Goal: Task Accomplishment & Management: Manage account settings

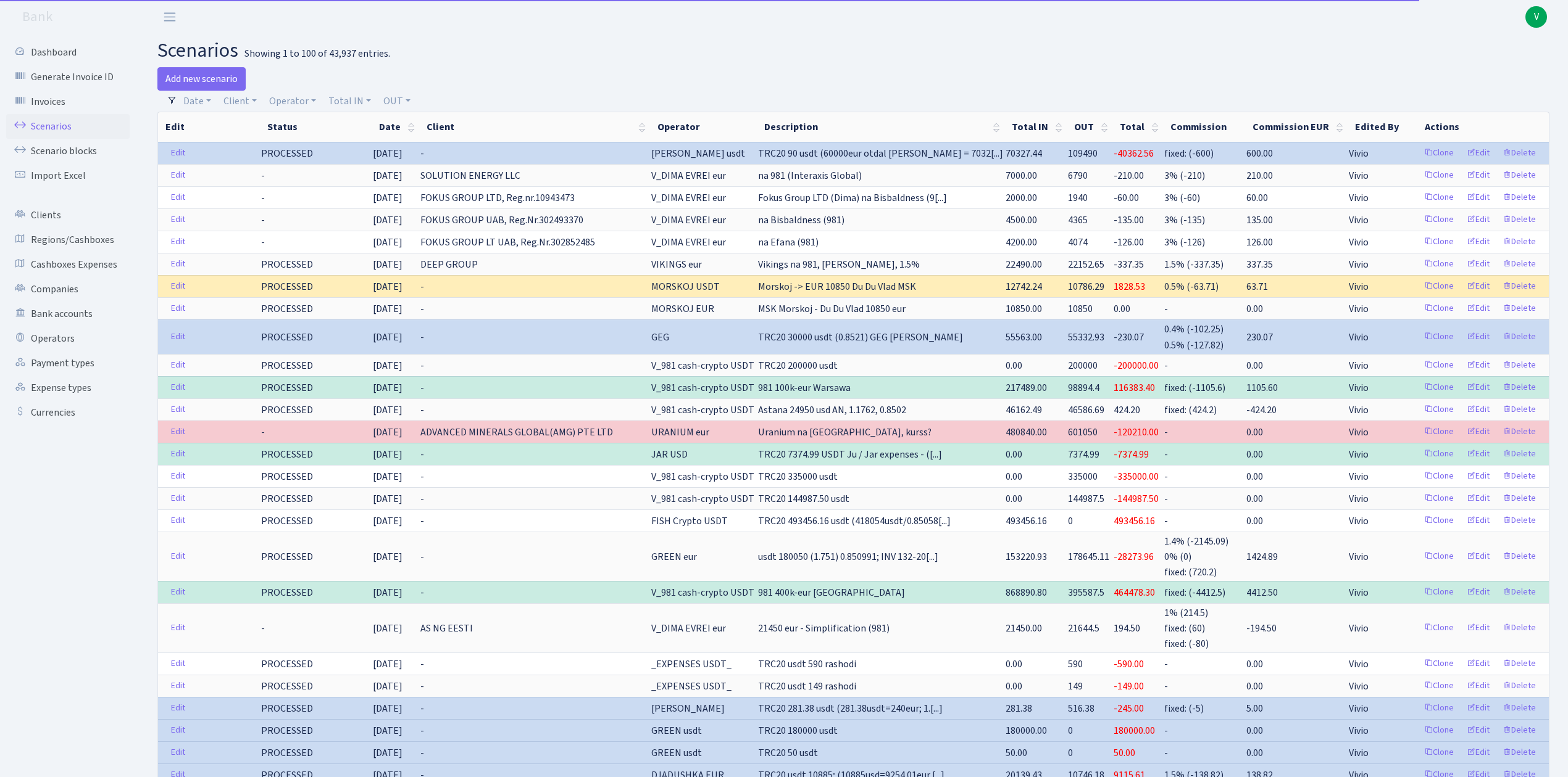
select select "100"
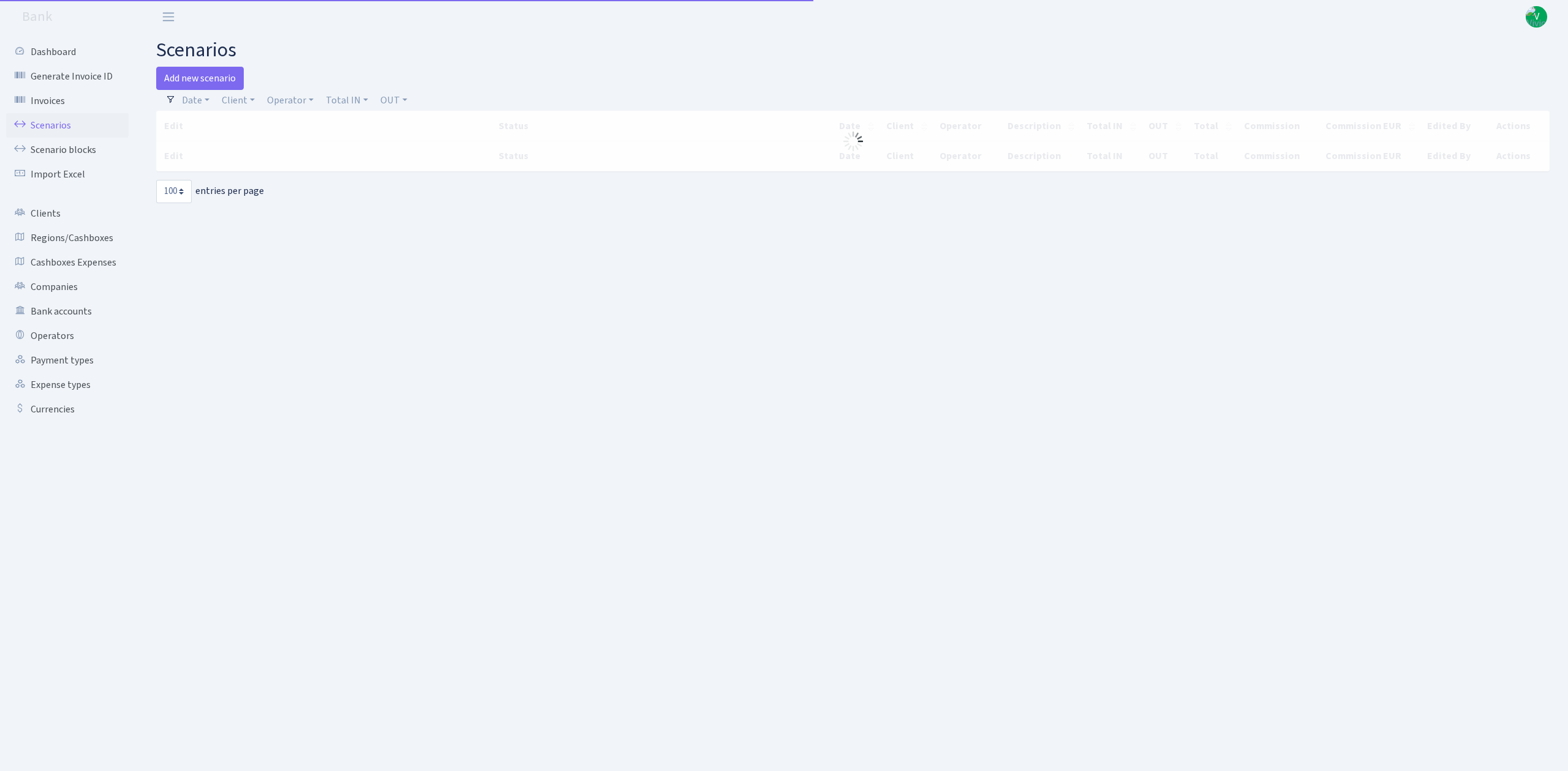
select select "100"
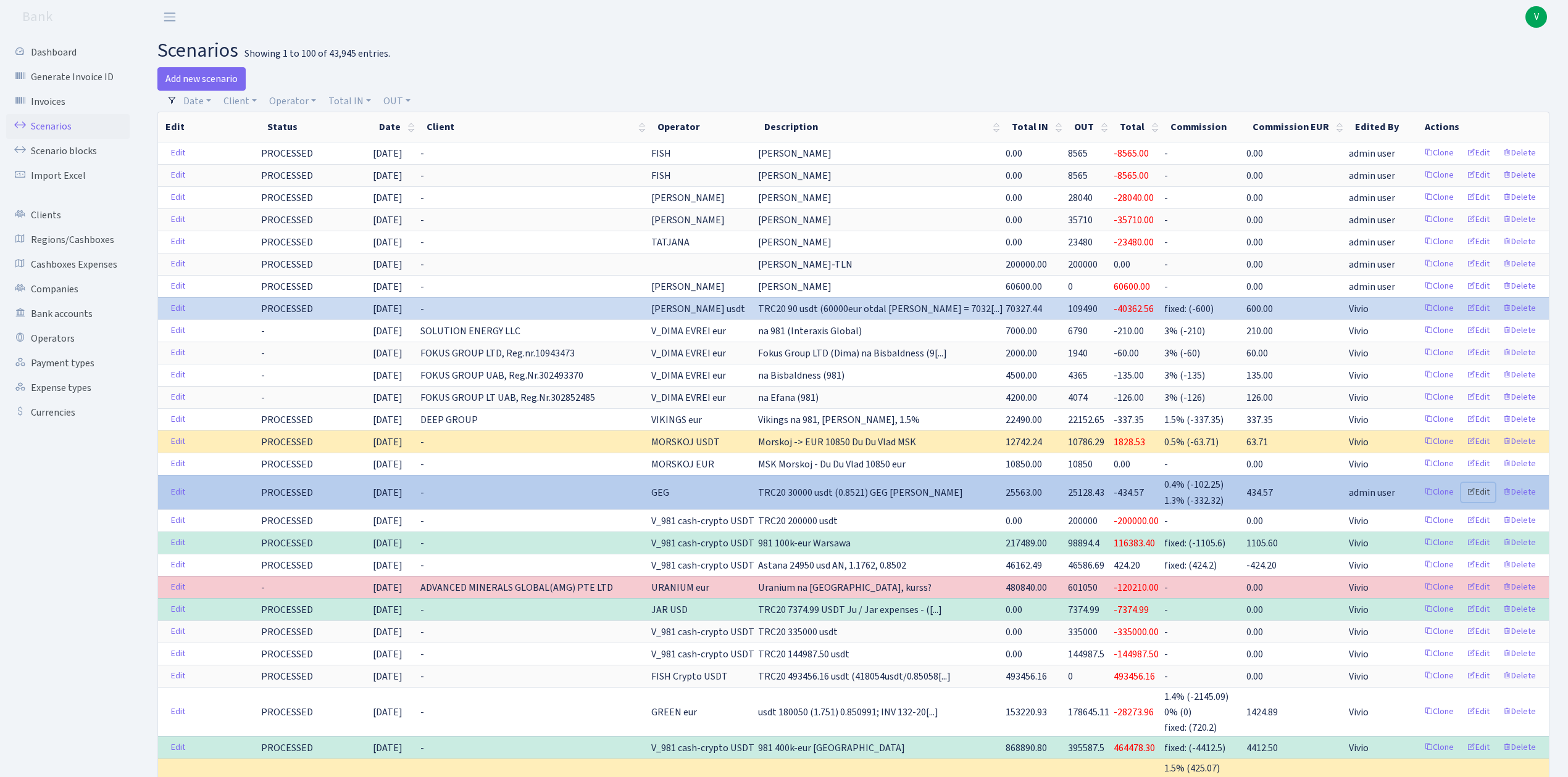
click at [1481, 497] on link "Edit" at bounding box center [1478, 492] width 34 height 19
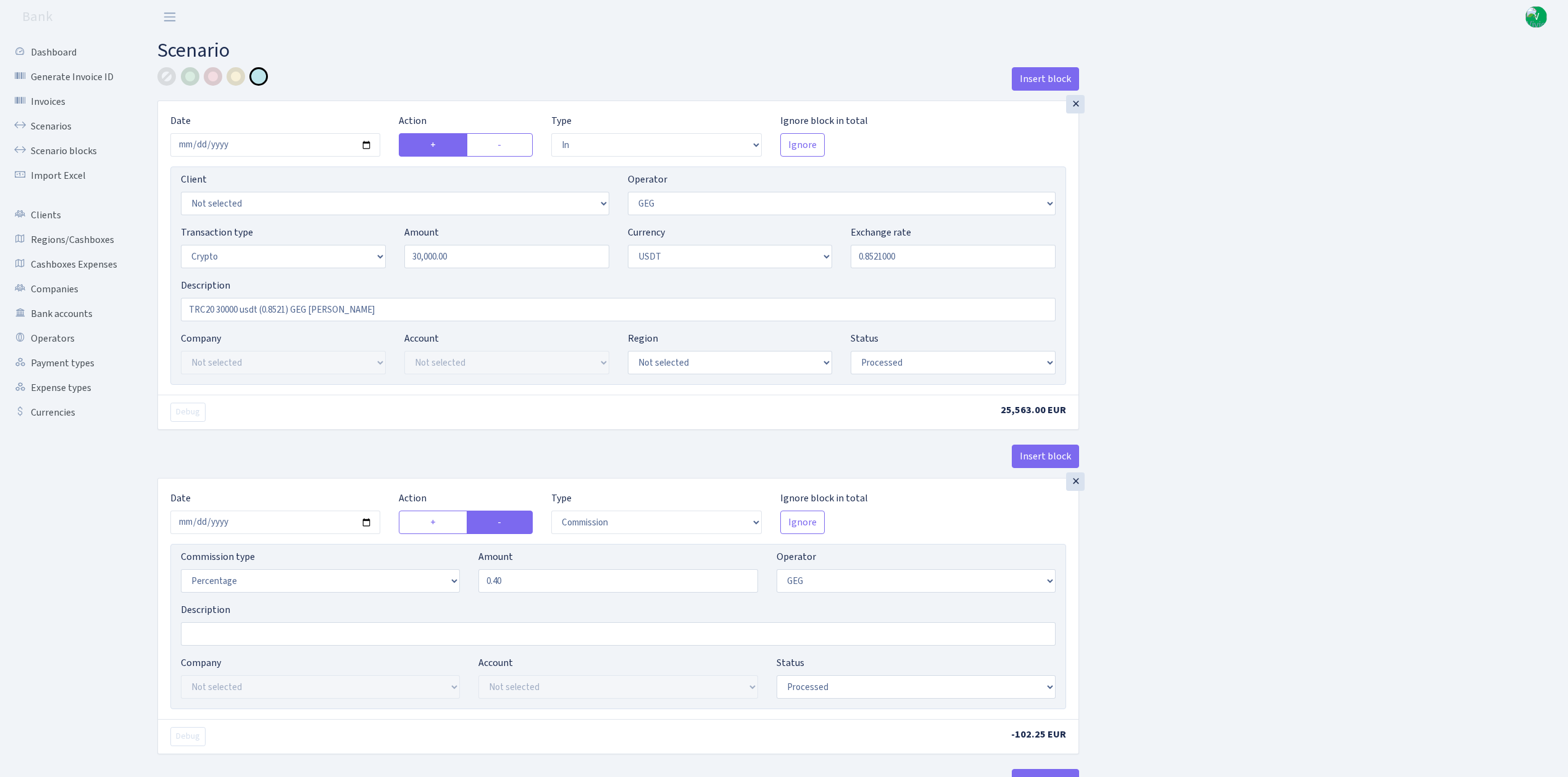
select select "in"
select select "65"
select select "3"
select select "6"
select select "processed"
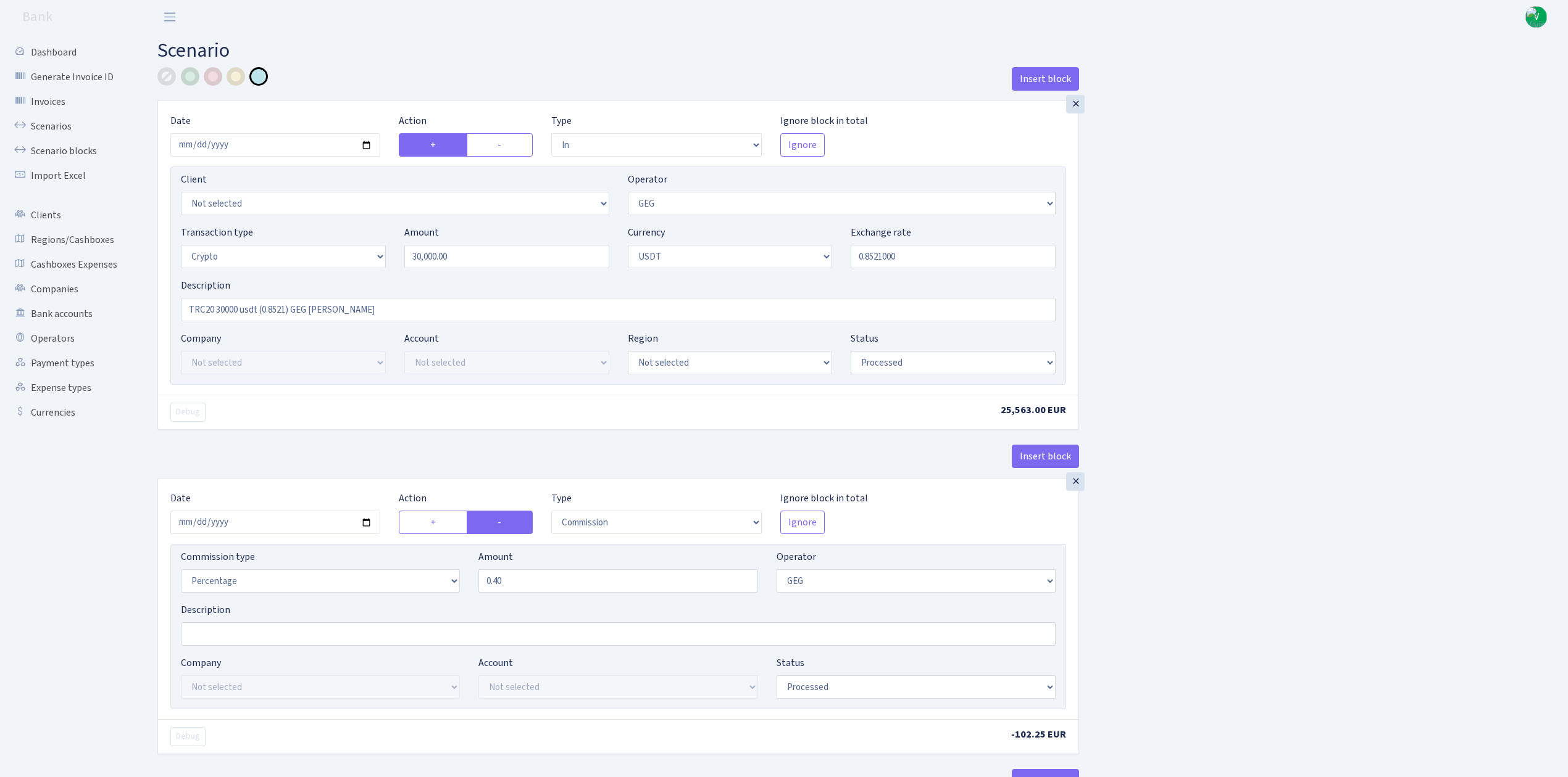
select select "commission"
select select "65"
select select "processed"
select select "out"
select select "7"
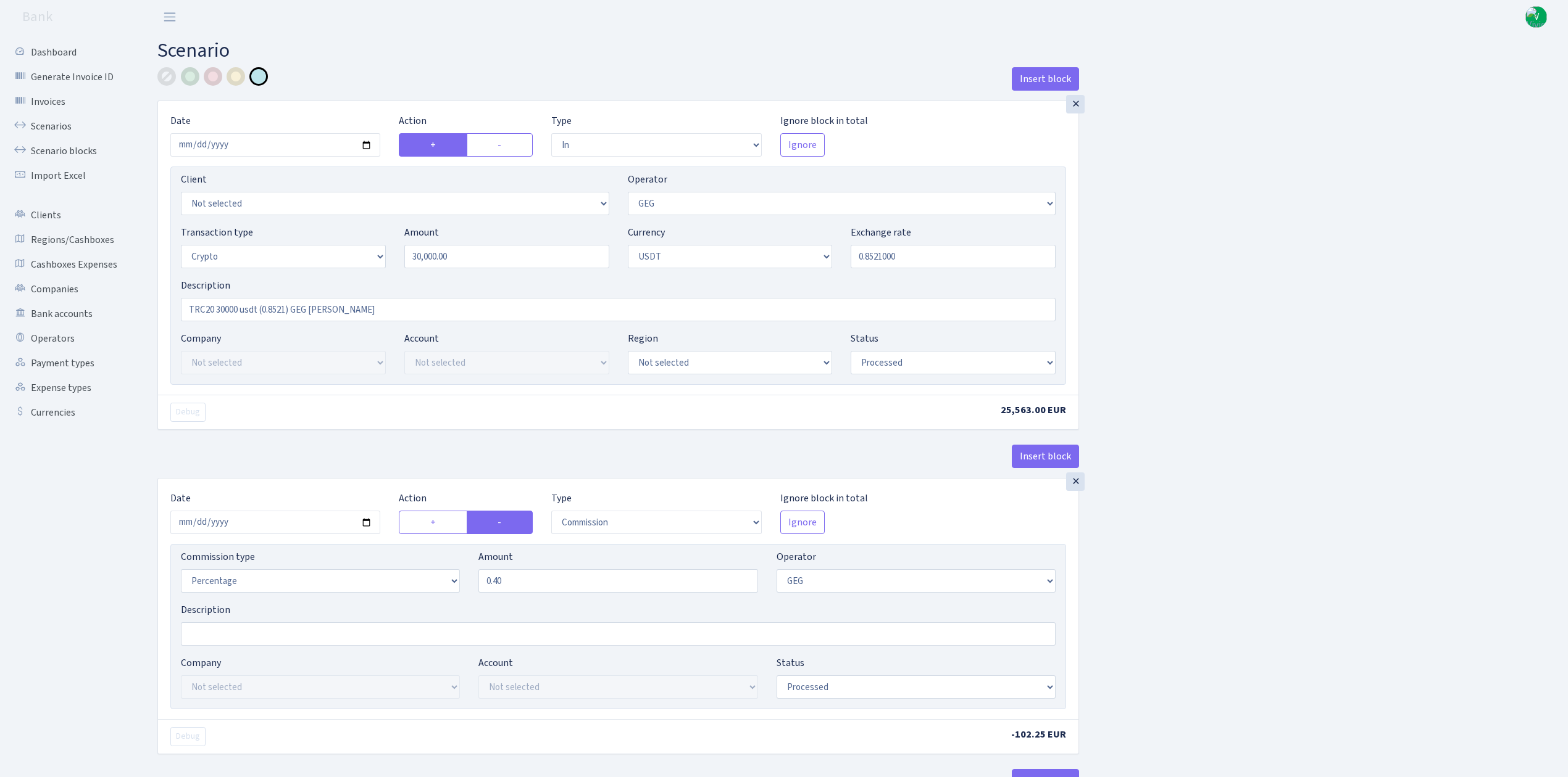
select select "3"
select select "6"
select select "processed"
select select "commission"
select select "7"
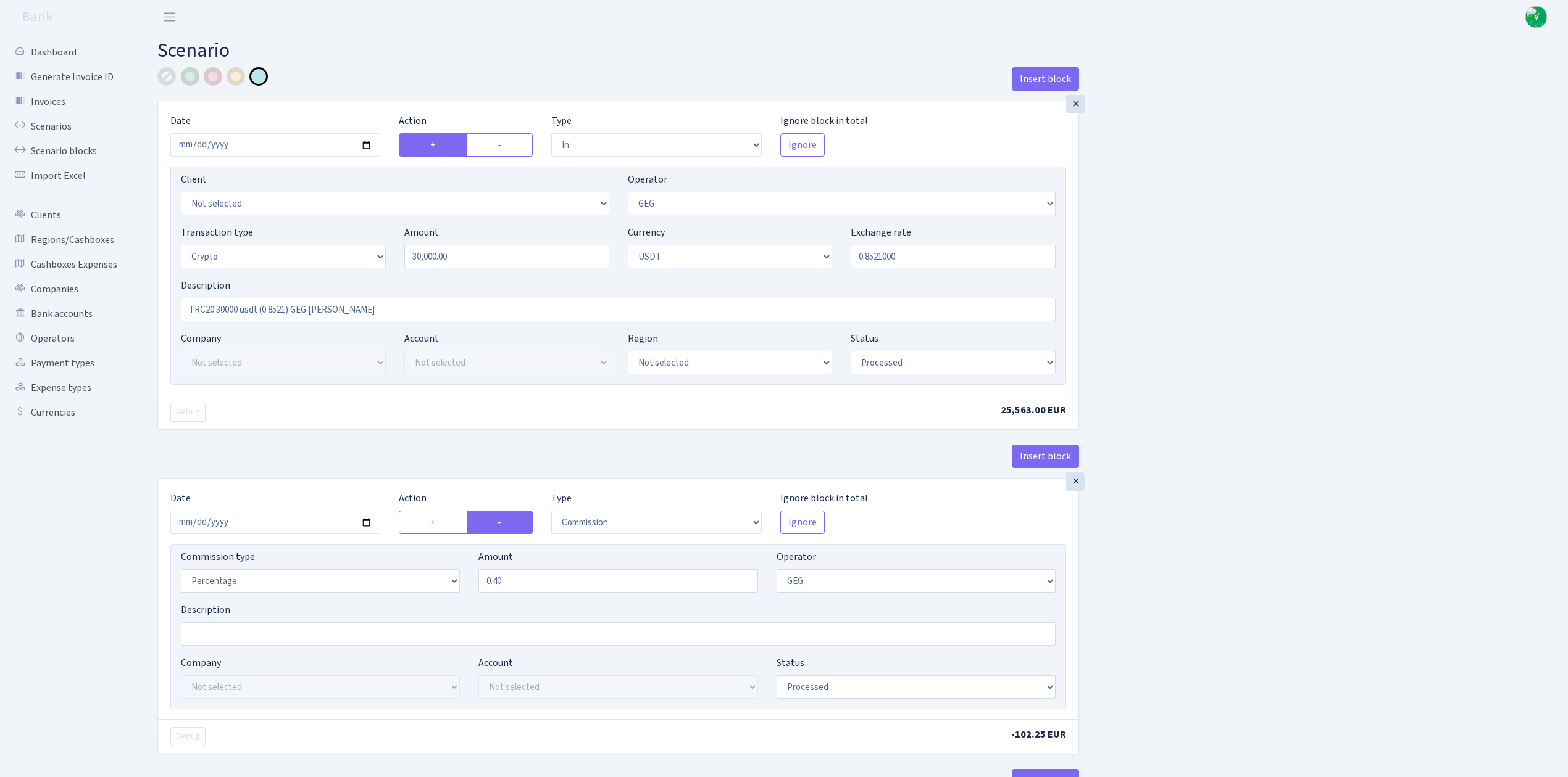
select select "processed"
click at [45, 124] on link "Scenarios" at bounding box center [68, 126] width 123 height 25
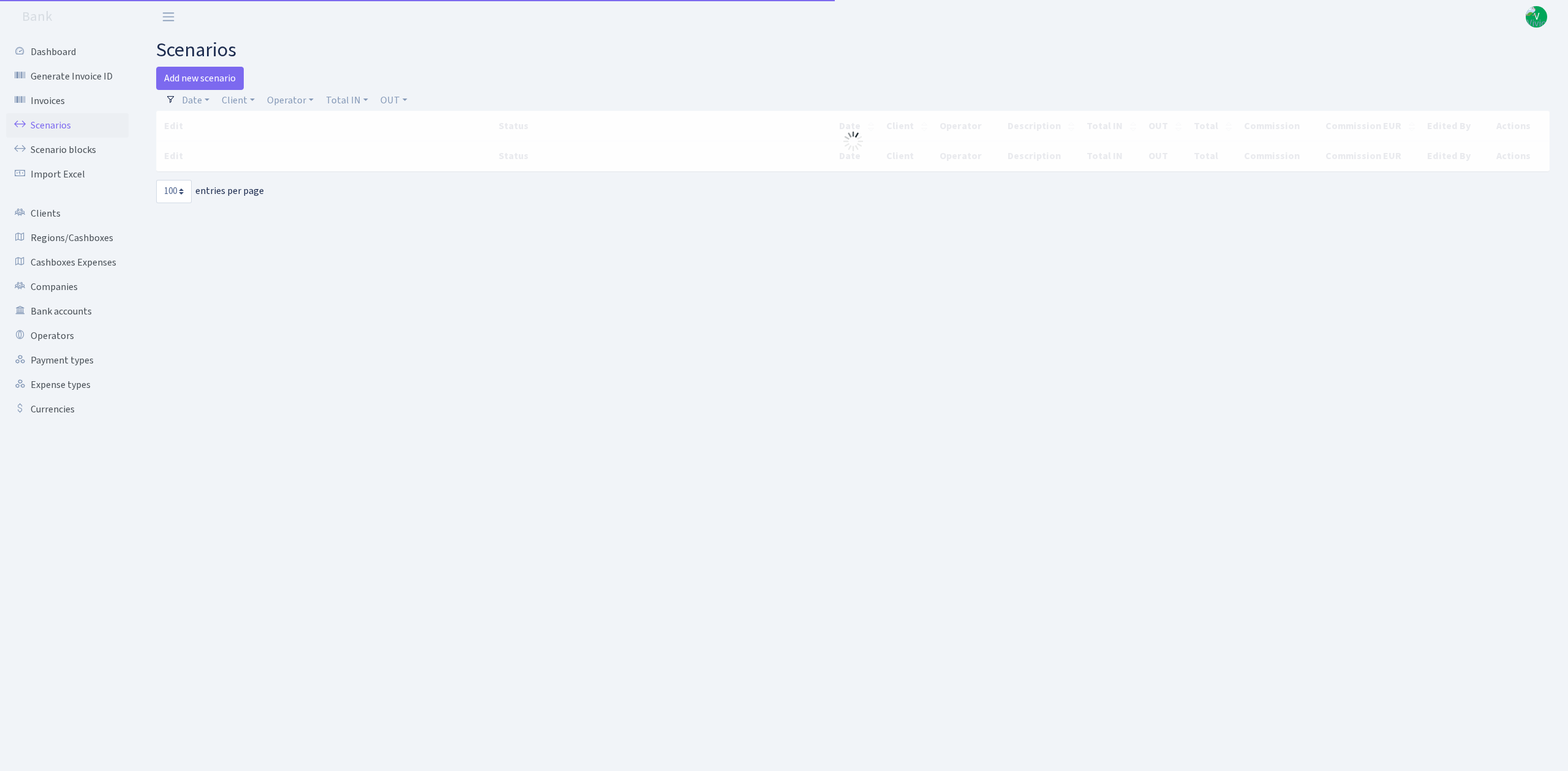
select select "100"
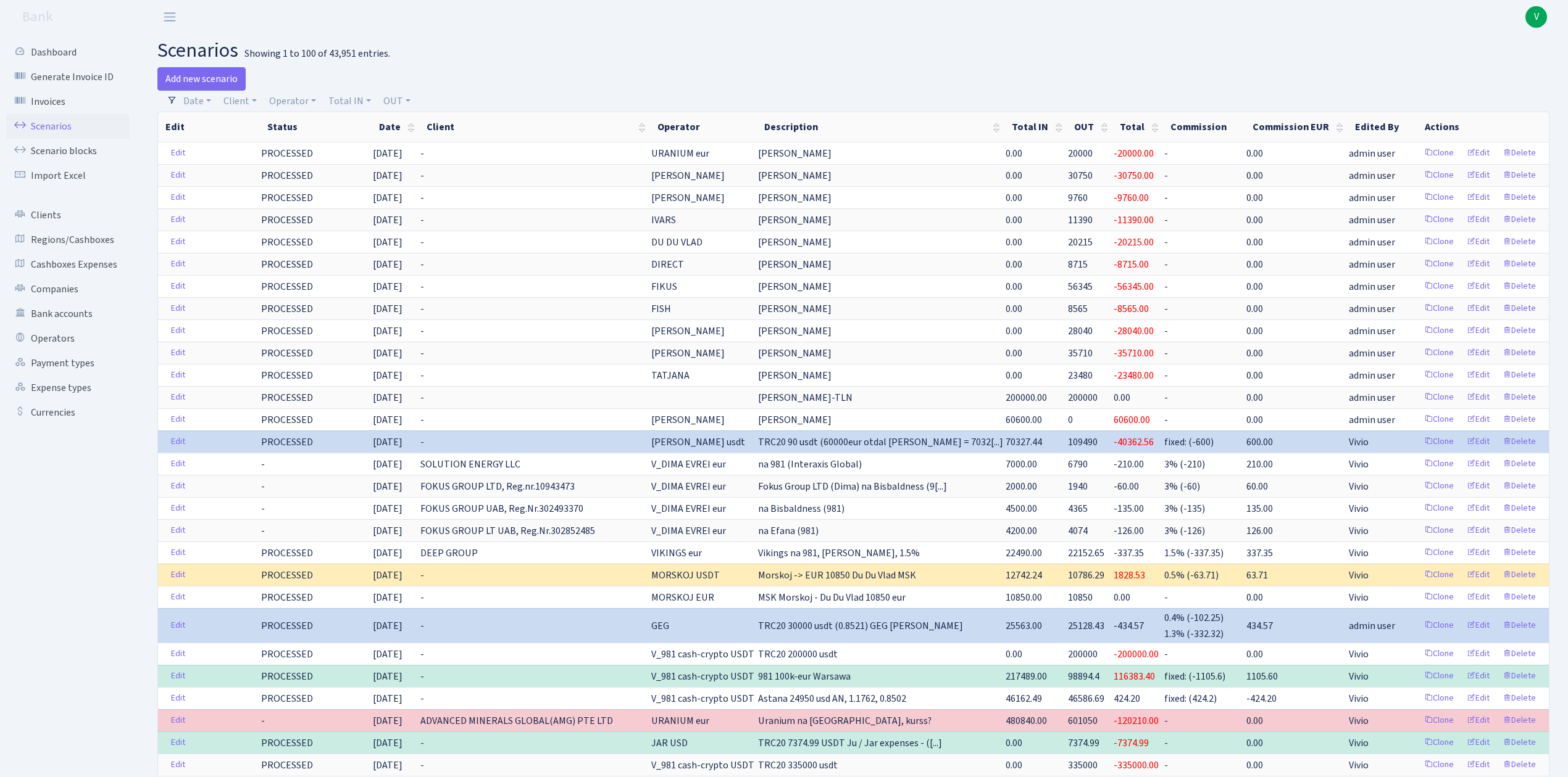
click at [60, 124] on link "Scenarios" at bounding box center [68, 126] width 123 height 25
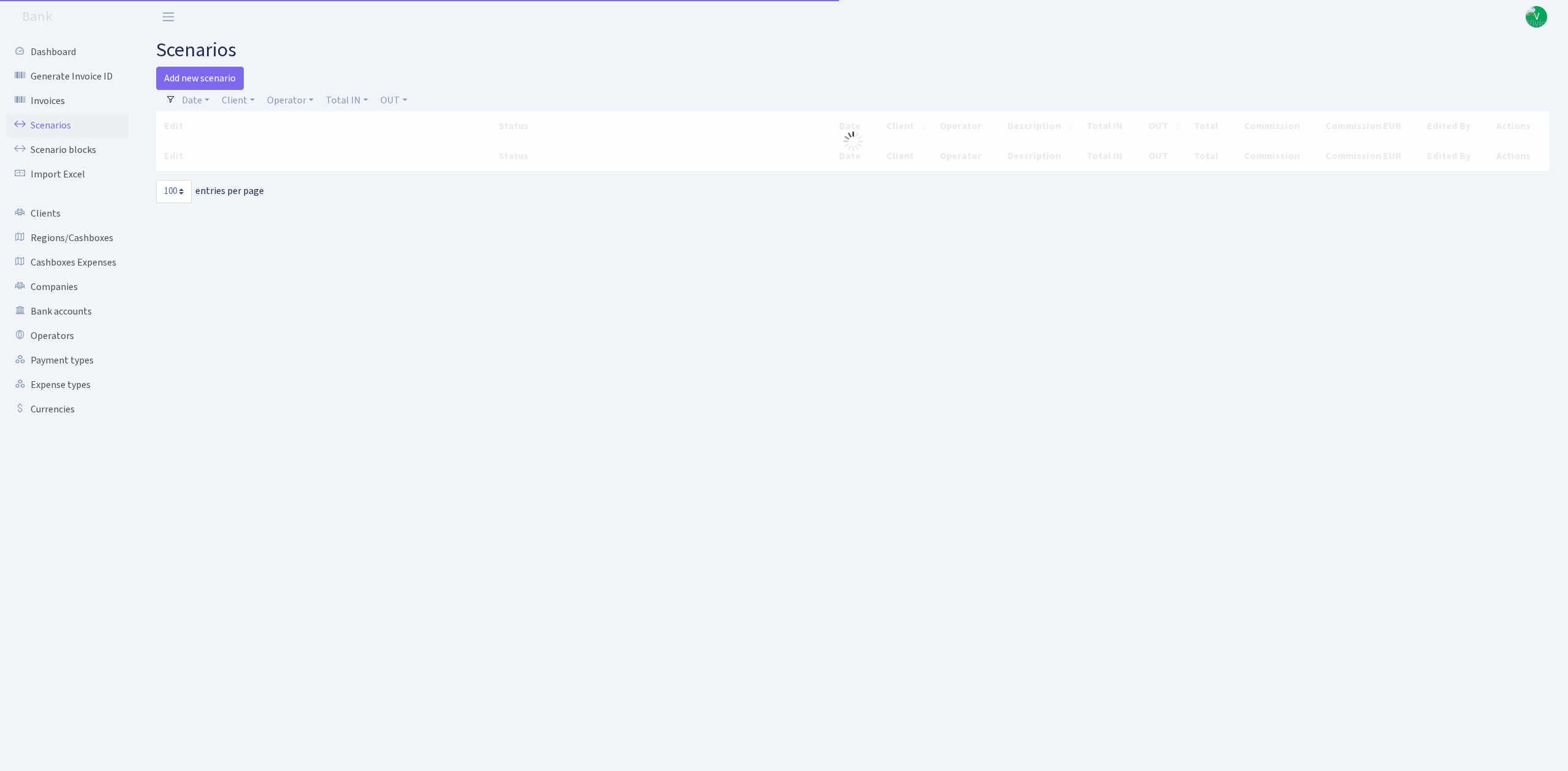
select select "100"
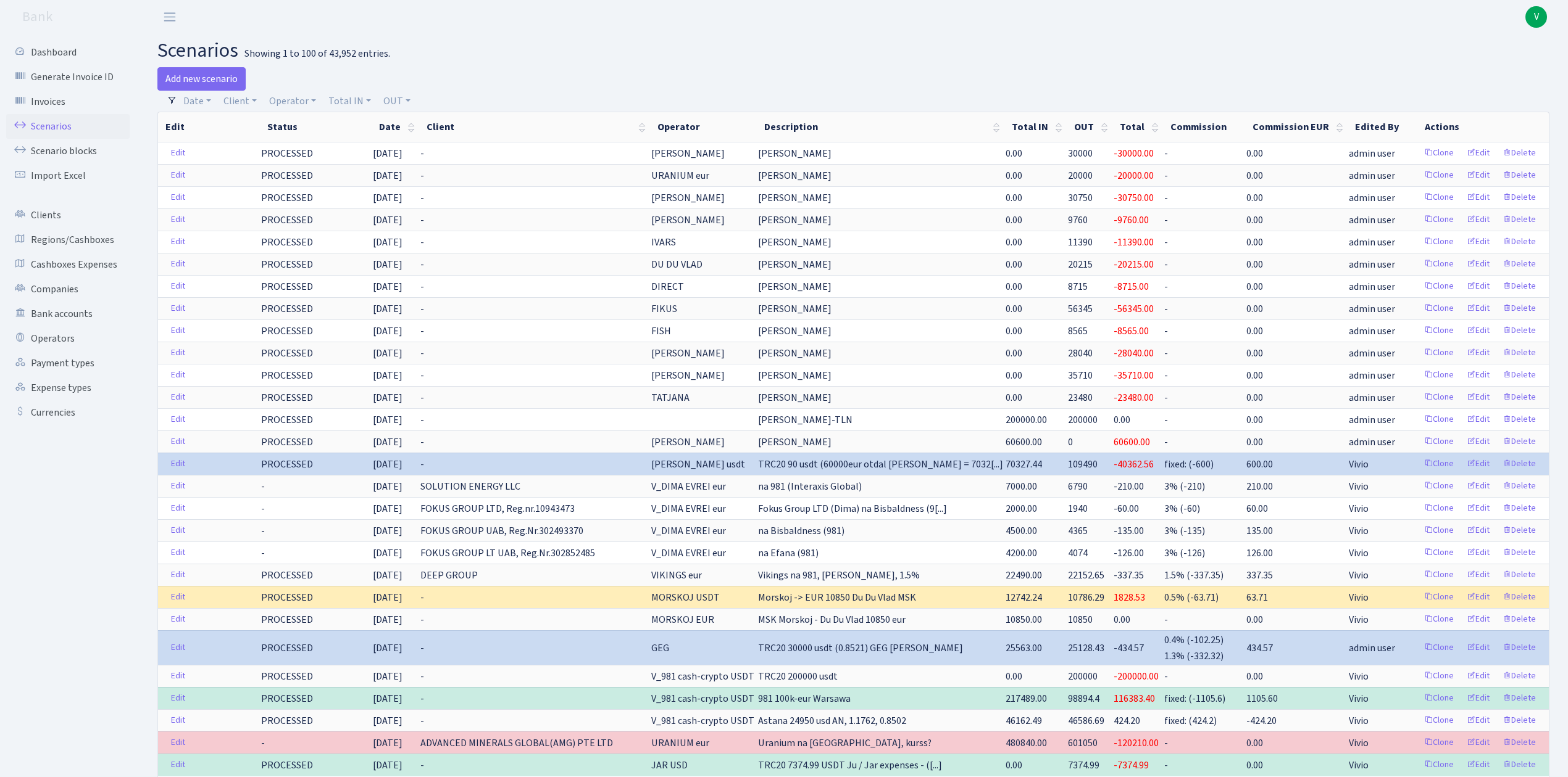
click at [45, 124] on link "Scenarios" at bounding box center [68, 126] width 123 height 25
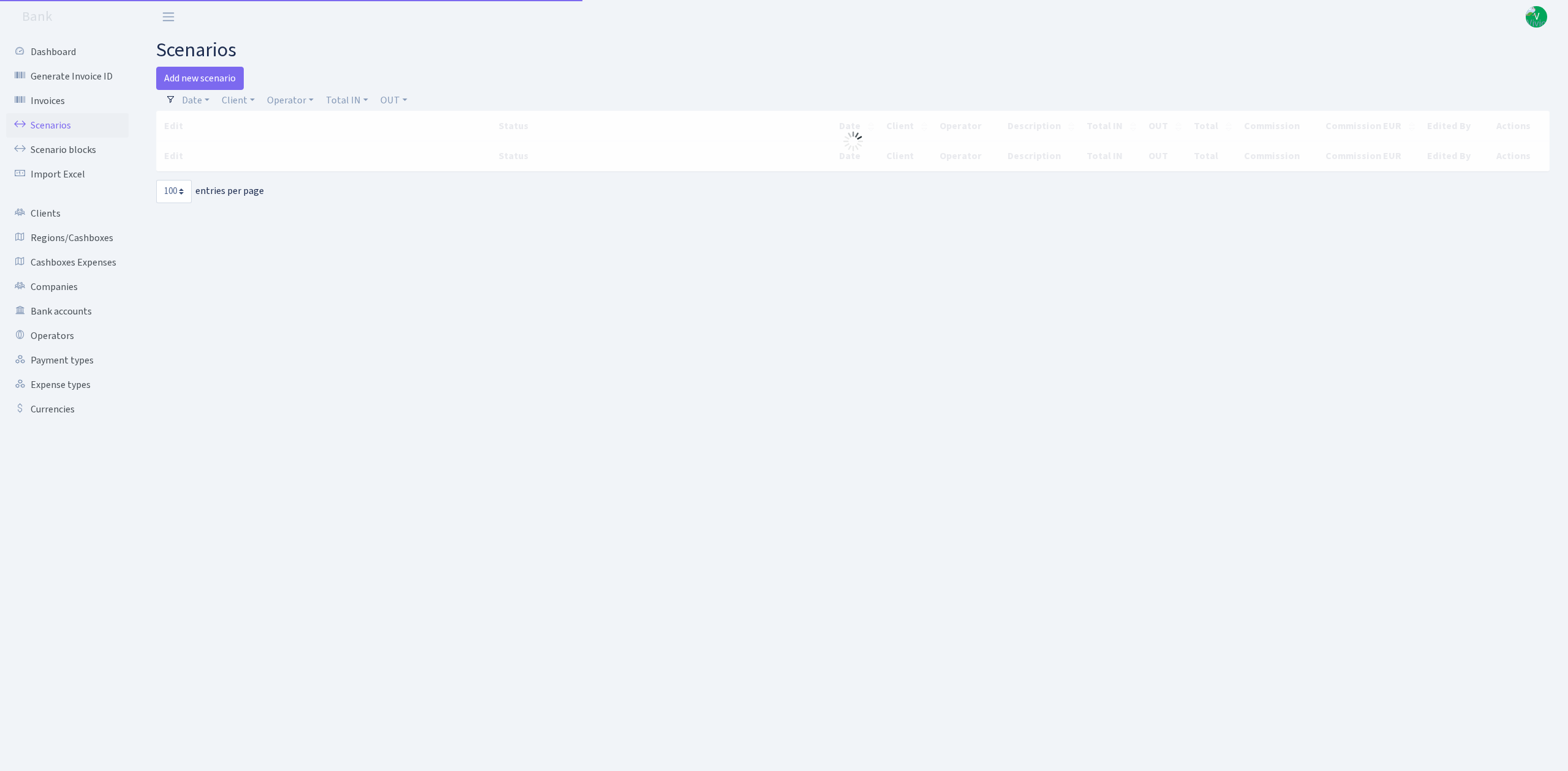
select select "100"
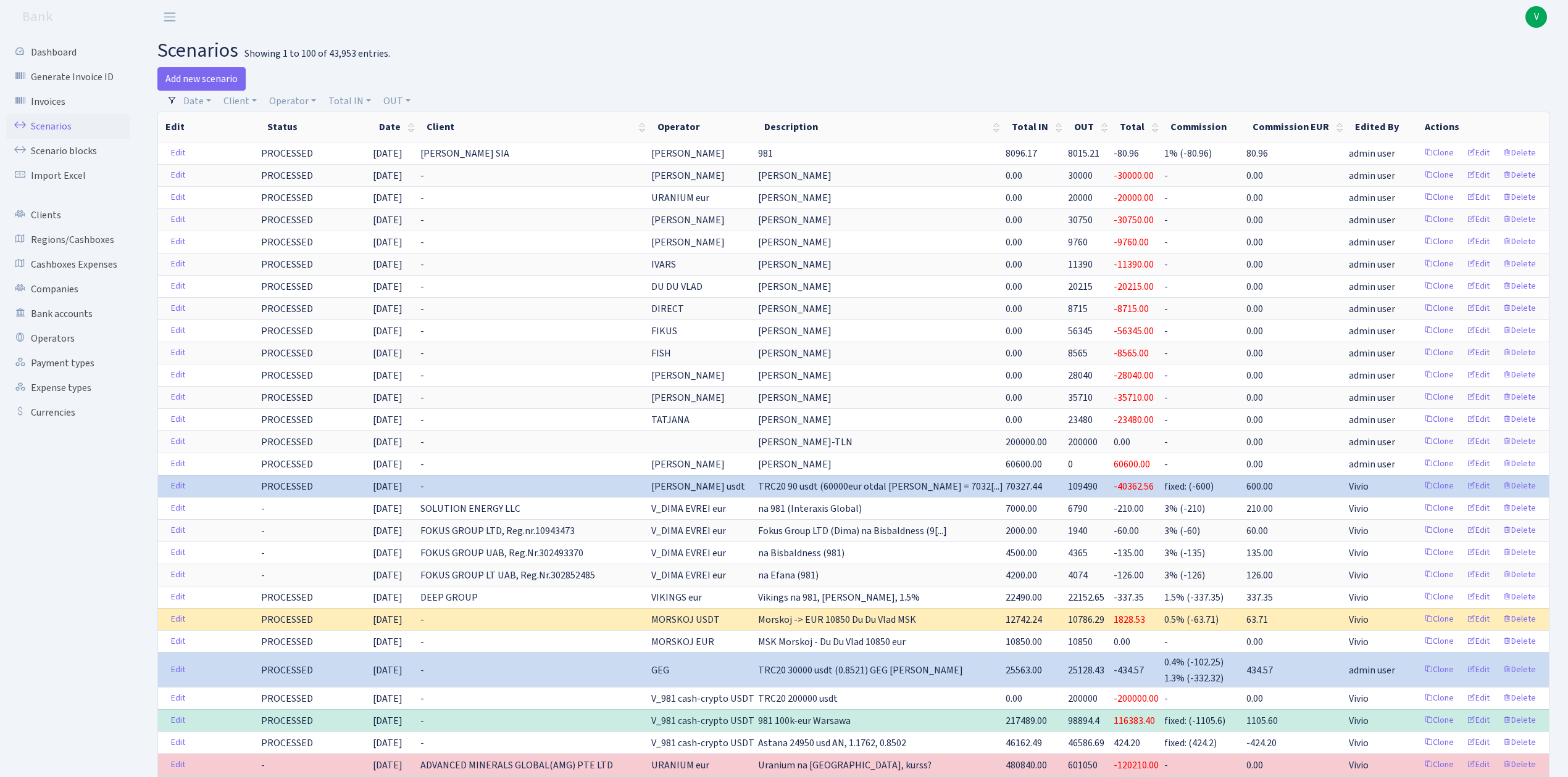
click at [62, 127] on link "Scenarios" at bounding box center [68, 126] width 123 height 25
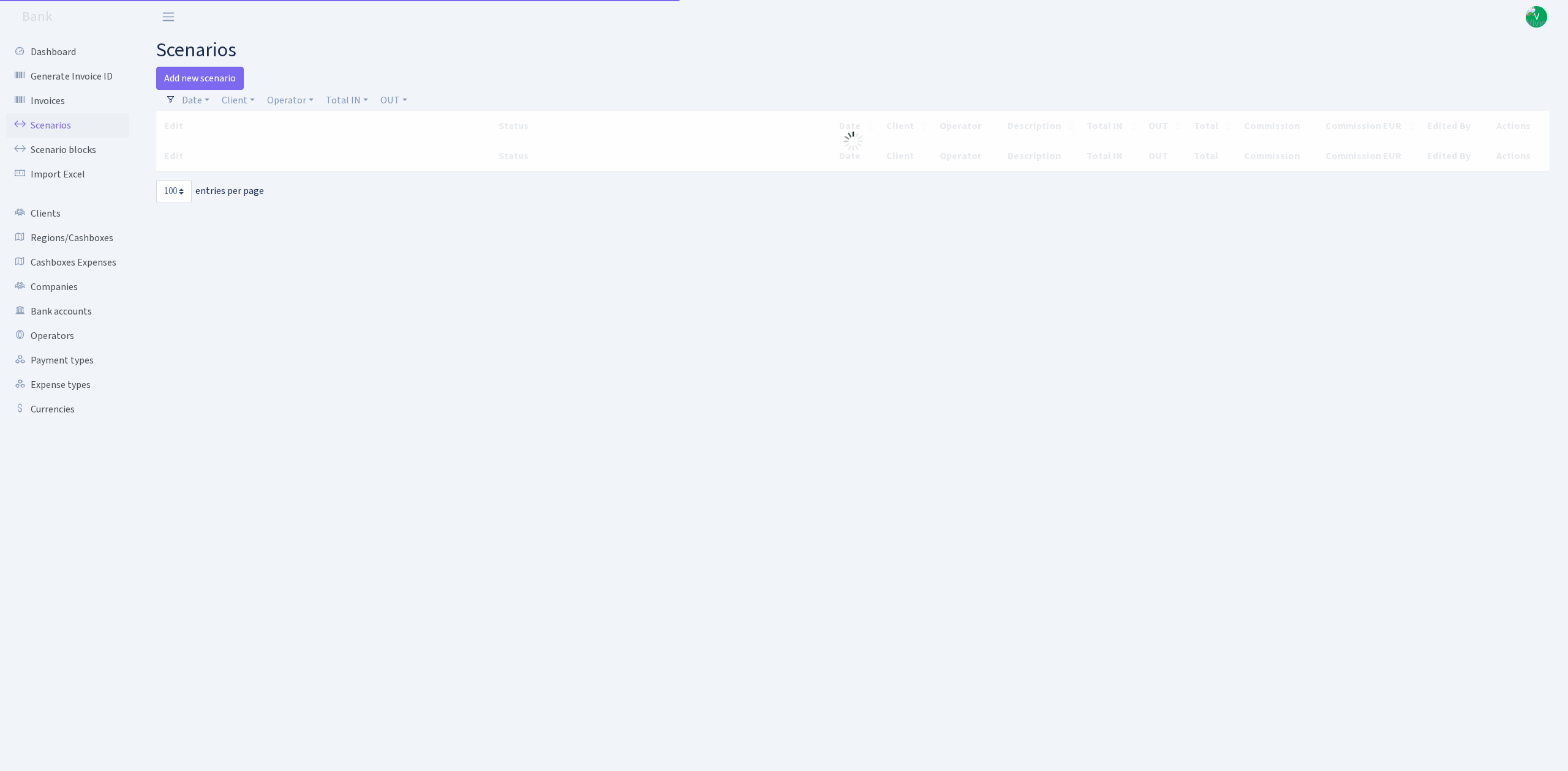
select select "100"
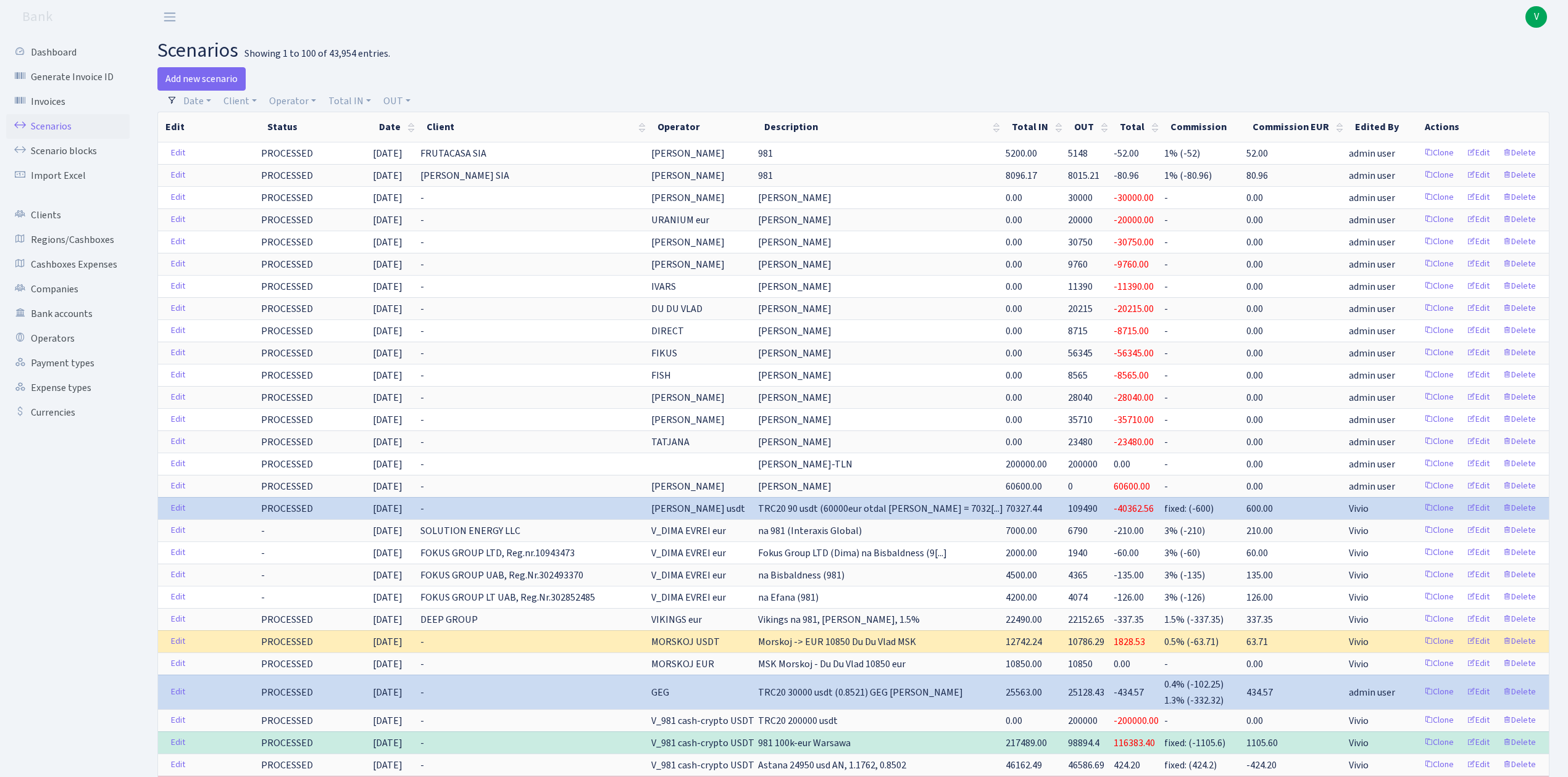
click at [59, 127] on link "Scenarios" at bounding box center [68, 126] width 123 height 25
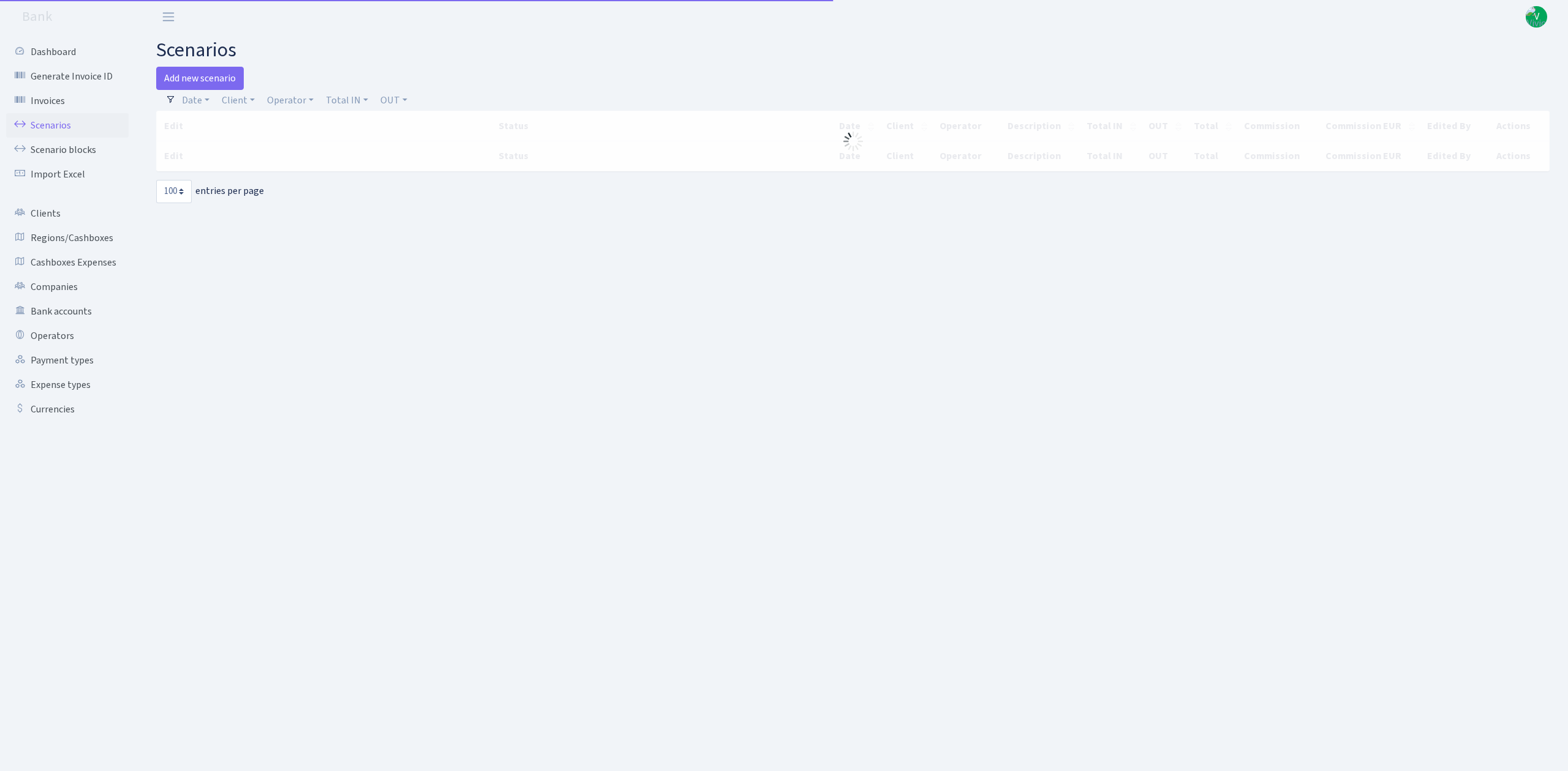
select select "100"
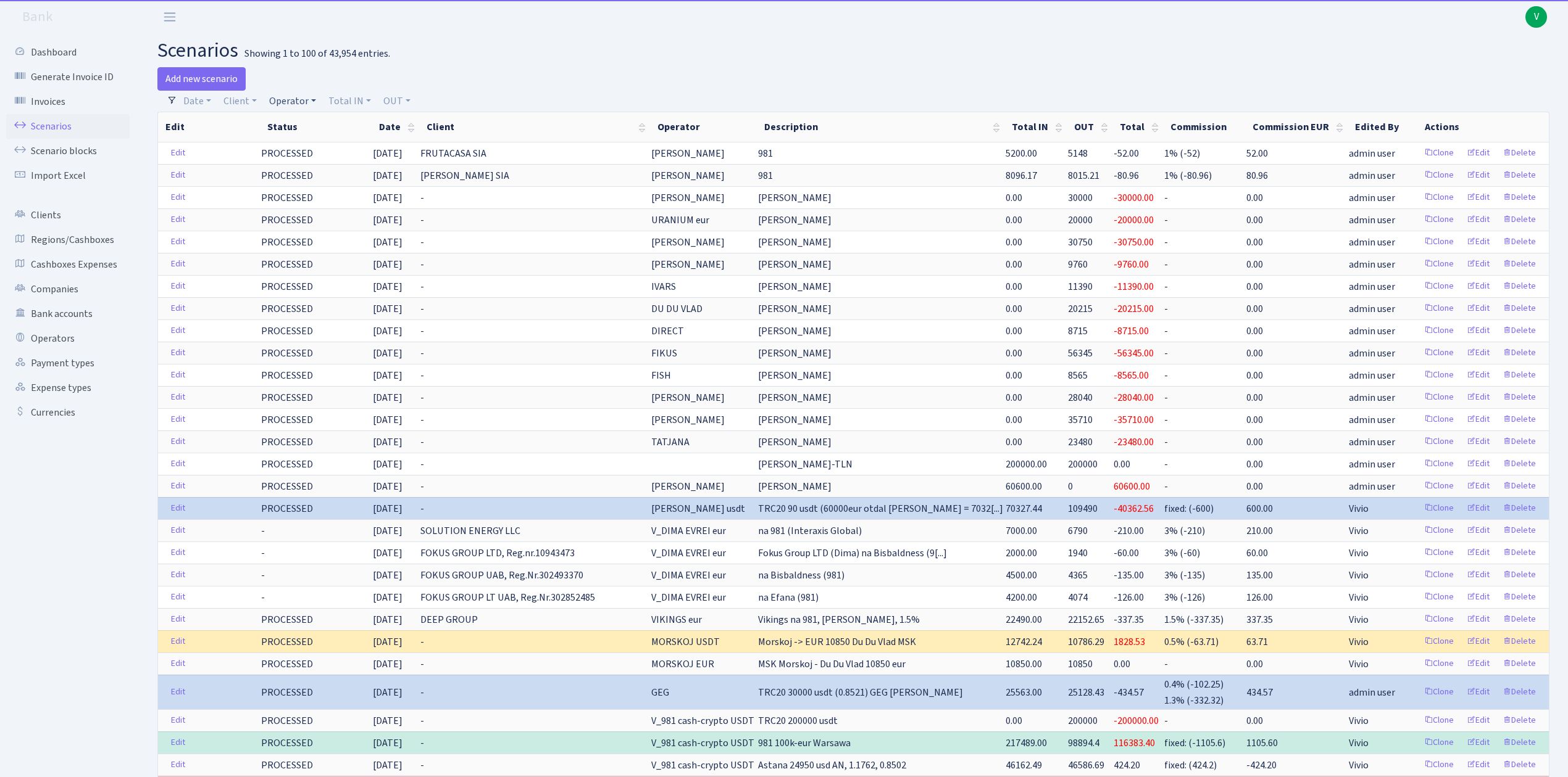
click at [298, 97] on link "Operator" at bounding box center [292, 101] width 57 height 21
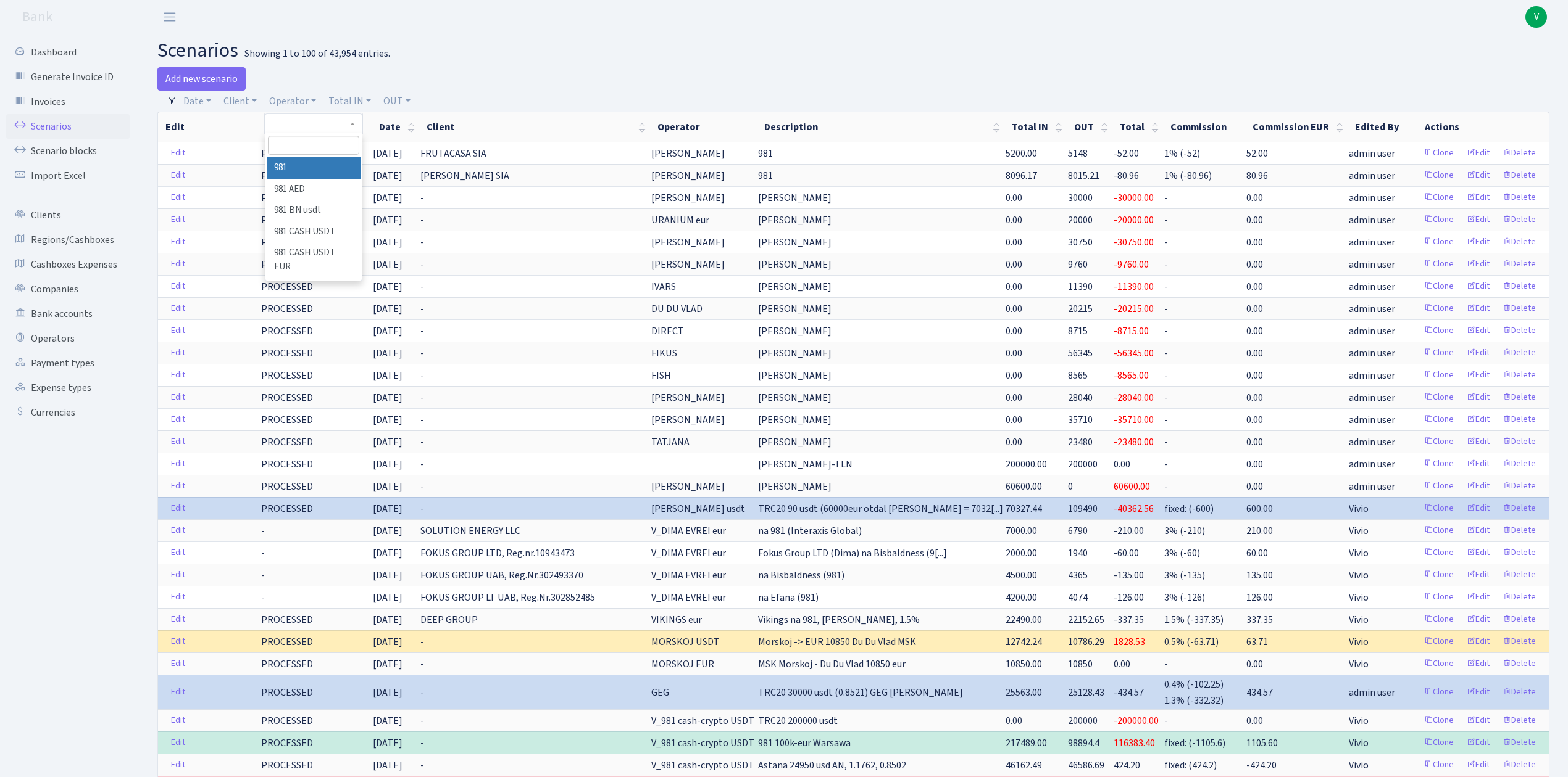
click at [319, 146] on input "search" at bounding box center [313, 145] width 90 height 19
type input "i"
type input "dima"
click at [309, 205] on li "V_DIMA EVREI eur" at bounding box center [313, 206] width 93 height 22
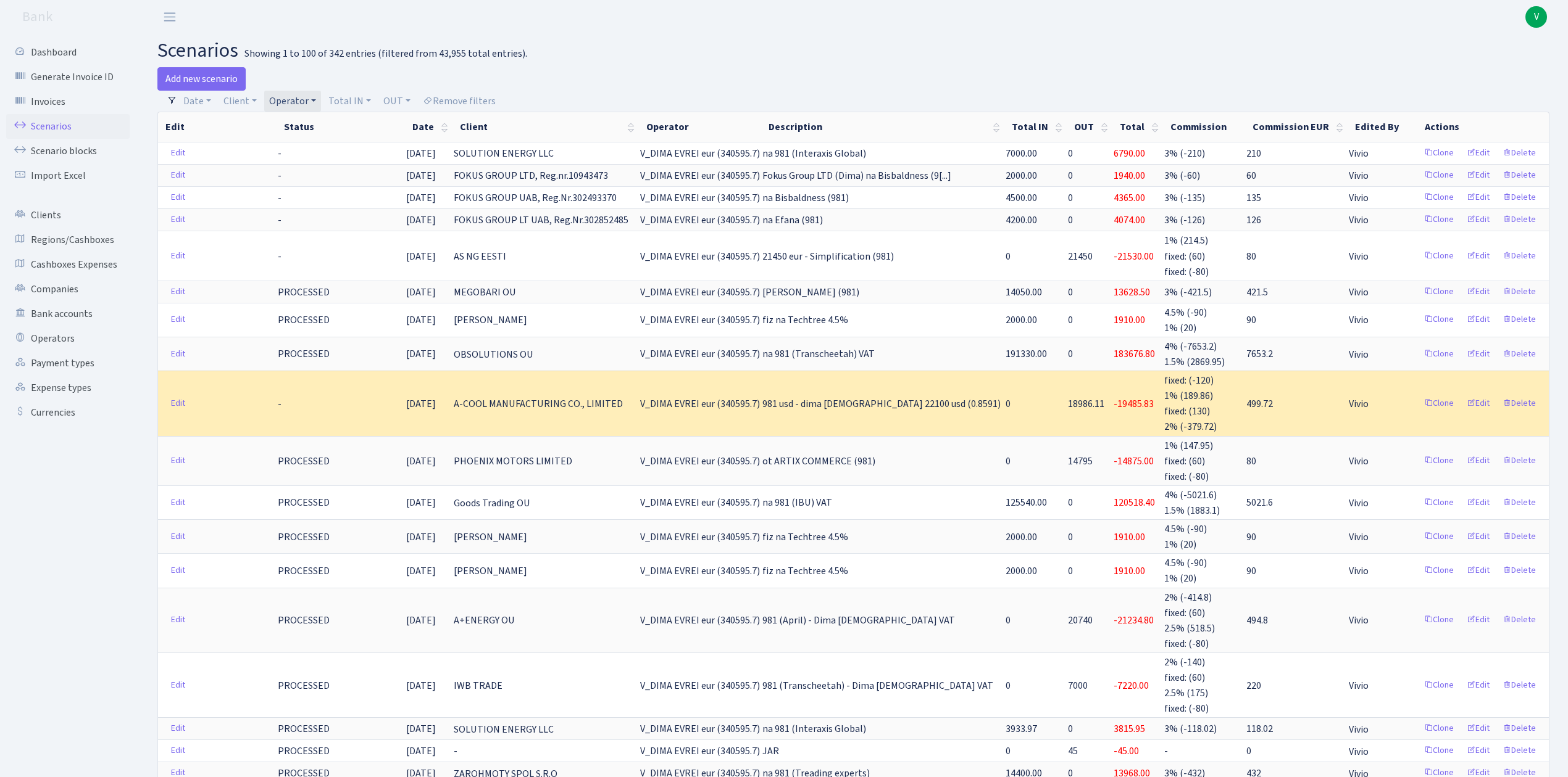
click at [289, 105] on link "Operator" at bounding box center [292, 101] width 57 height 21
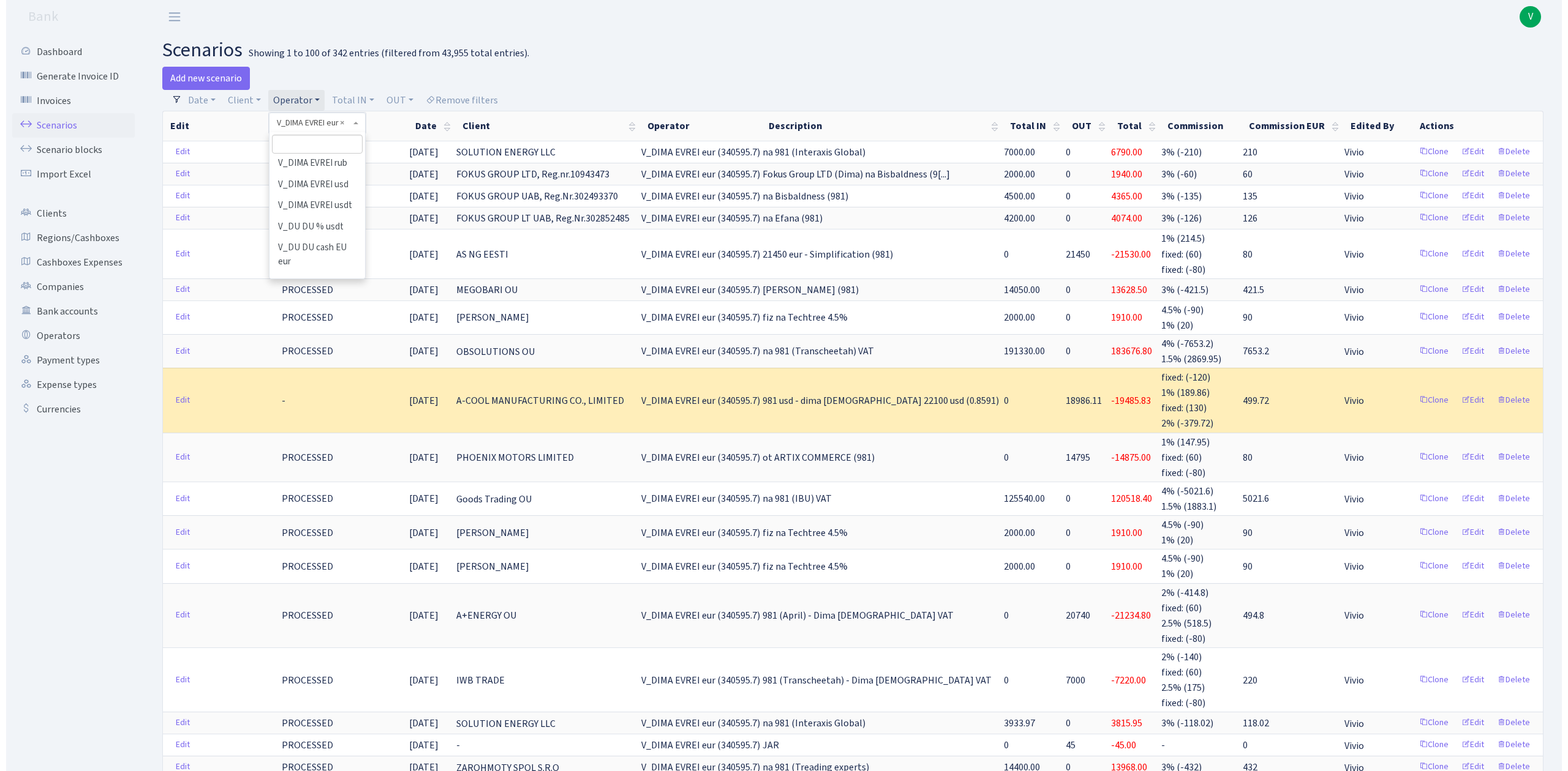
scroll to position [8430, 0]
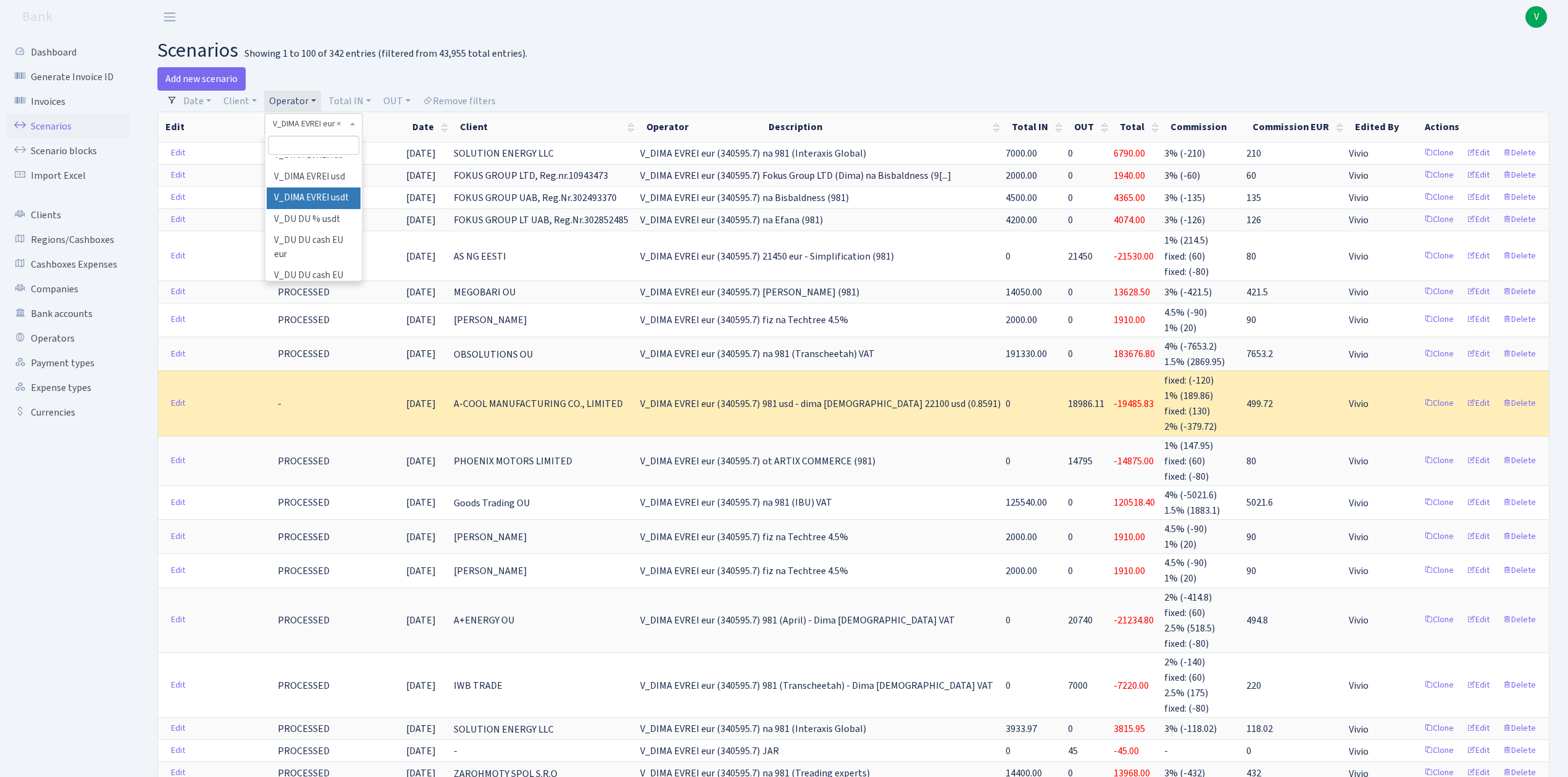
click at [314, 209] on li "V_DIMA EVREI usdt" at bounding box center [313, 199] width 93 height 22
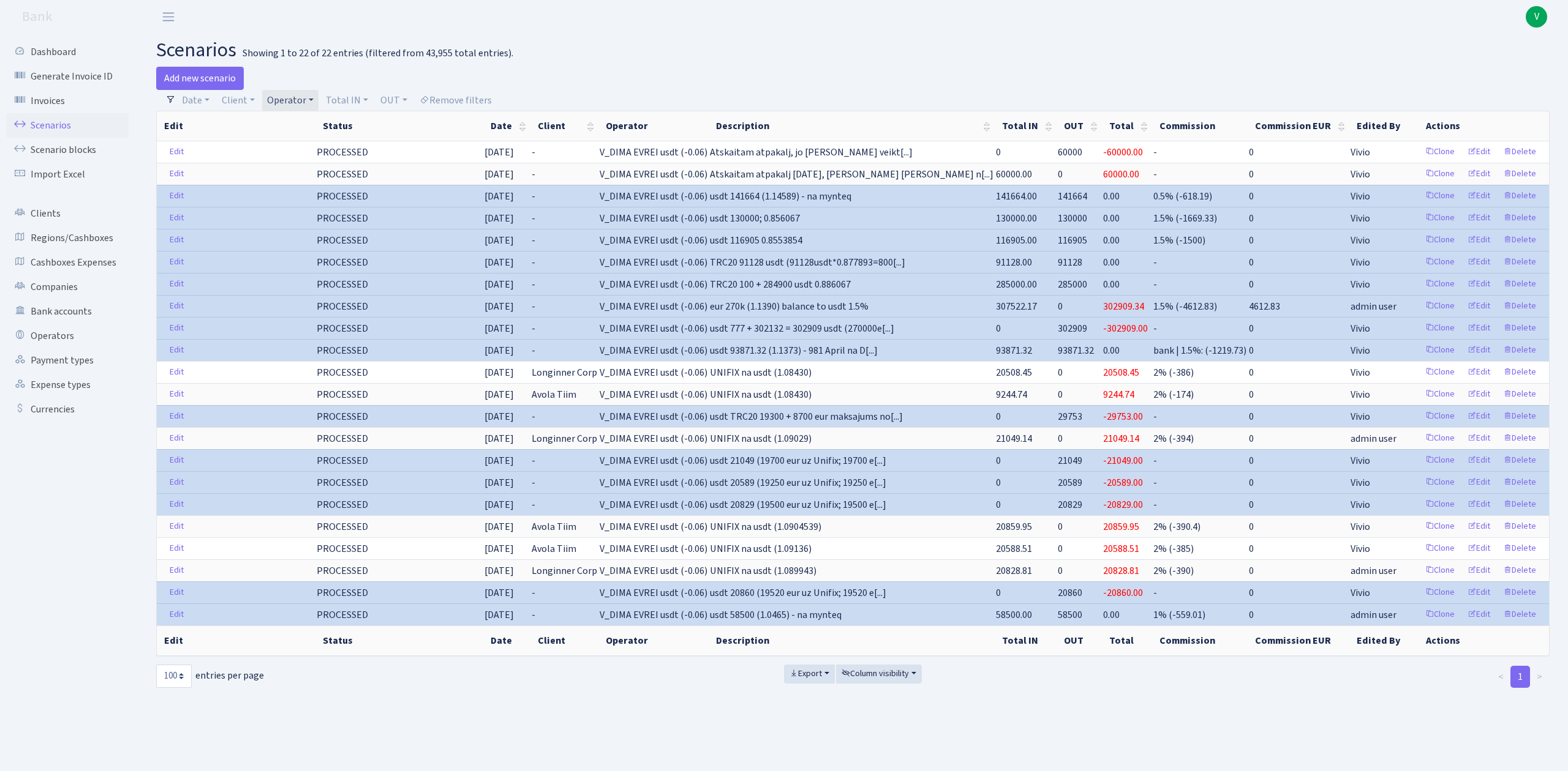
click at [297, 102] on link "Operator" at bounding box center [290, 100] width 56 height 21
click at [314, 181] on li "V_DIMA EVREI usd" at bounding box center [311, 181] width 92 height 22
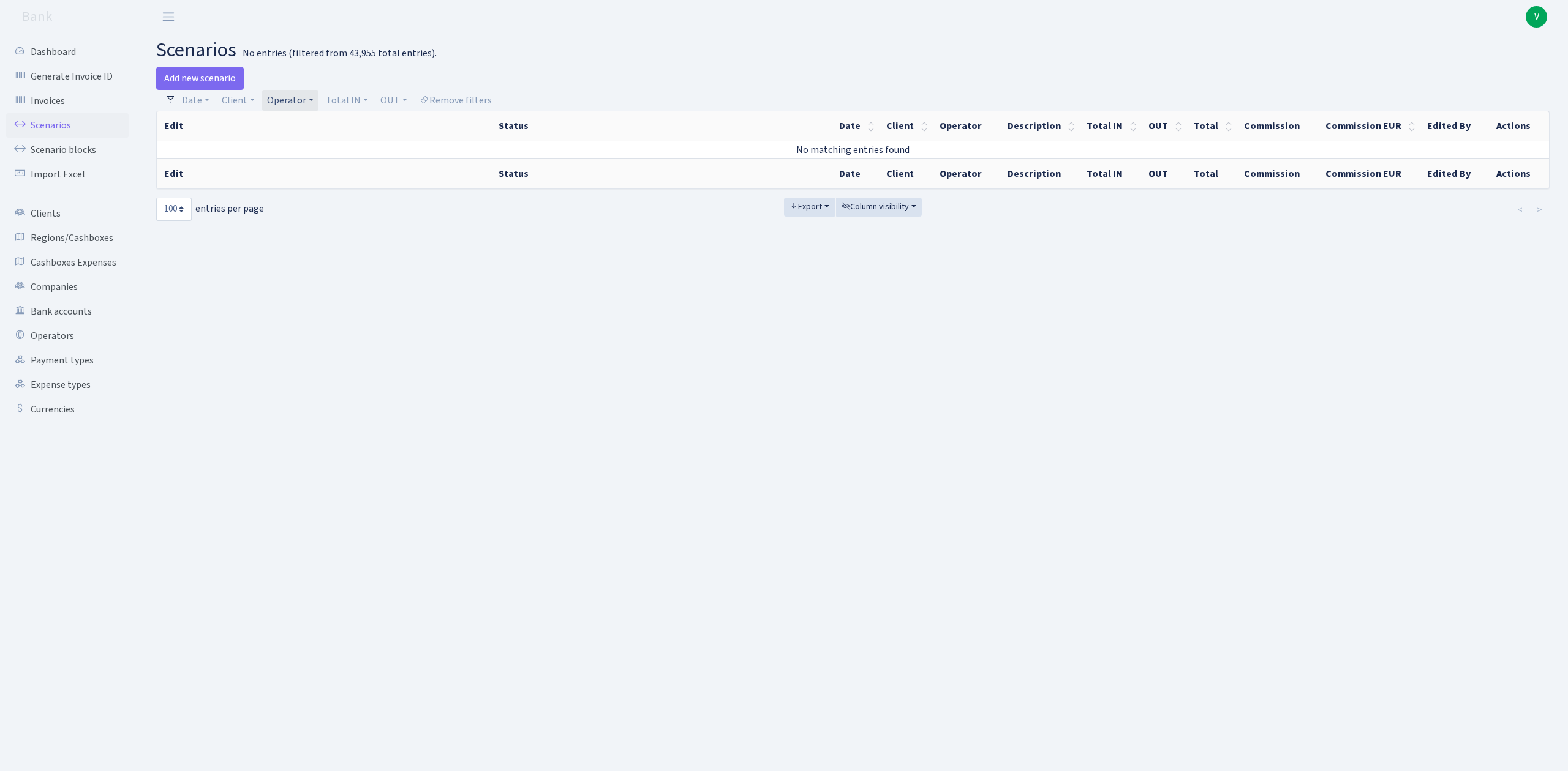
click at [285, 103] on link "Operator" at bounding box center [290, 100] width 56 height 21
click at [332, 125] on span "× V_DIMA EVREI usd" at bounding box center [308, 122] width 74 height 13
click at [300, 96] on link "Operator" at bounding box center [290, 100] width 56 height 21
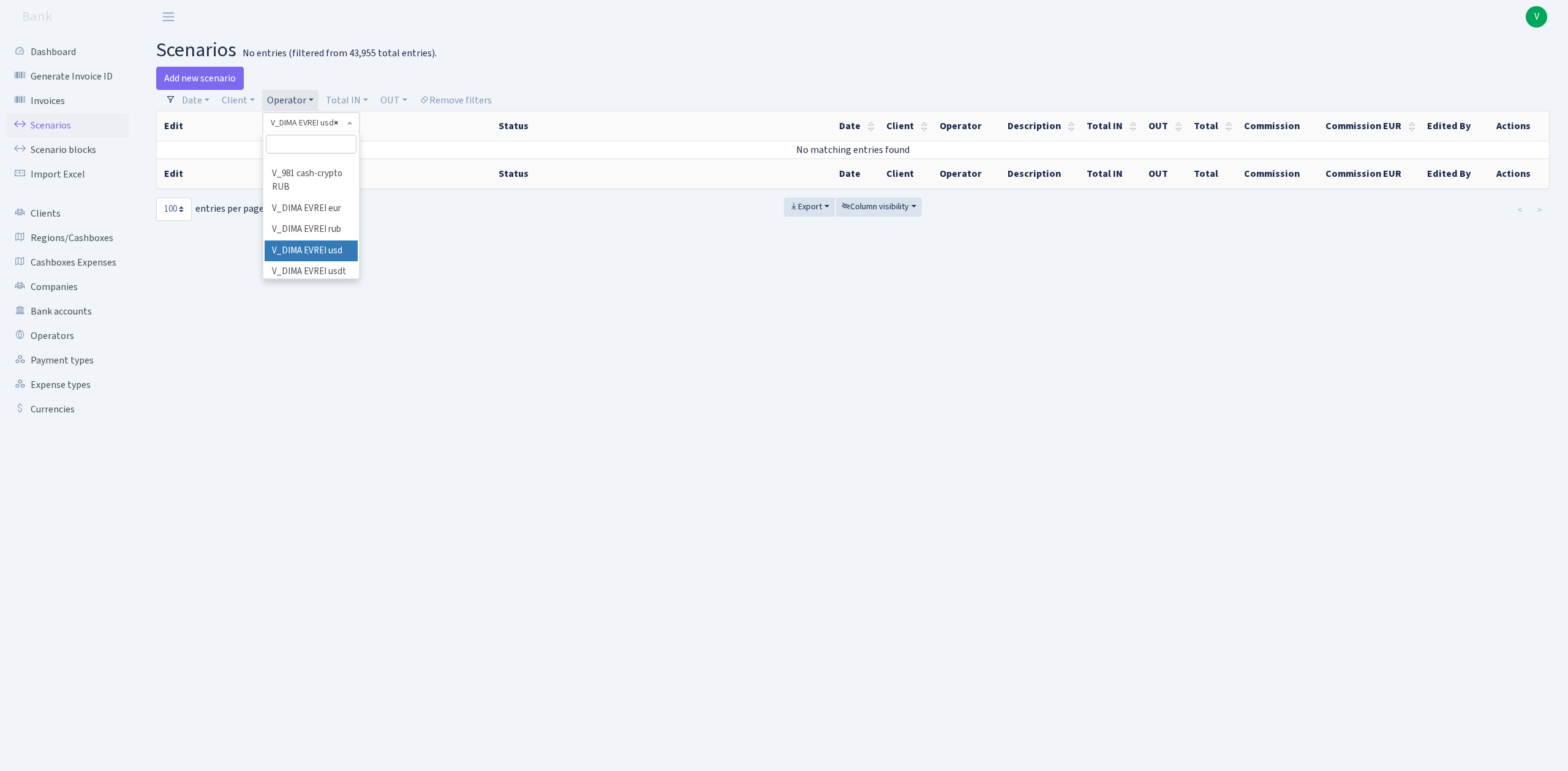
select select
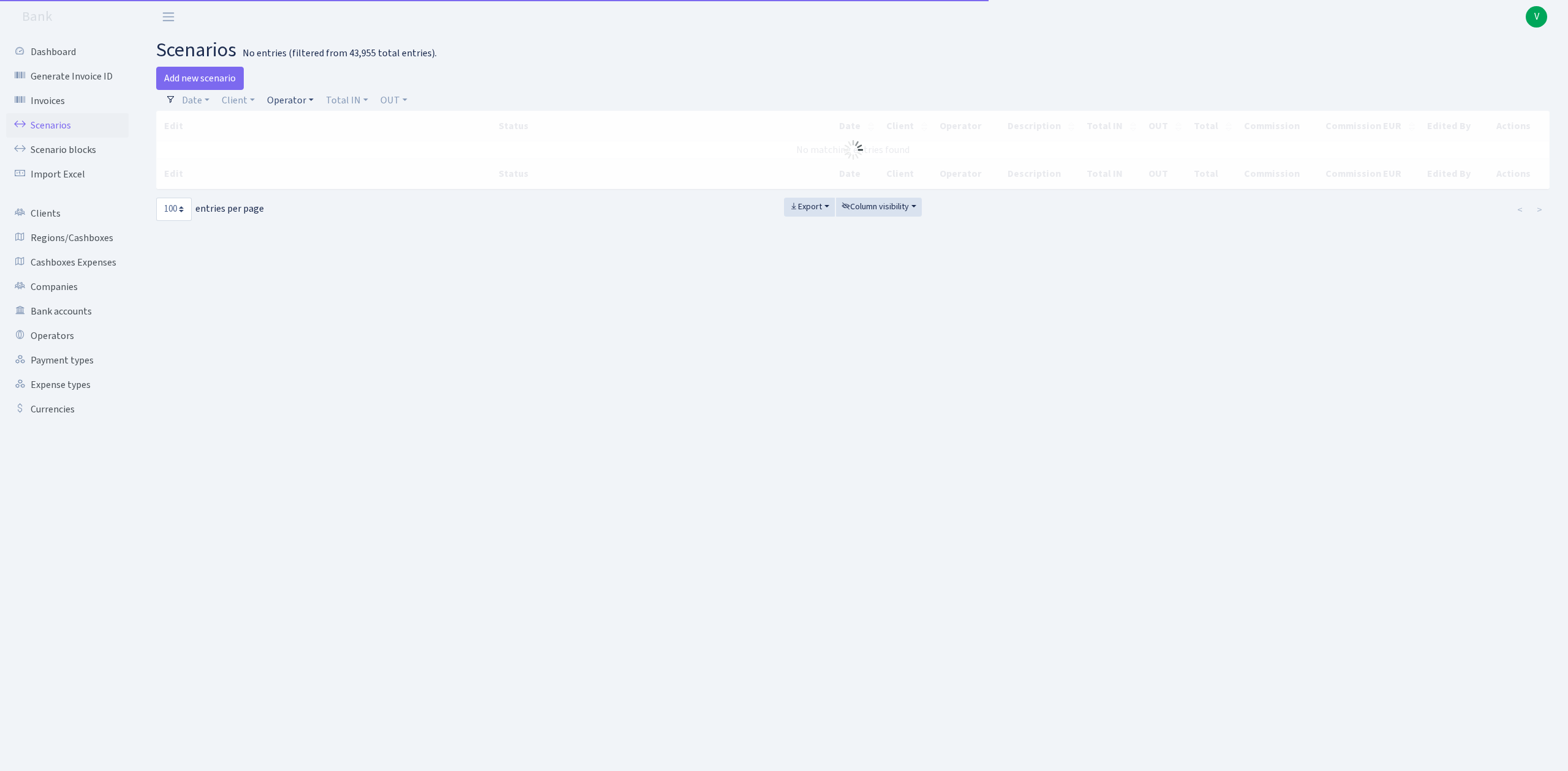
click at [282, 96] on link "Operator" at bounding box center [290, 100] width 56 height 21
click at [293, 141] on input "search" at bounding box center [311, 144] width 90 height 19
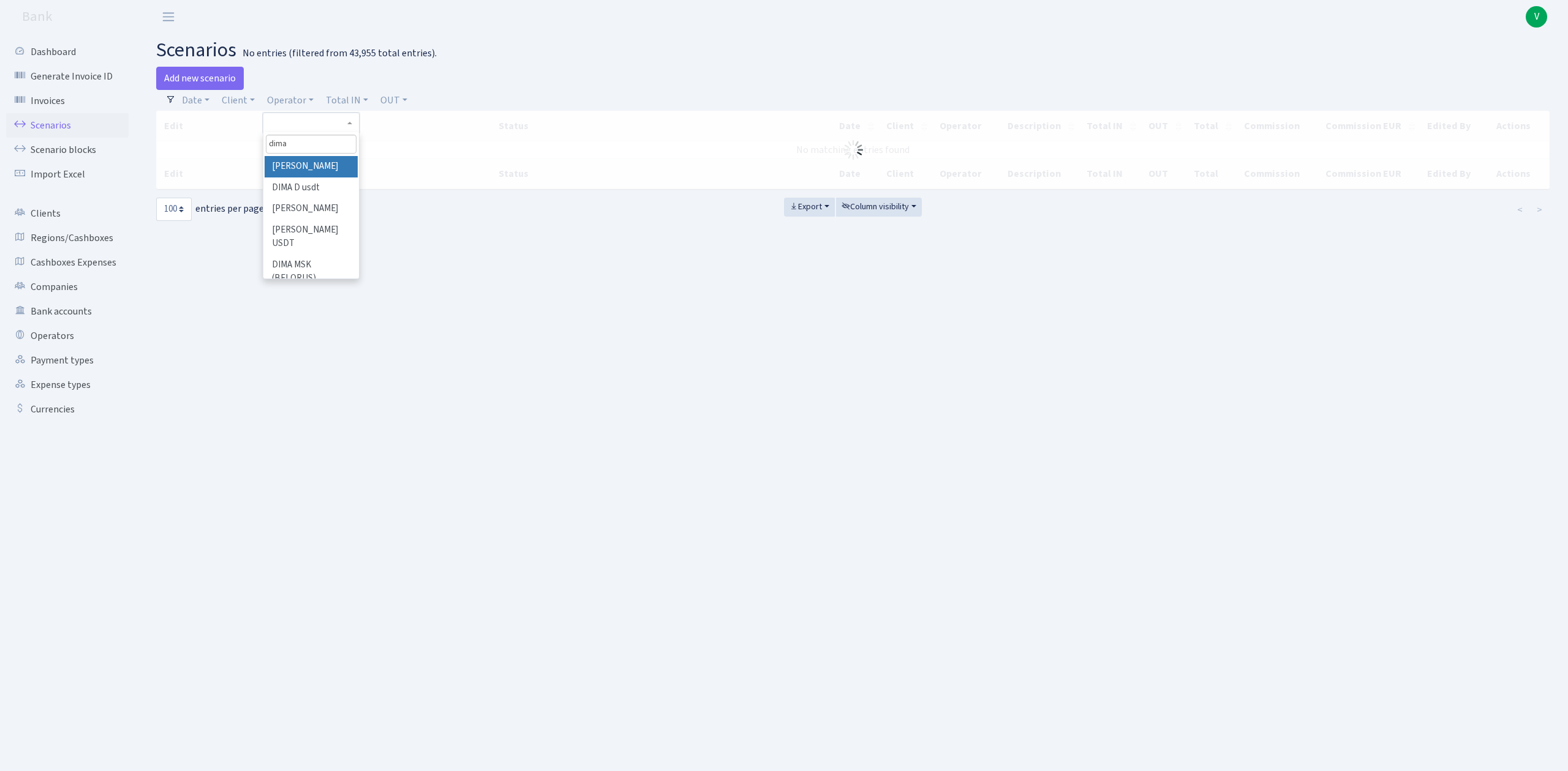
type input "dima"
click at [307, 164] on li "DIMA D" at bounding box center [311, 167] width 92 height 22
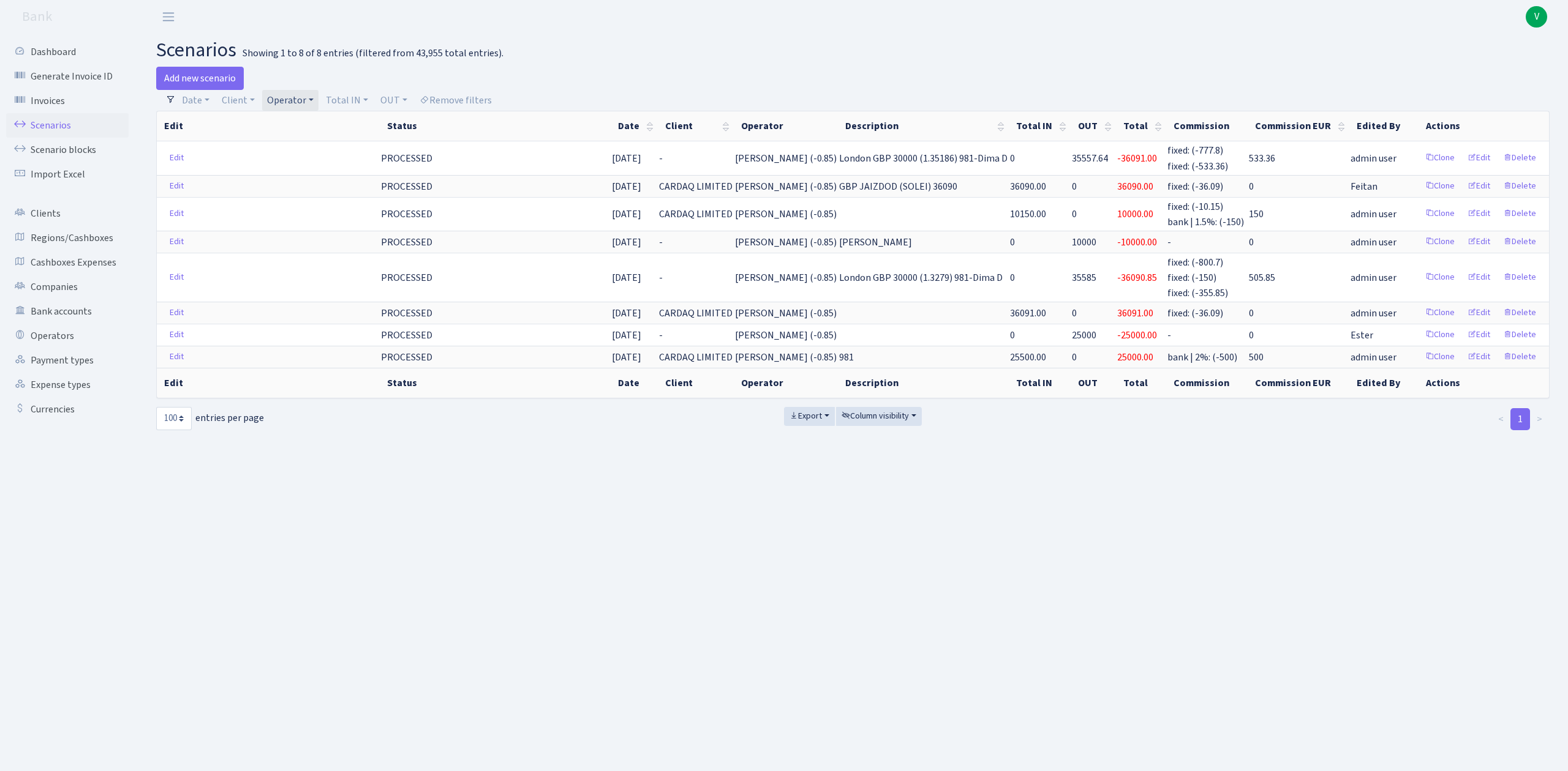
click at [297, 98] on link "Operator" at bounding box center [290, 100] width 56 height 21
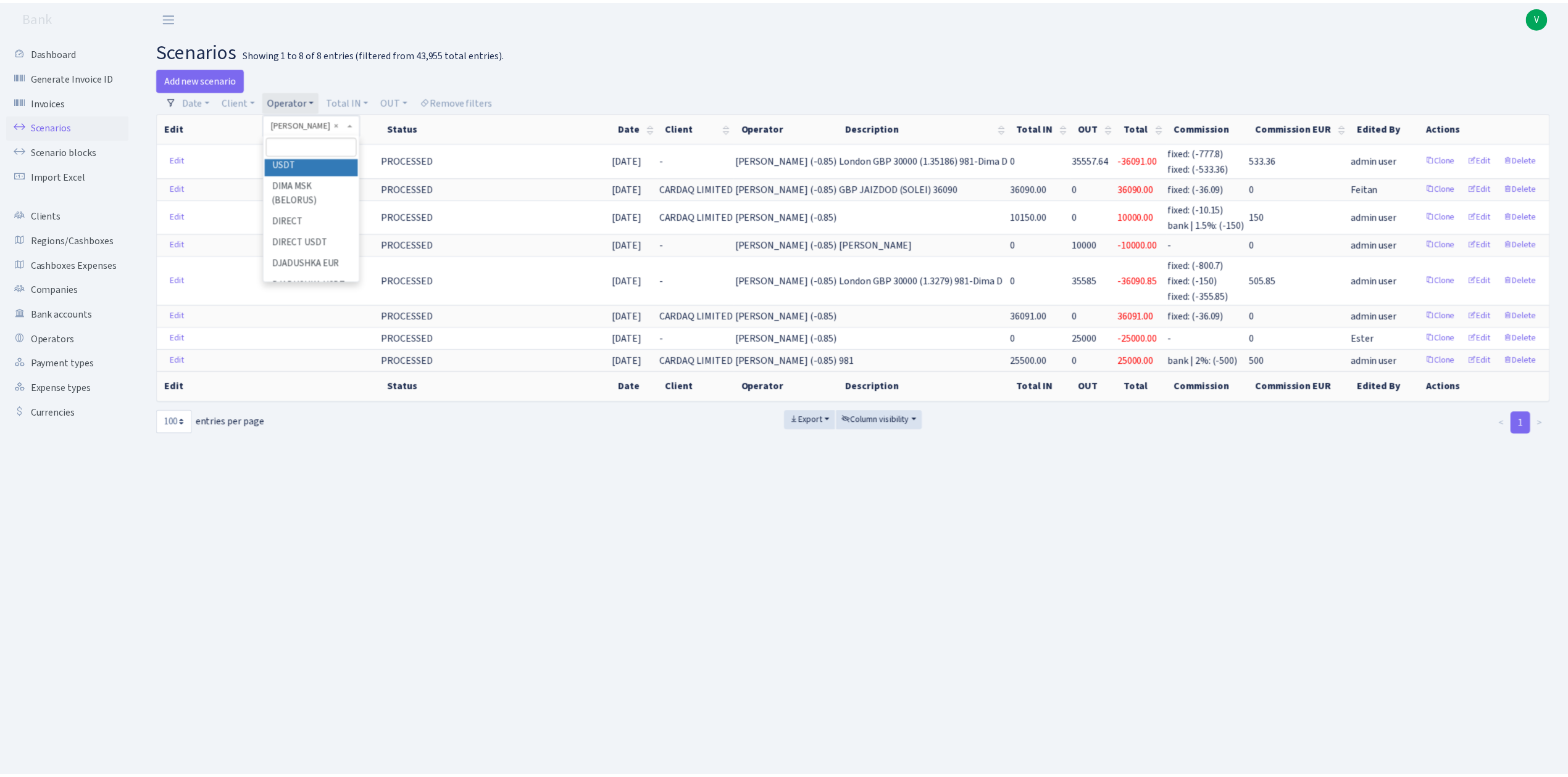
scroll to position [1647, 0]
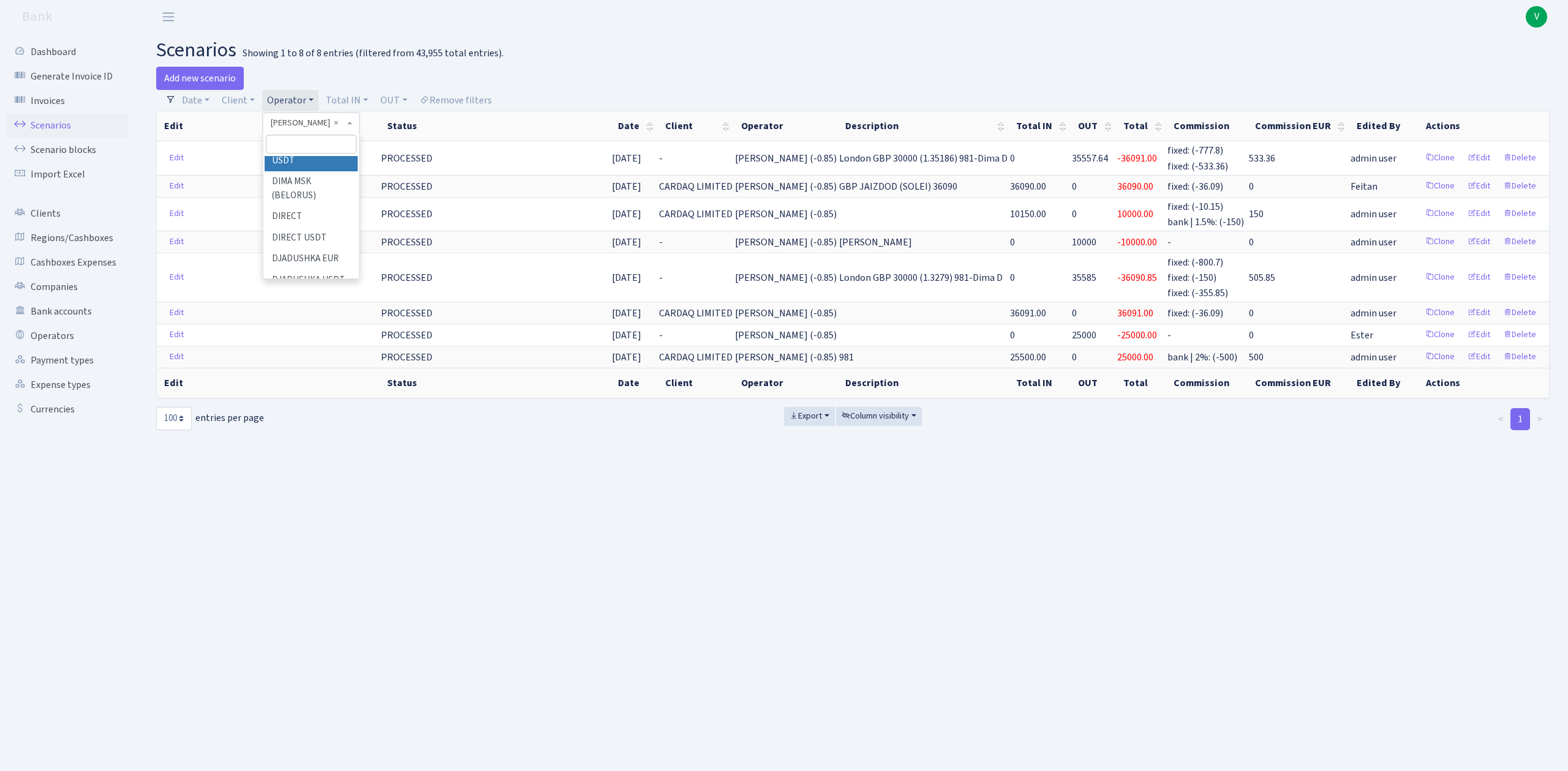
click at [329, 171] on li "DIMA EVREI USDT" at bounding box center [311, 154] width 92 height 35
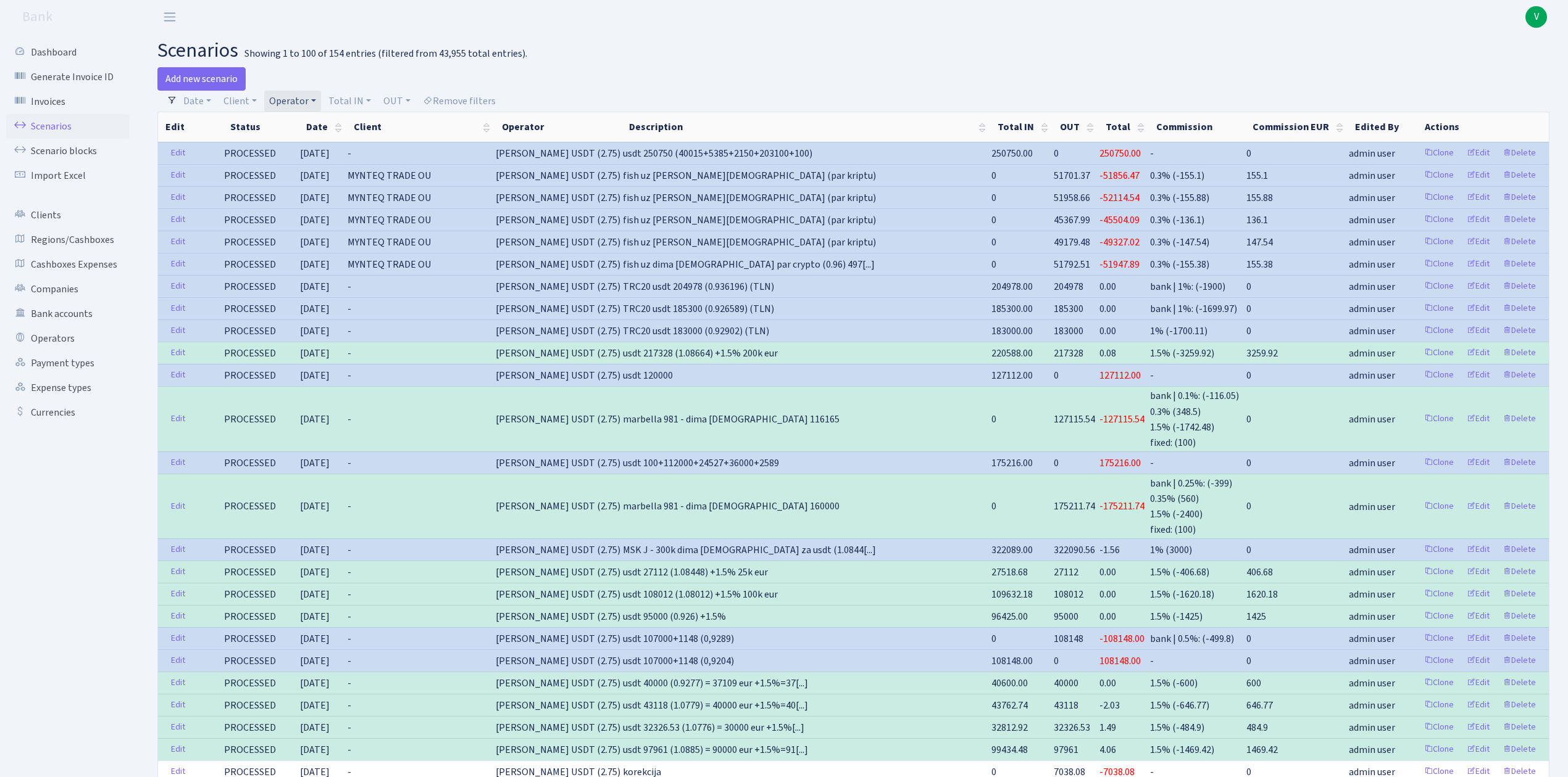
click at [291, 92] on link "Operator" at bounding box center [292, 101] width 57 height 21
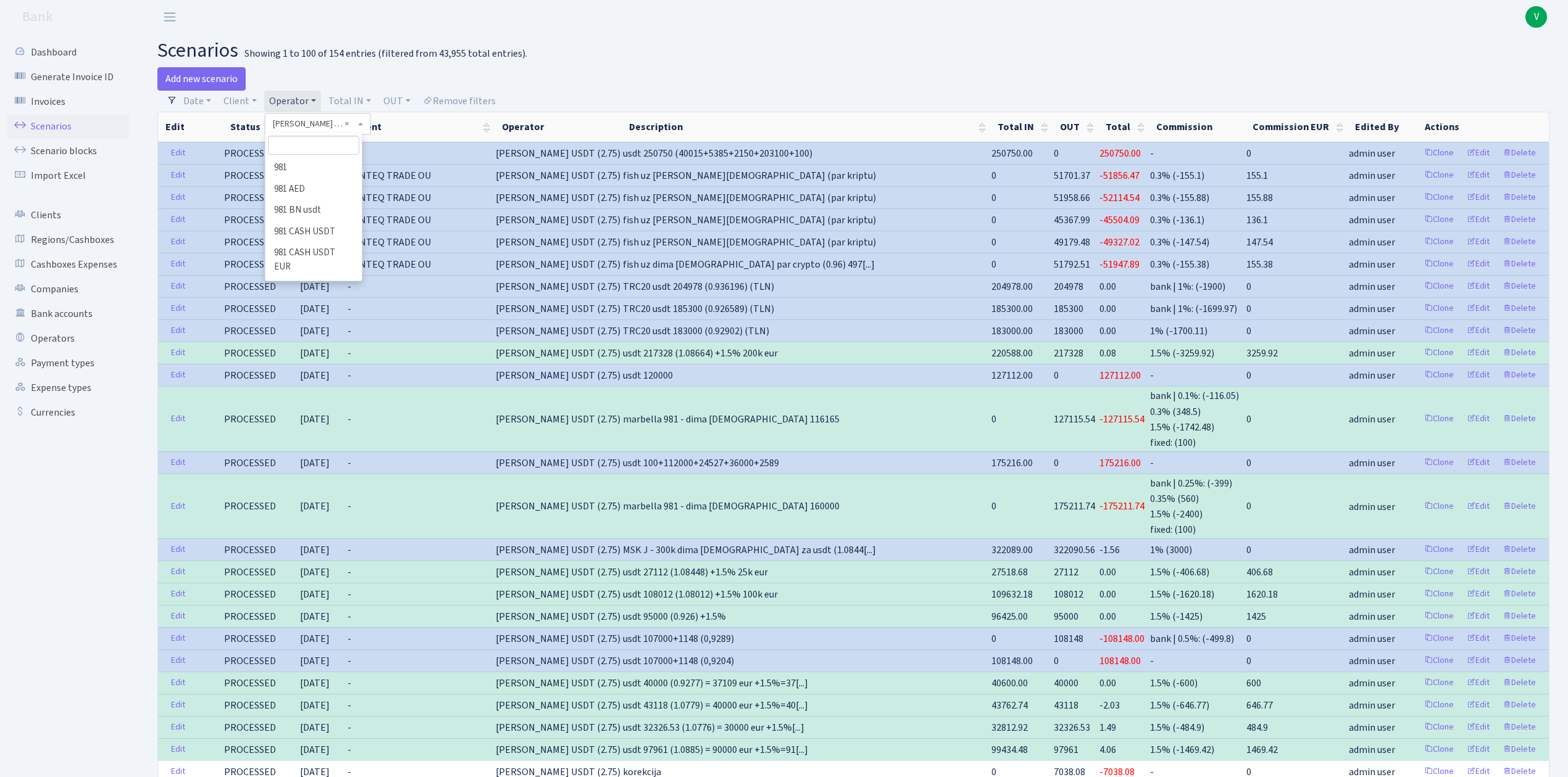
scroll to position [1606, 0]
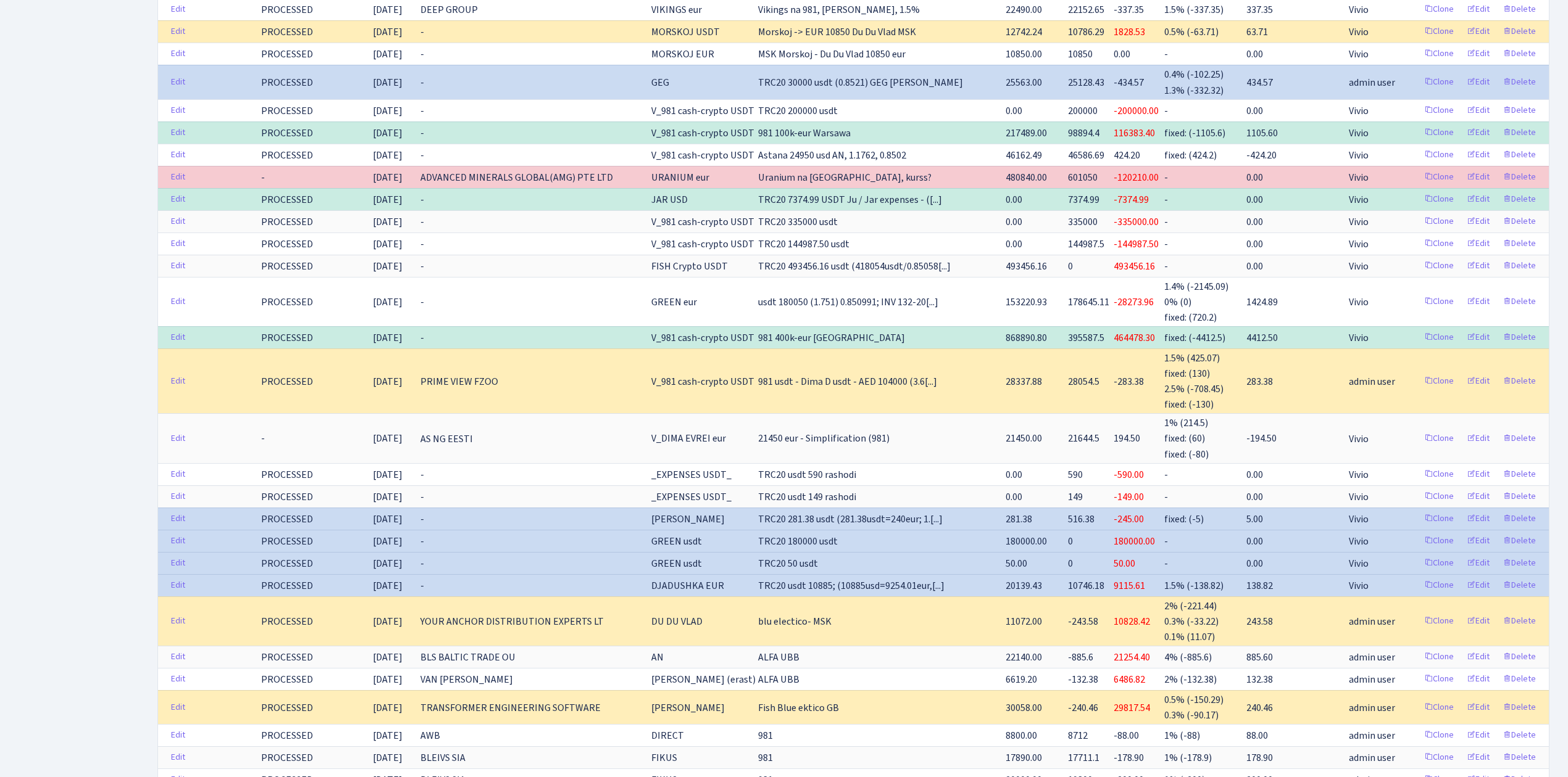
scroll to position [658, 0]
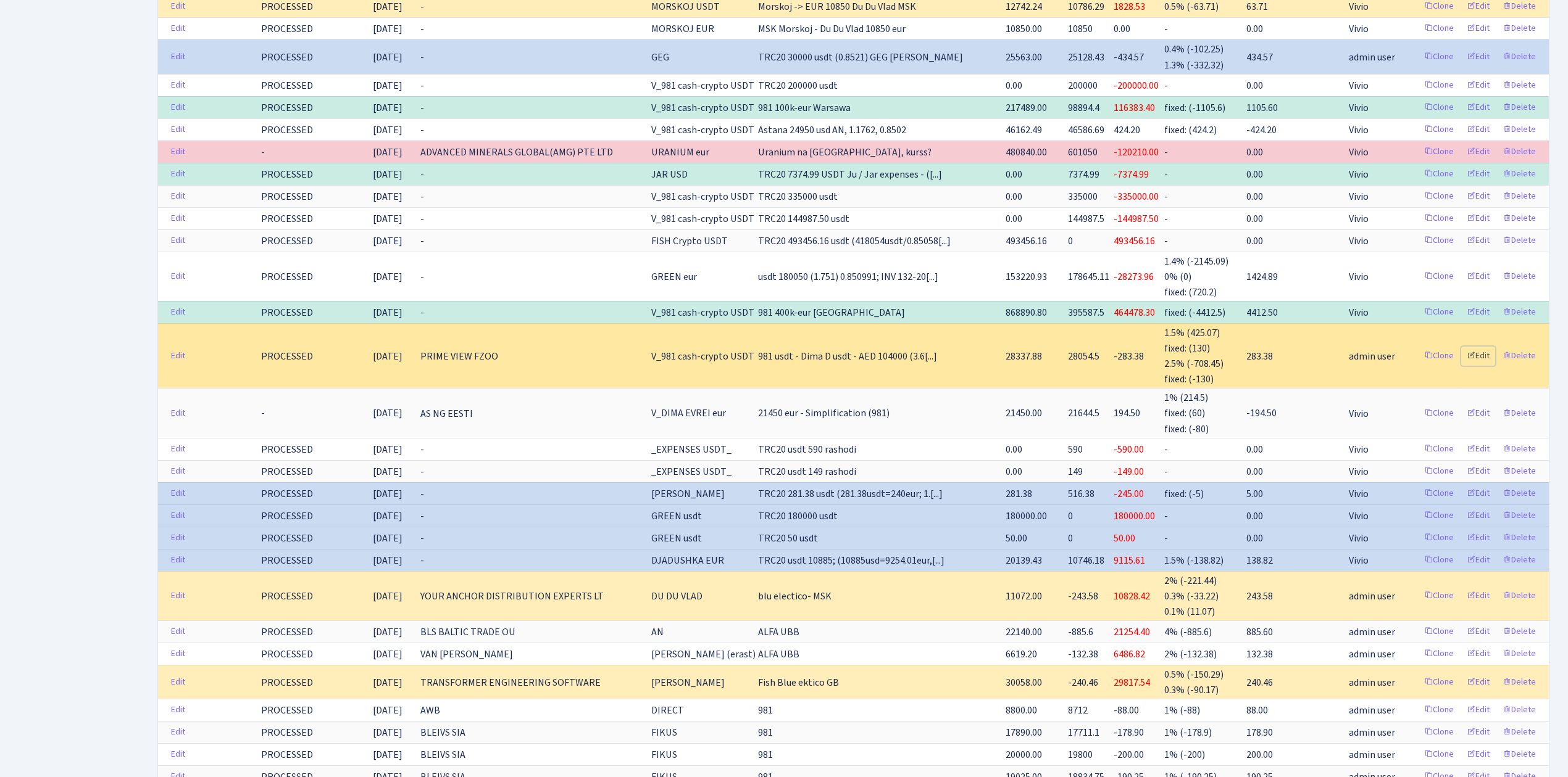
click at [1481, 366] on link "Edit" at bounding box center [1478, 356] width 34 height 19
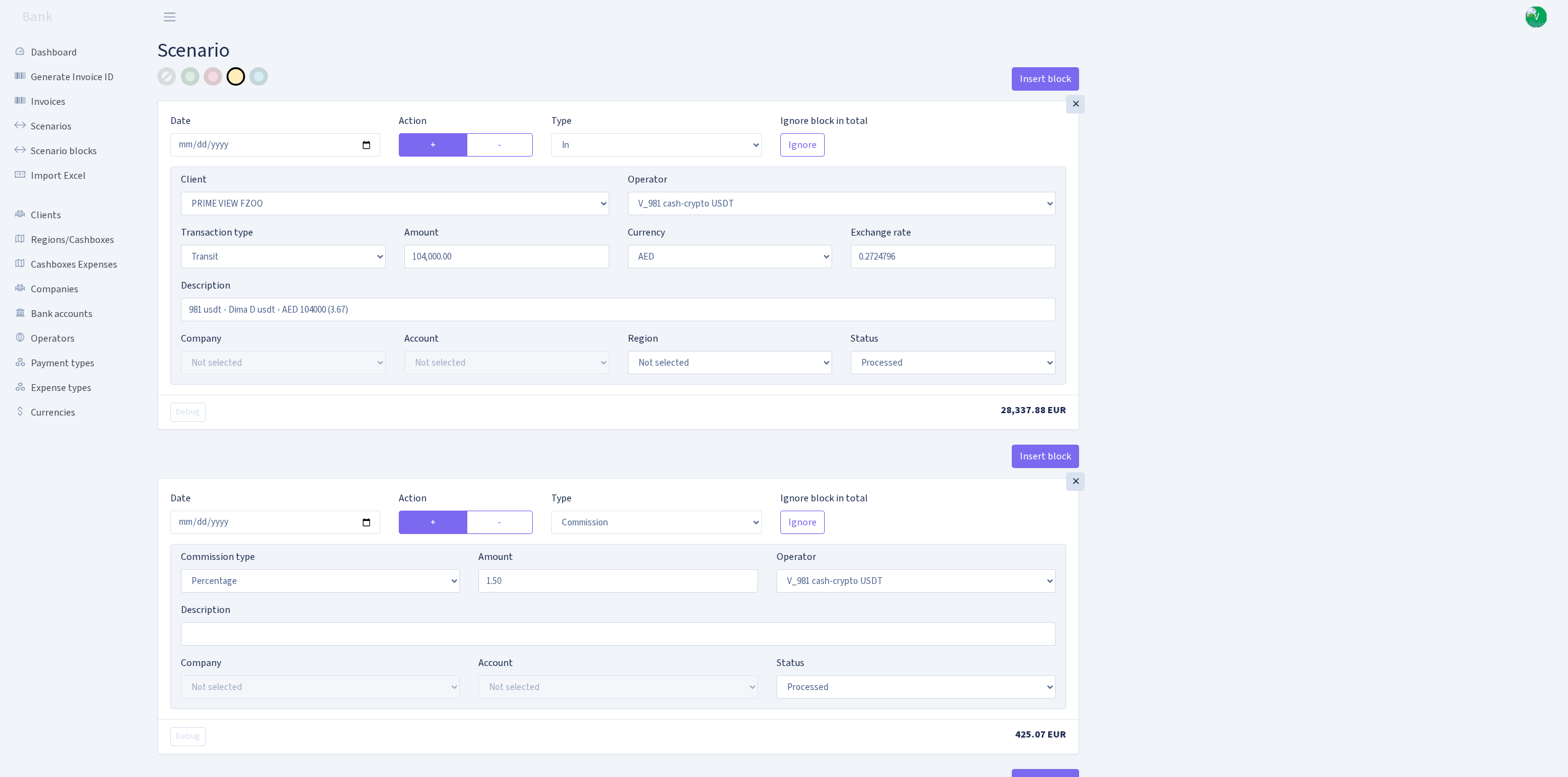
select select "in"
select select "3352"
select select "435"
select select "5"
select select "9"
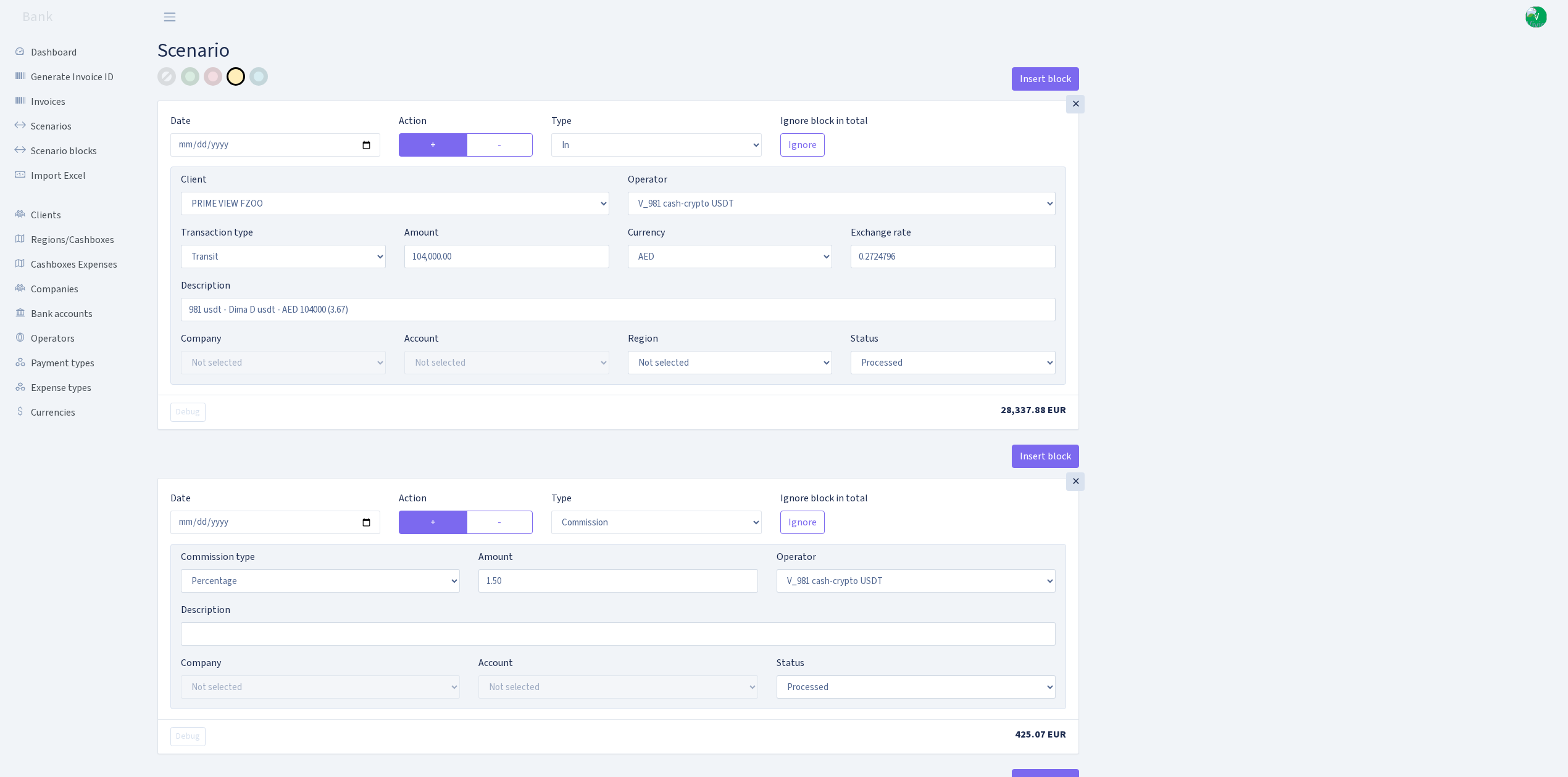
select select "processed"
select select "commission"
select select "435"
select select "processed"
select select "commission"
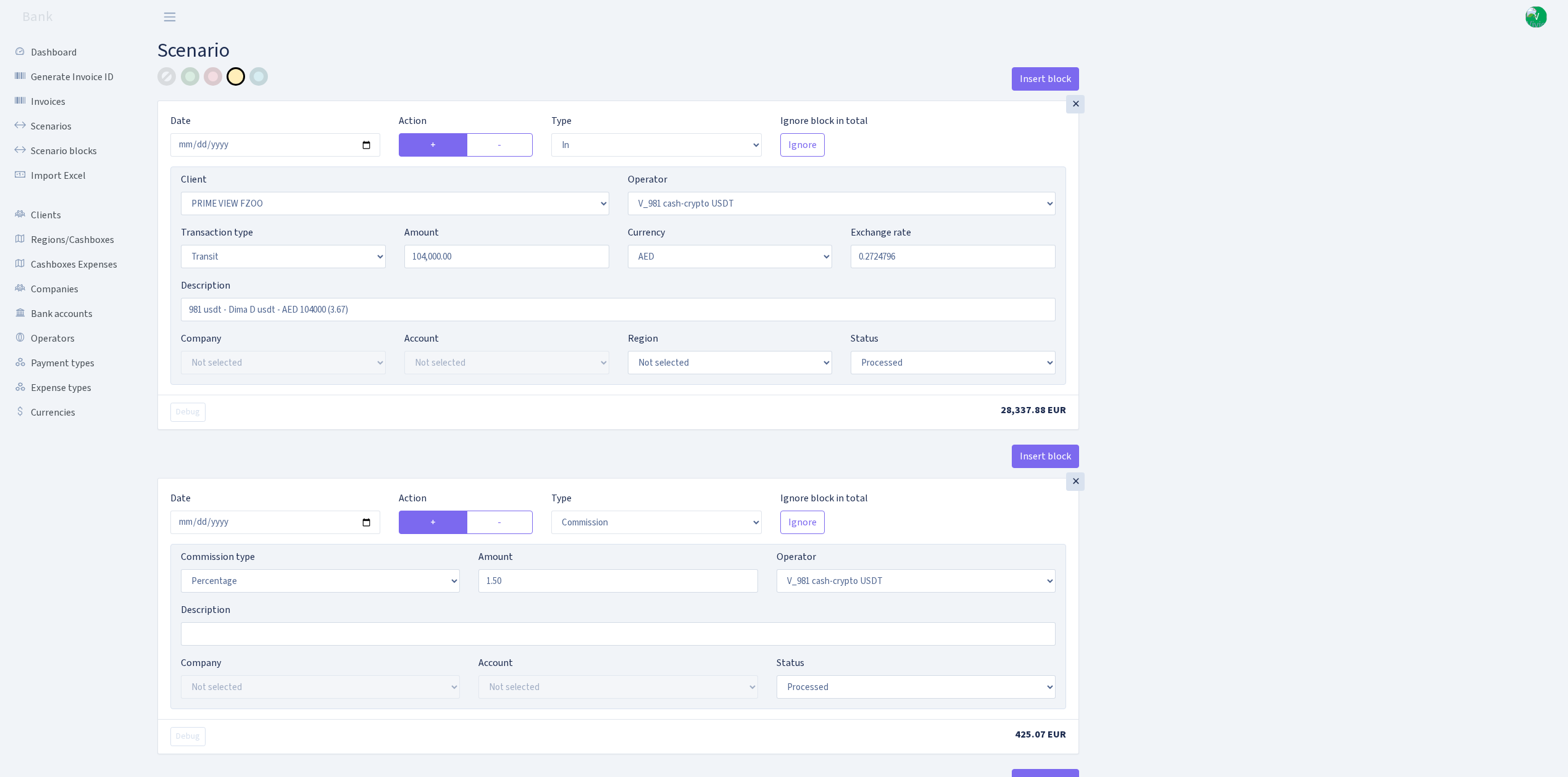
select select "fixed"
select select "435"
select select "processed"
select select "out"
select select "3353"
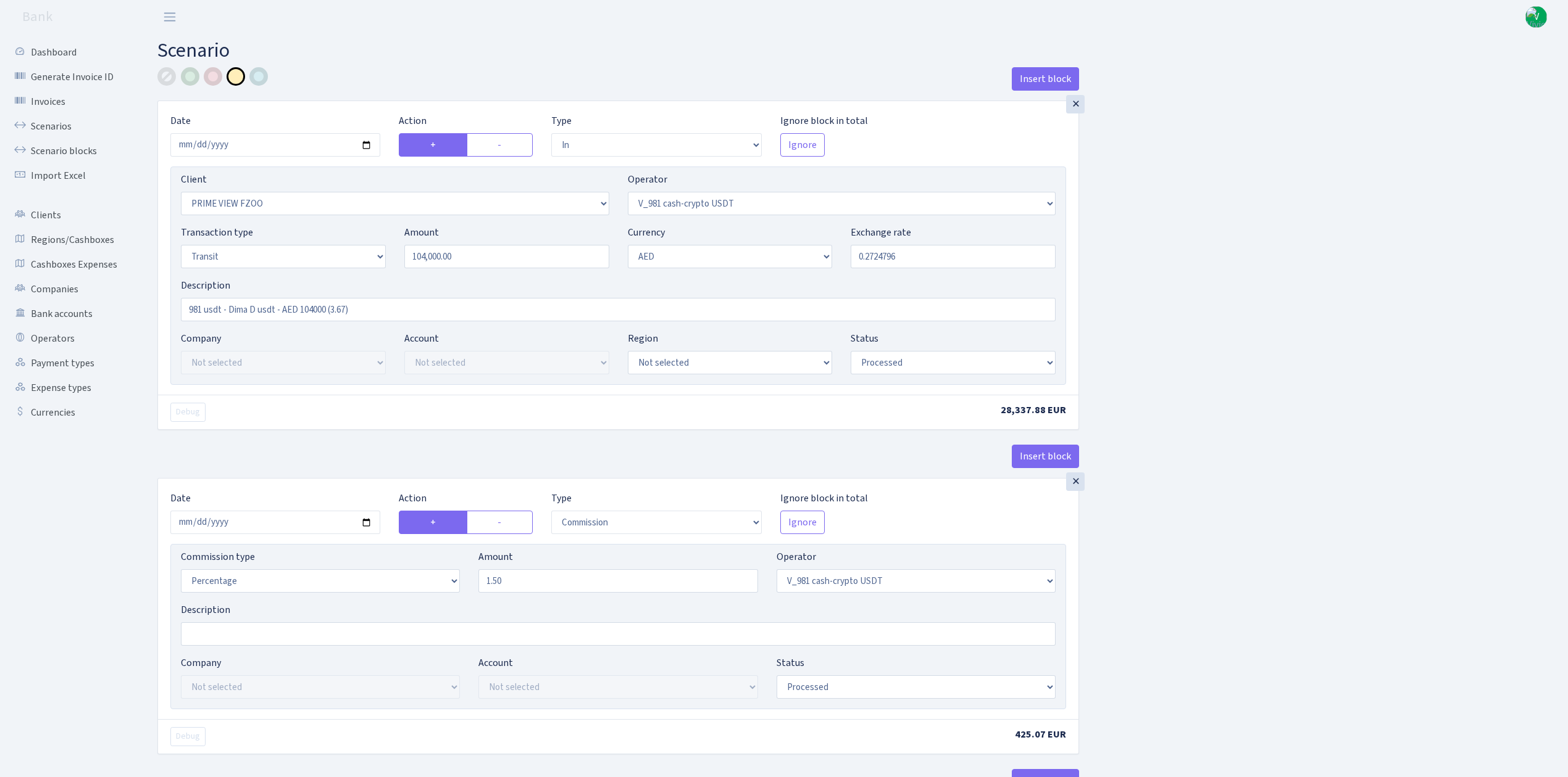
select select "522"
select select "5"
select select "9"
select select "processed"
select select "commission"
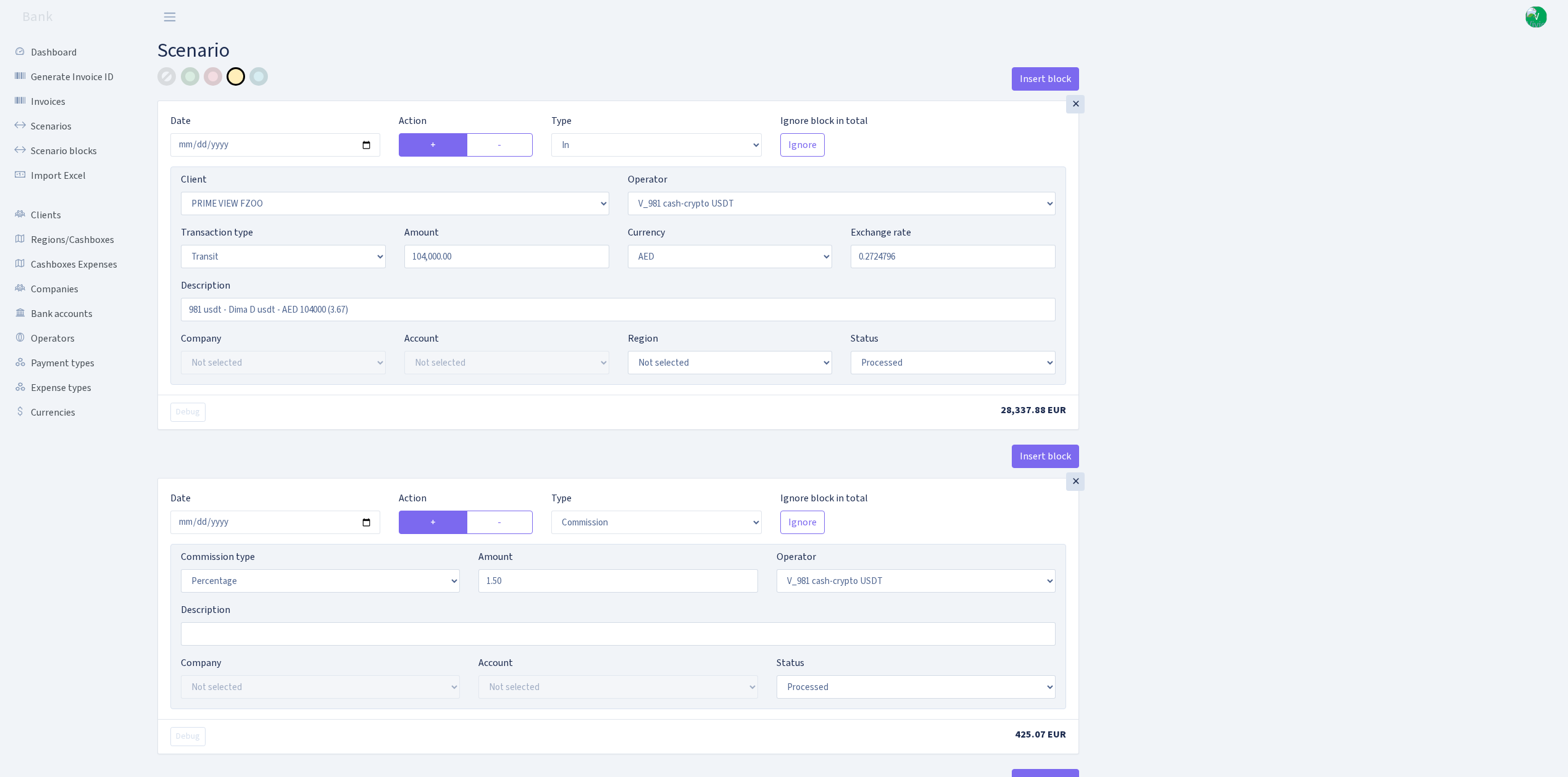
select select "522"
select select "processed"
select select "commission"
select select "fixed"
select select "522"
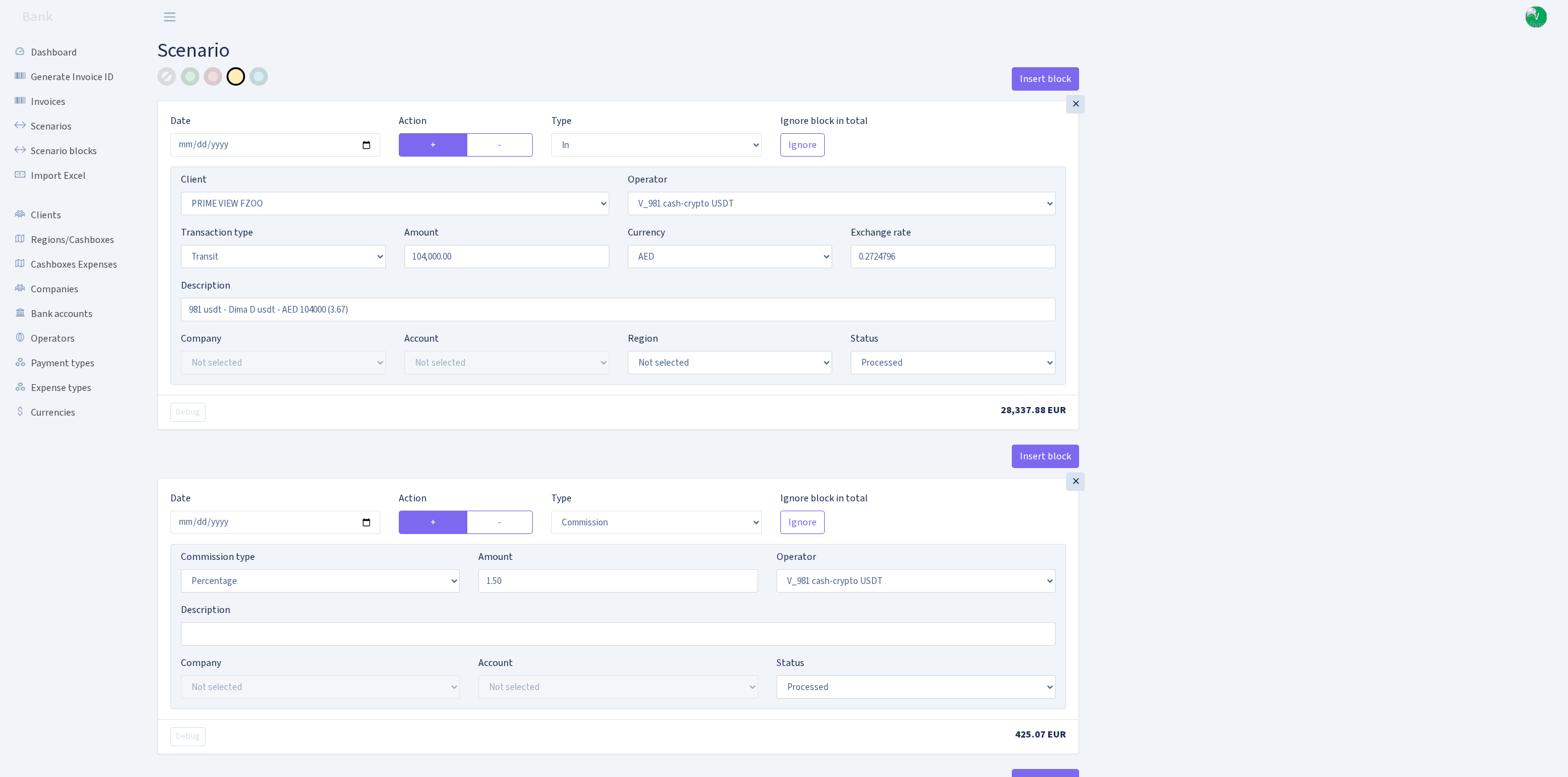
select select "processed"
click at [45, 118] on link "Scenarios" at bounding box center [68, 126] width 123 height 25
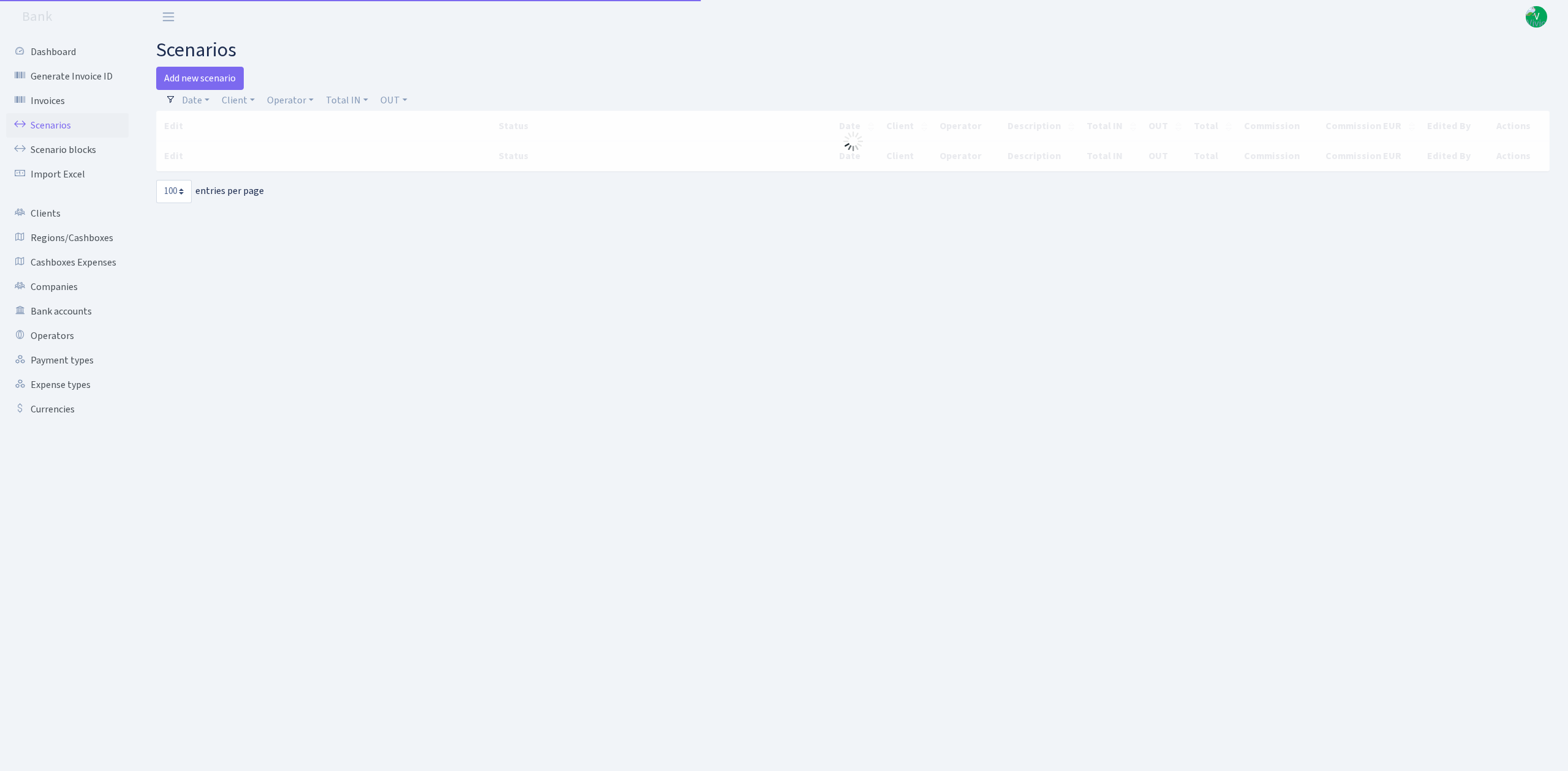
select select "100"
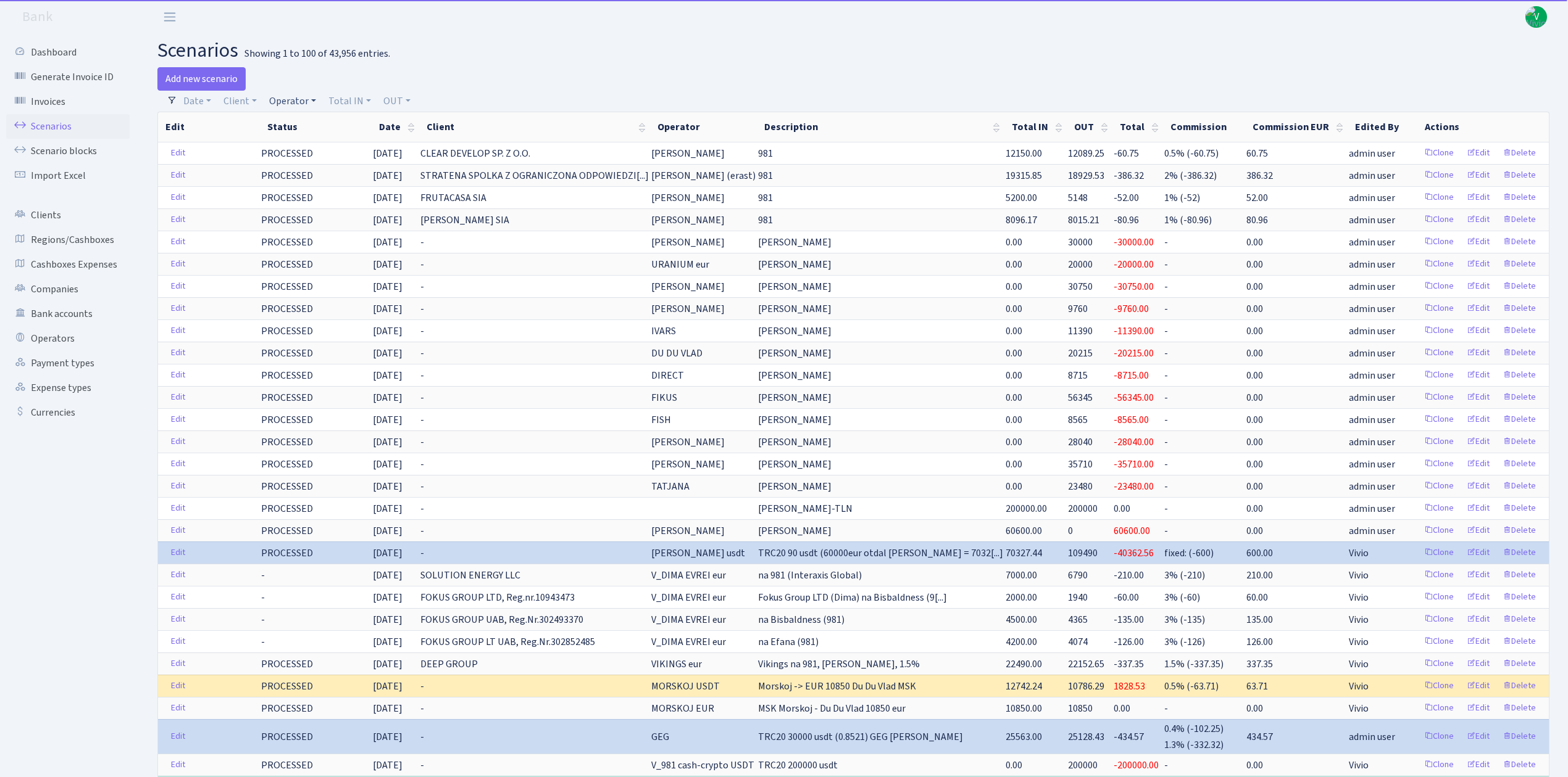
click at [296, 97] on link "Operator" at bounding box center [292, 101] width 57 height 21
click at [305, 145] on input "search" at bounding box center [313, 145] width 90 height 19
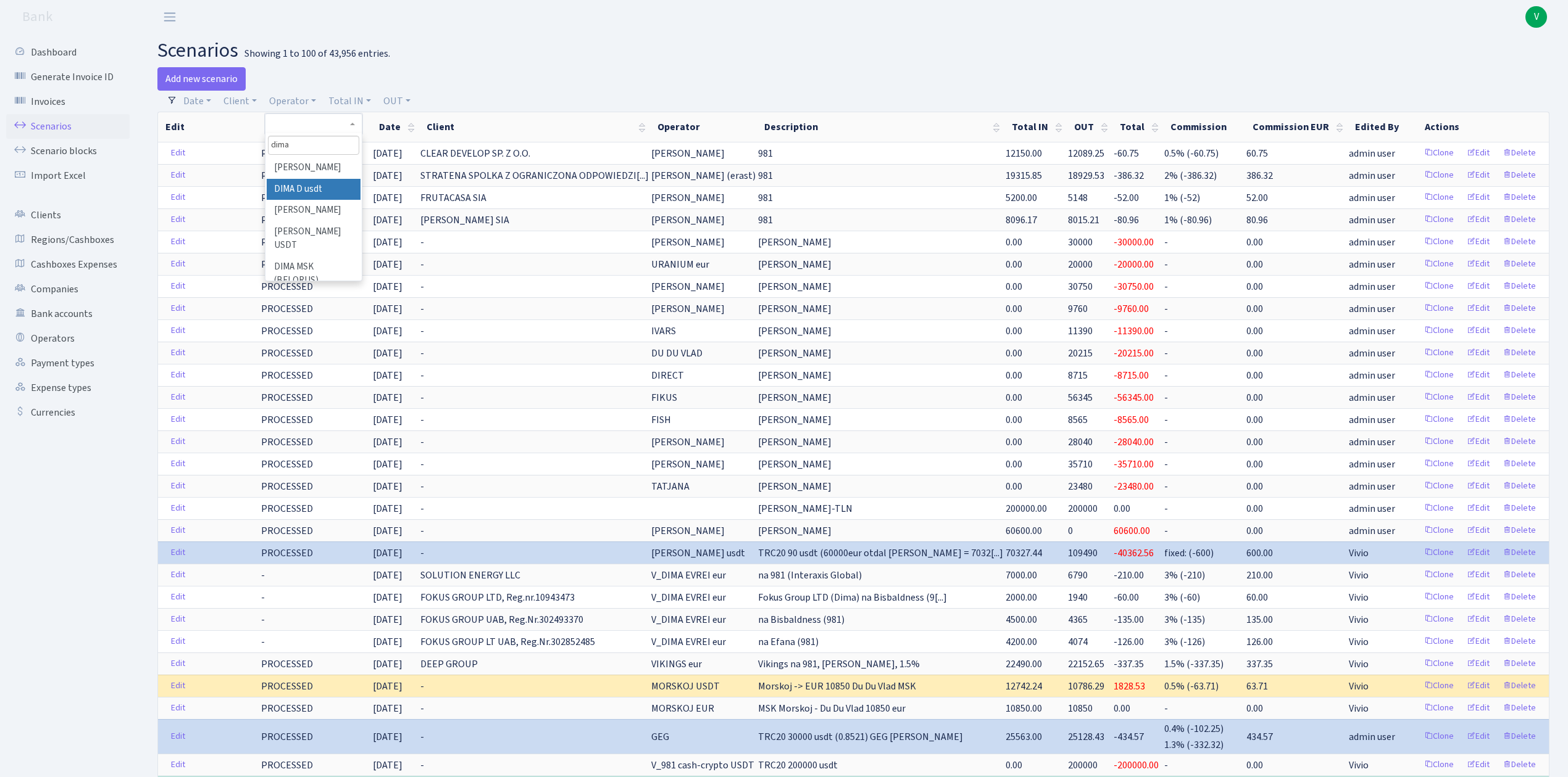
type input "dima"
click at [310, 183] on li "DIMA D usdt" at bounding box center [313, 190] width 93 height 22
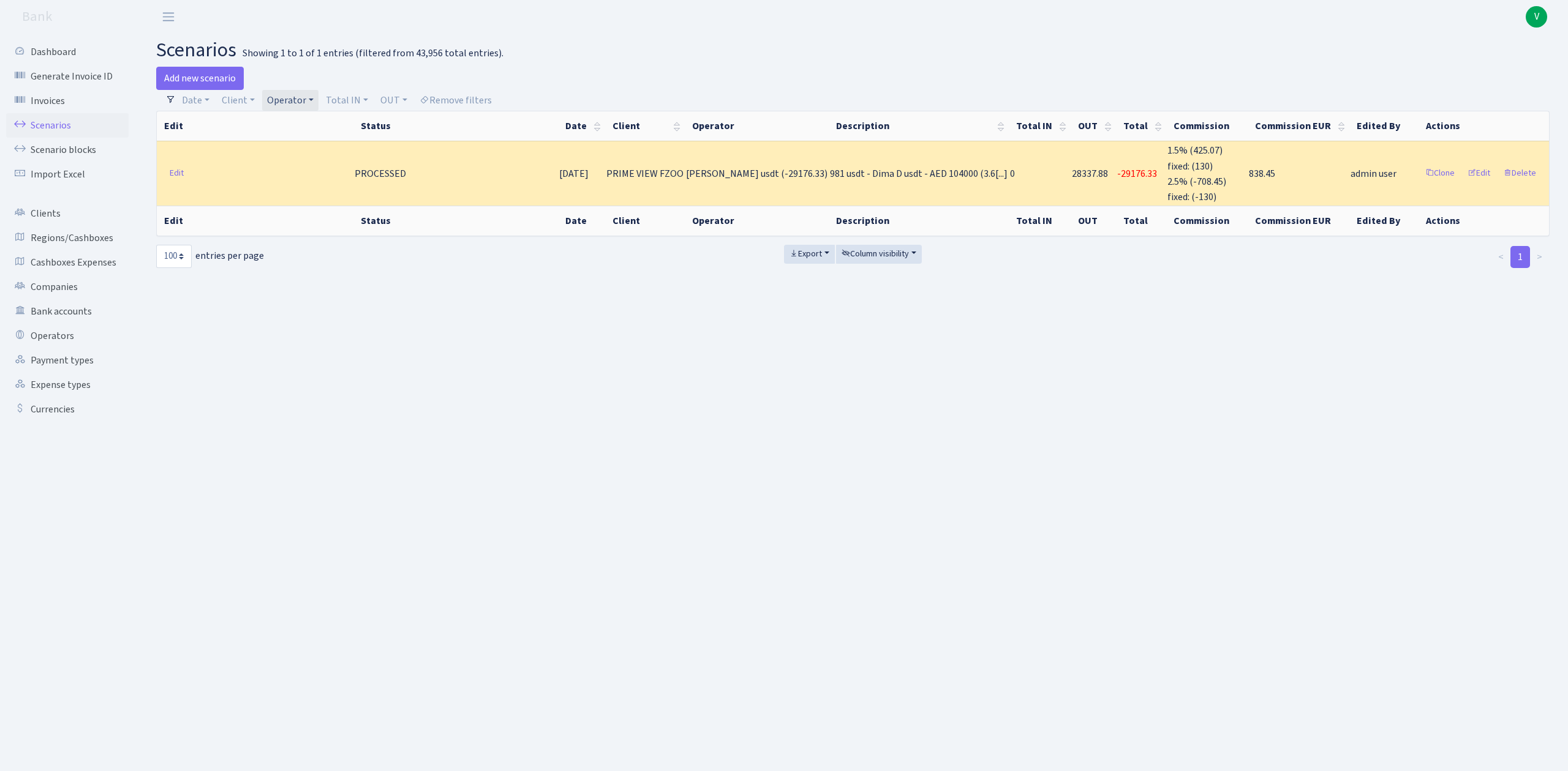
click at [289, 98] on link "Operator" at bounding box center [290, 100] width 56 height 21
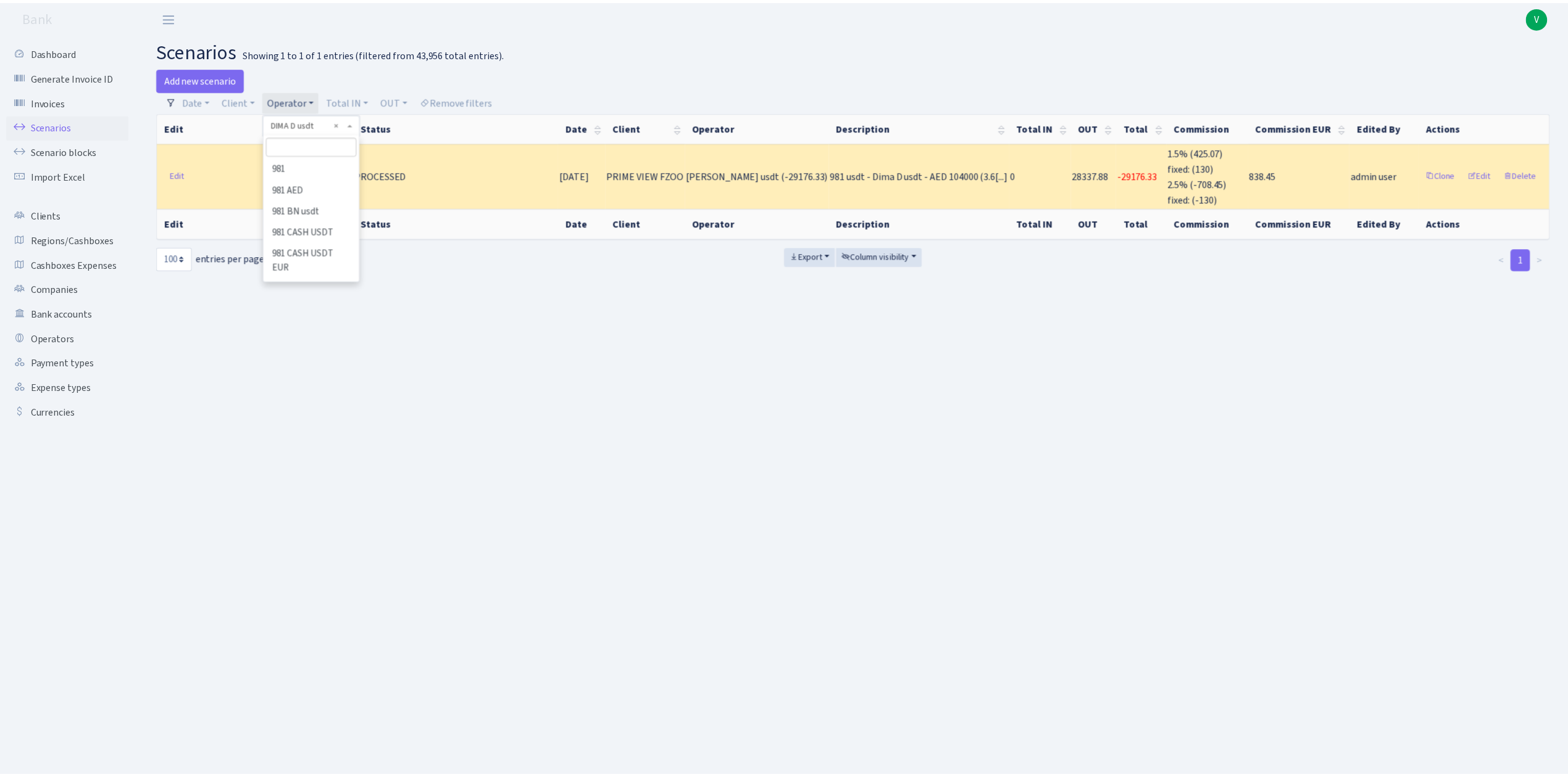
scroll to position [1570, 0]
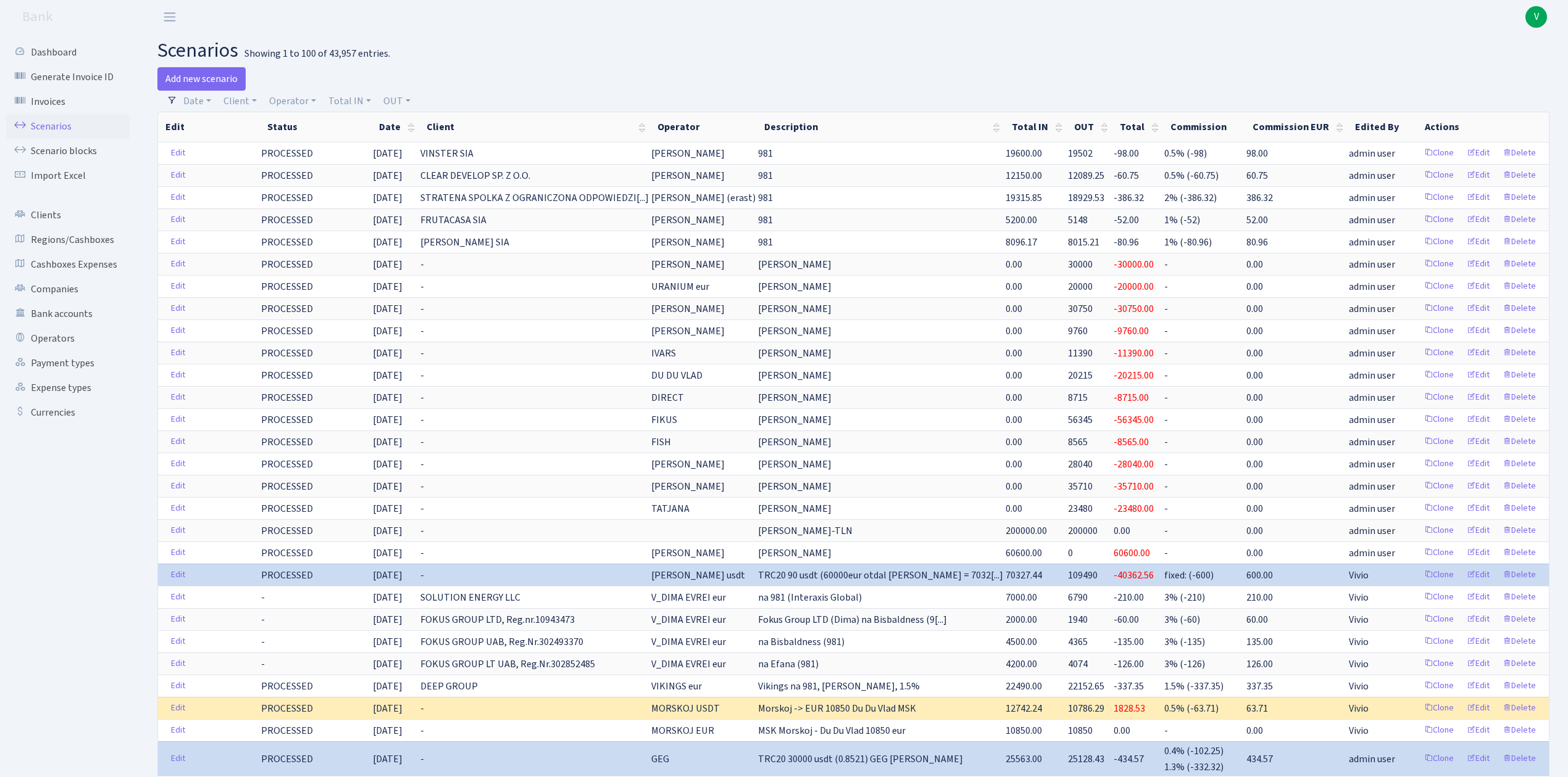
click at [79, 126] on link "Scenarios" at bounding box center [68, 126] width 123 height 25
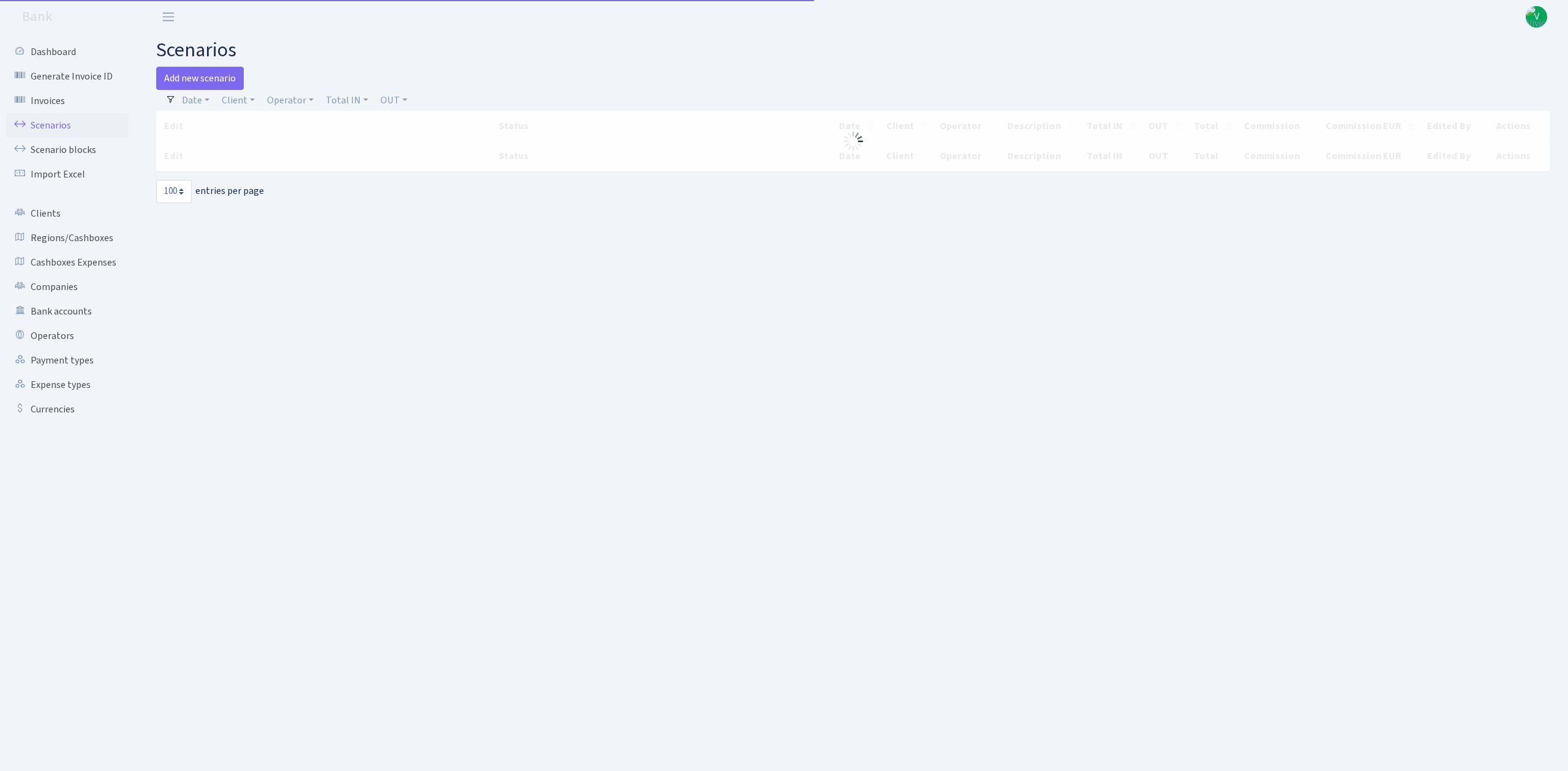
select select "100"
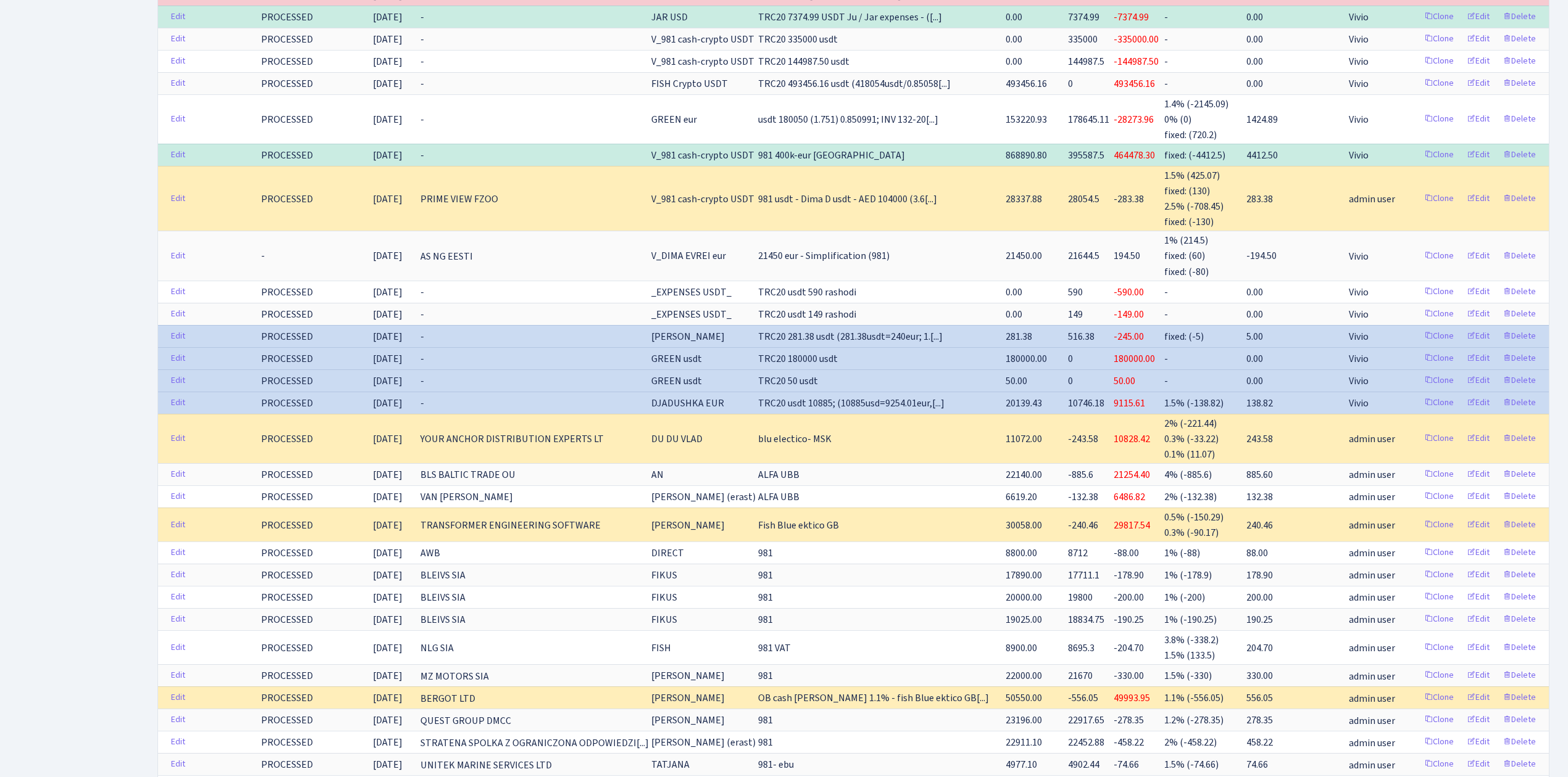
scroll to position [905, 0]
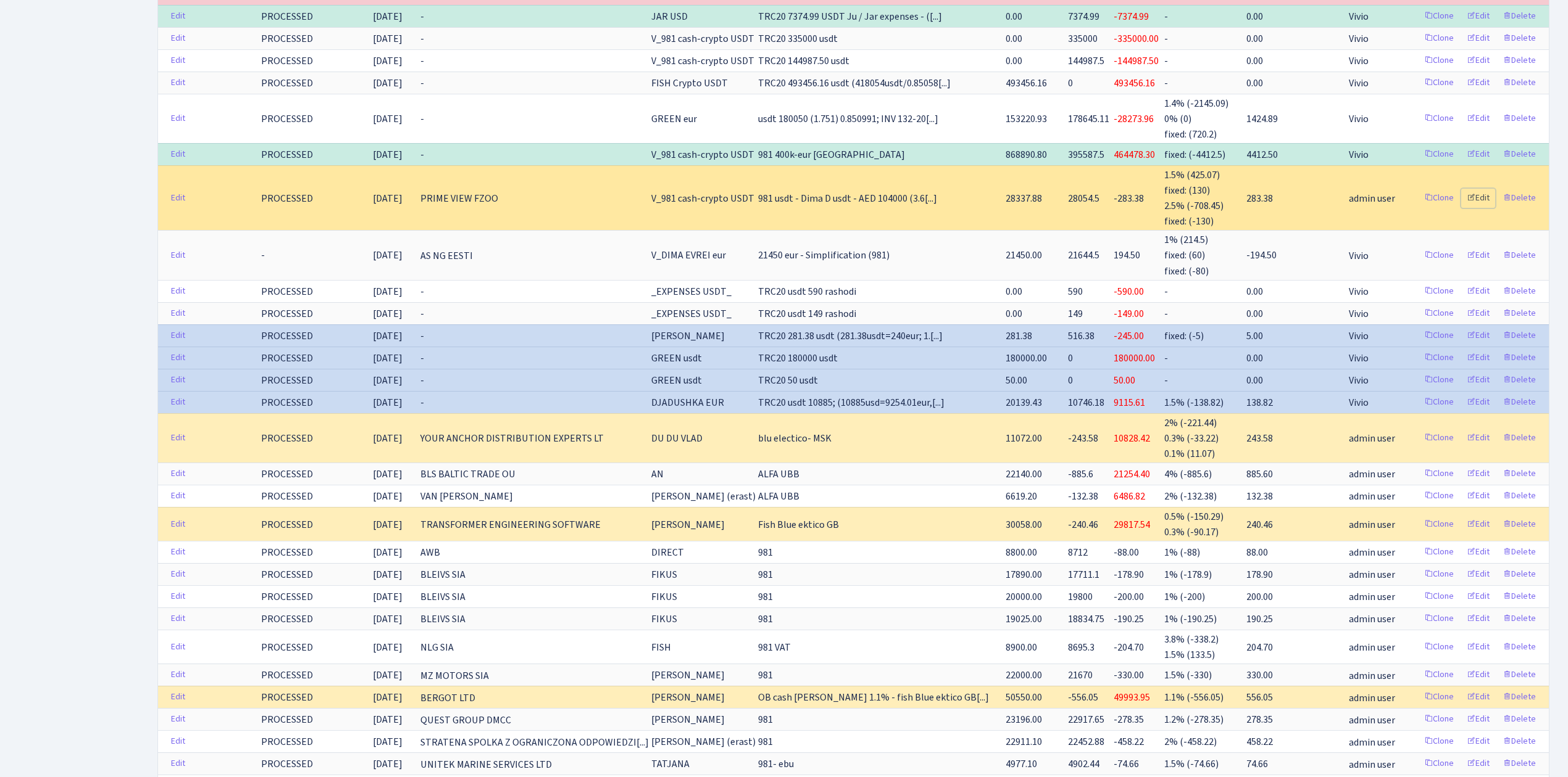
click at [1481, 208] on link "Edit" at bounding box center [1478, 198] width 34 height 19
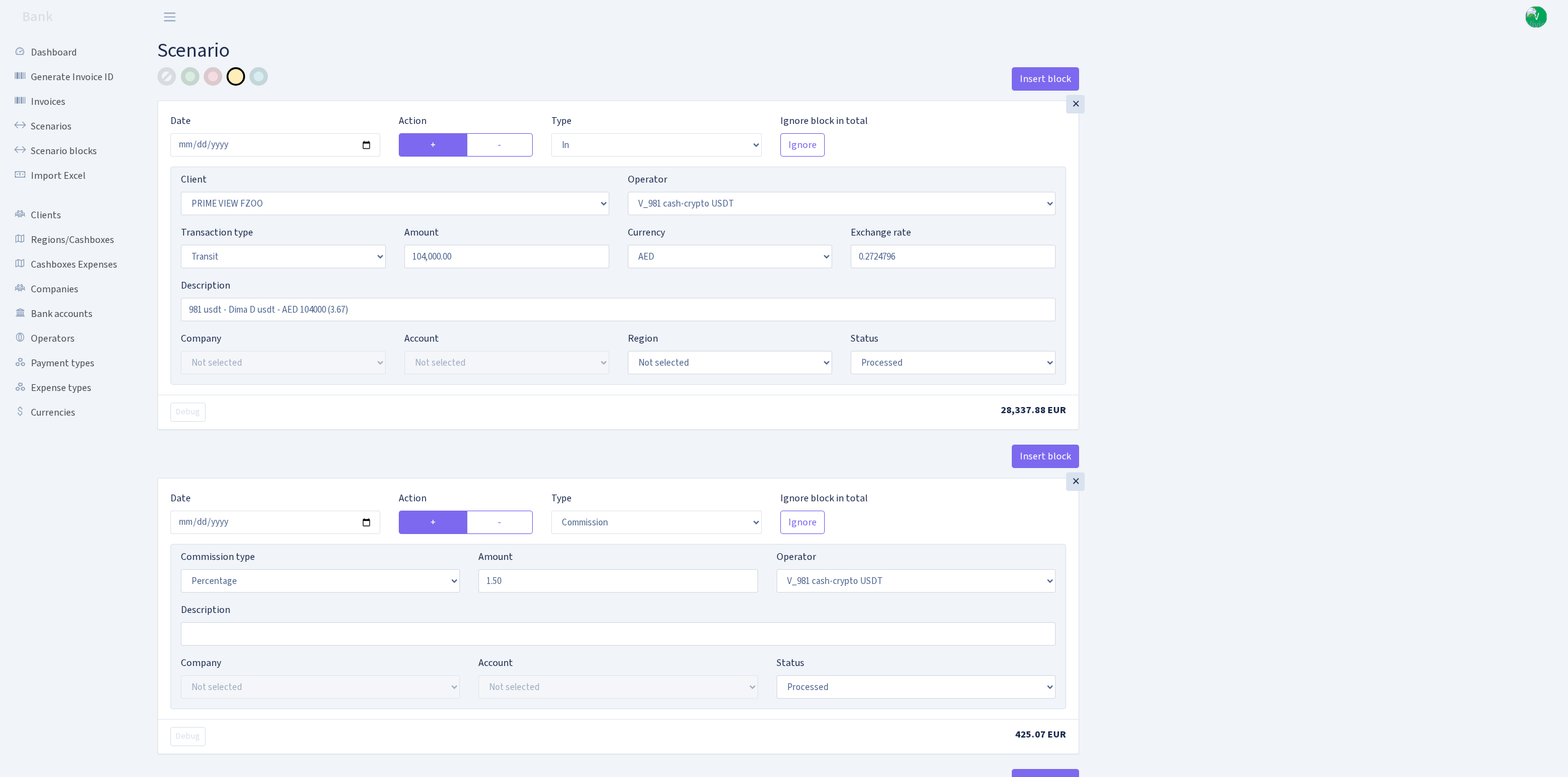
select select "in"
select select "3352"
select select "435"
select select "5"
select select "9"
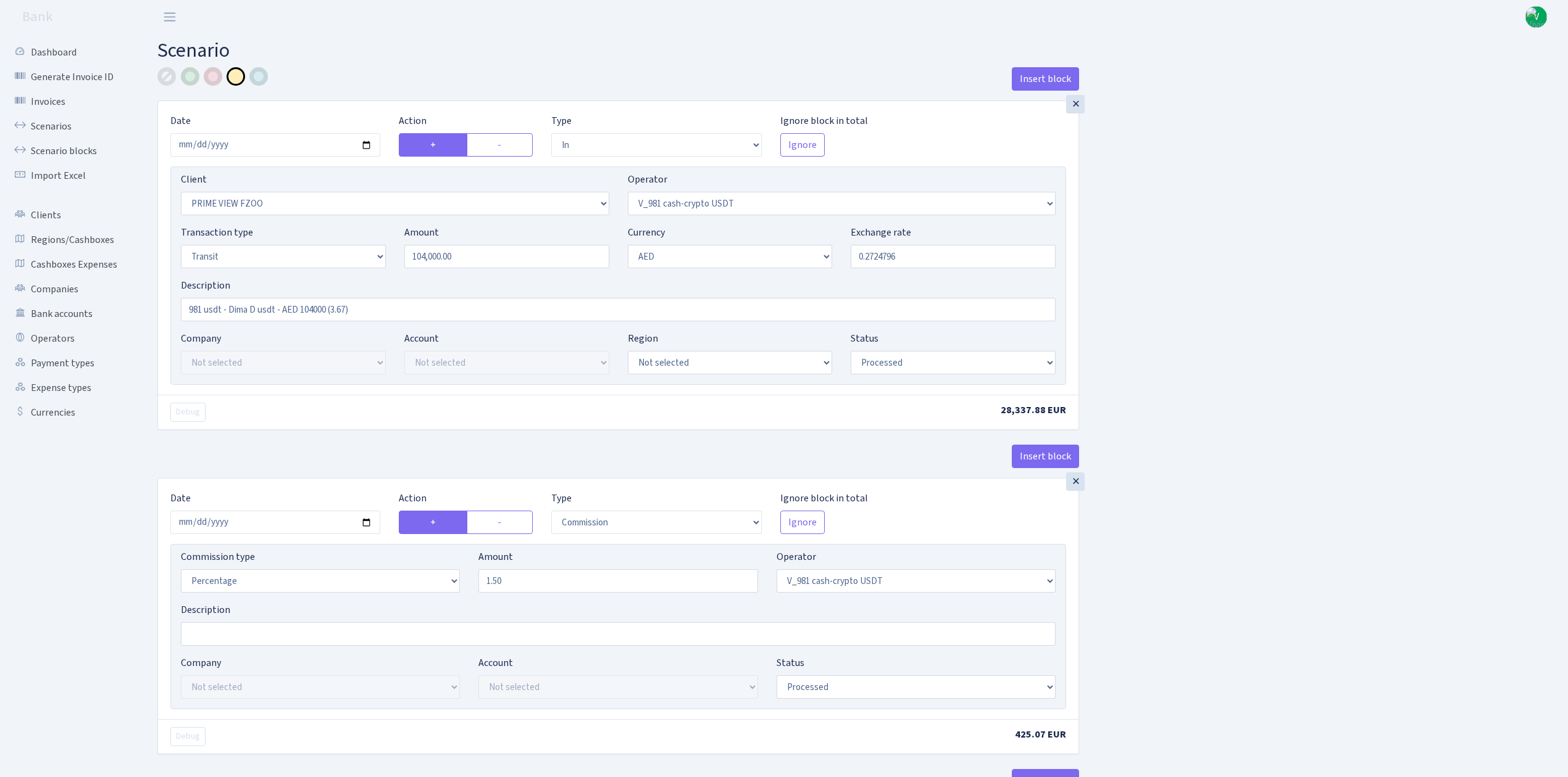
select select "processed"
select select "commission"
select select "435"
select select "processed"
select select "commission"
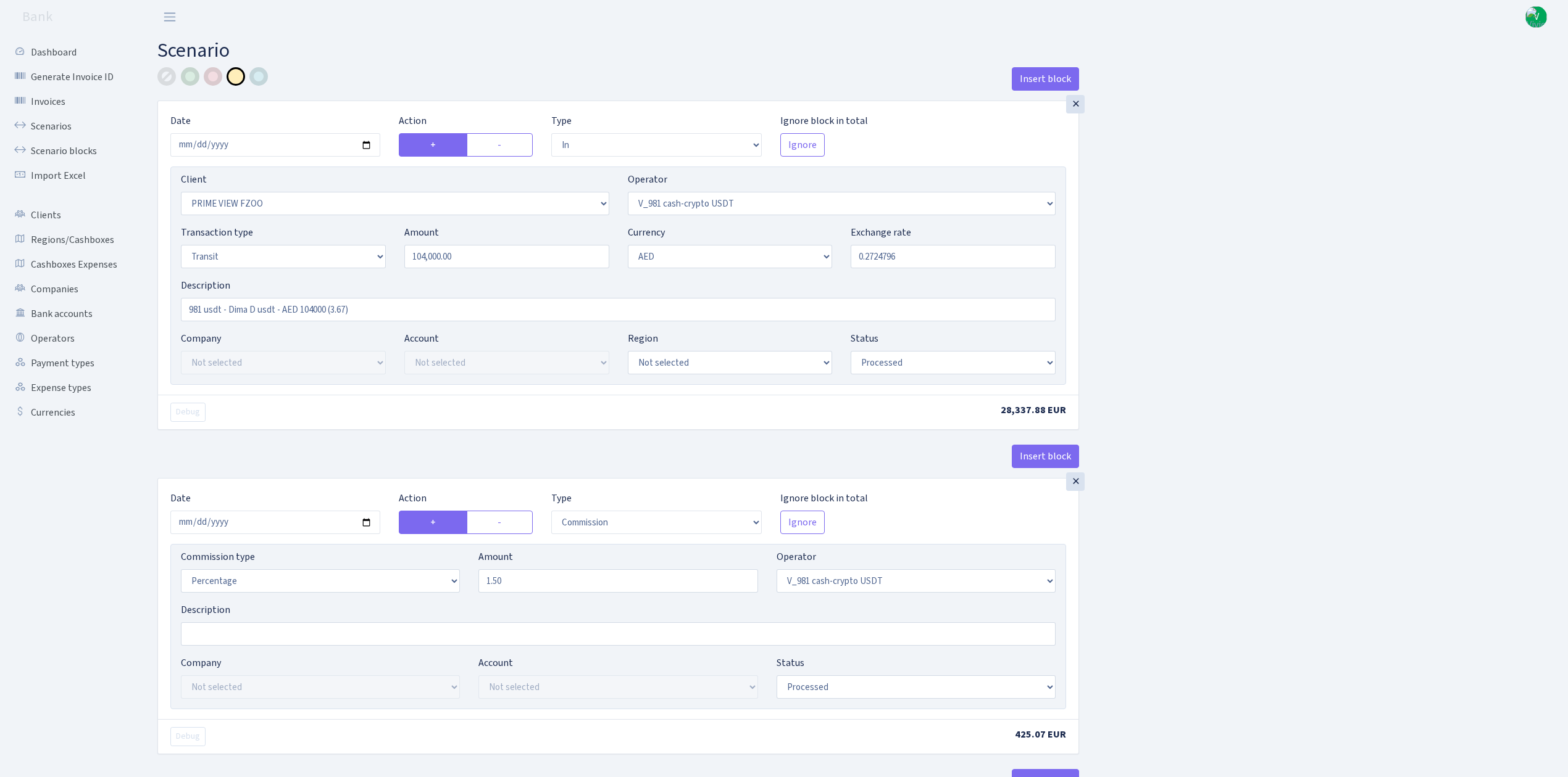
select select "fixed"
select select "435"
select select "processed"
select select "out"
select select "3353"
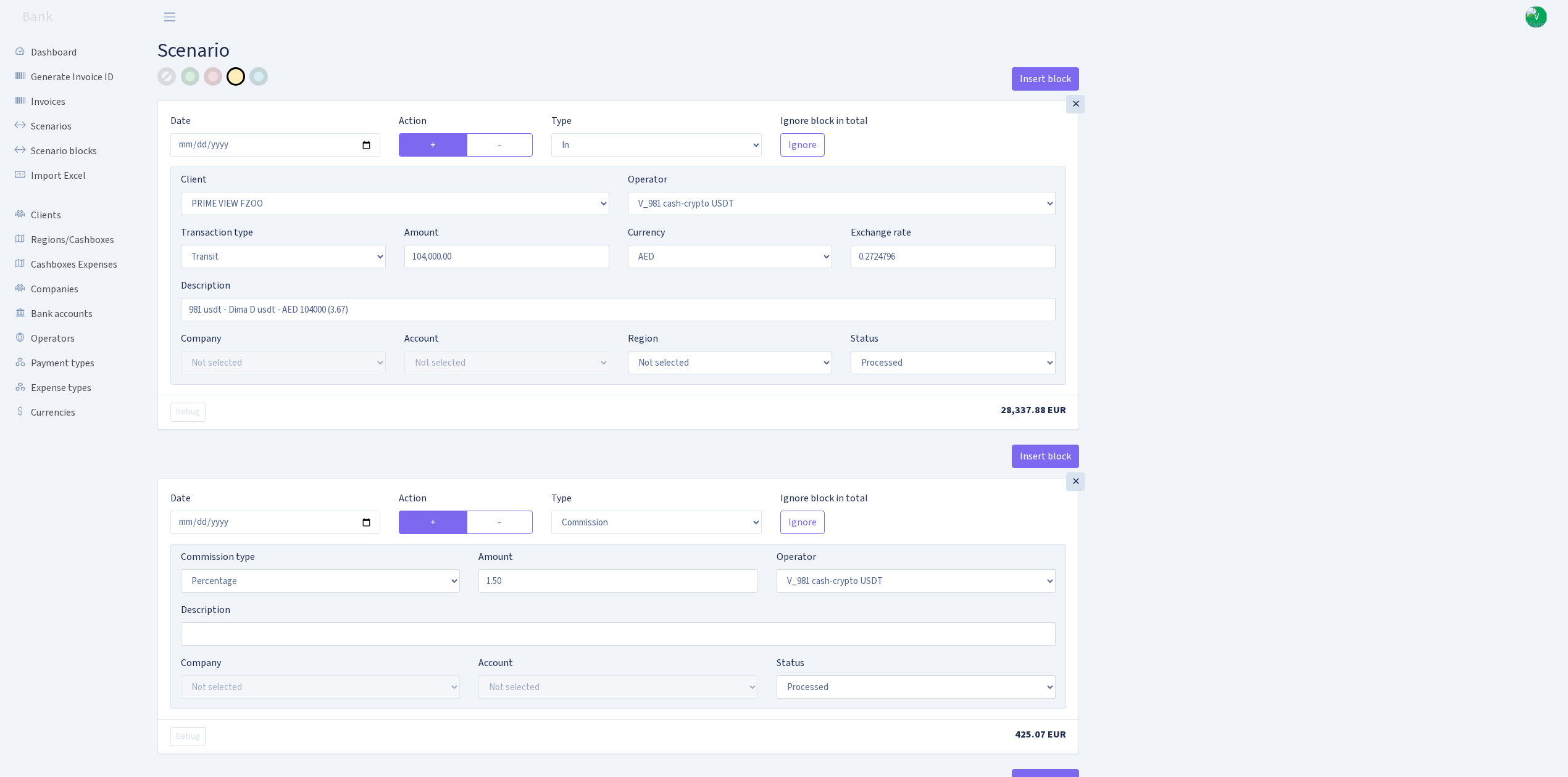
select select "522"
select select "5"
select select "9"
select select "processed"
select select "commission"
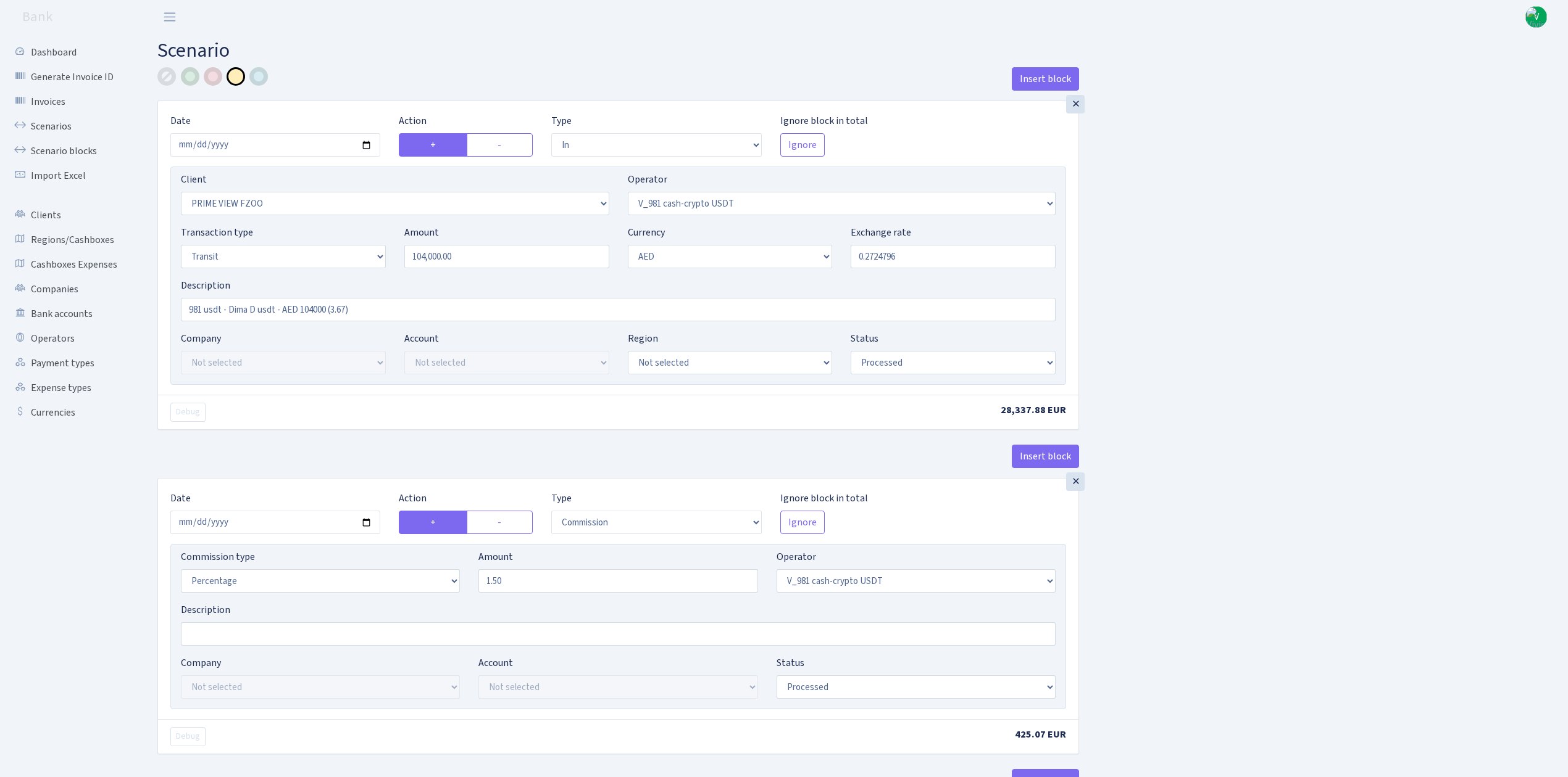
select select "522"
select select "processed"
select select "commission"
select select "fixed"
select select "522"
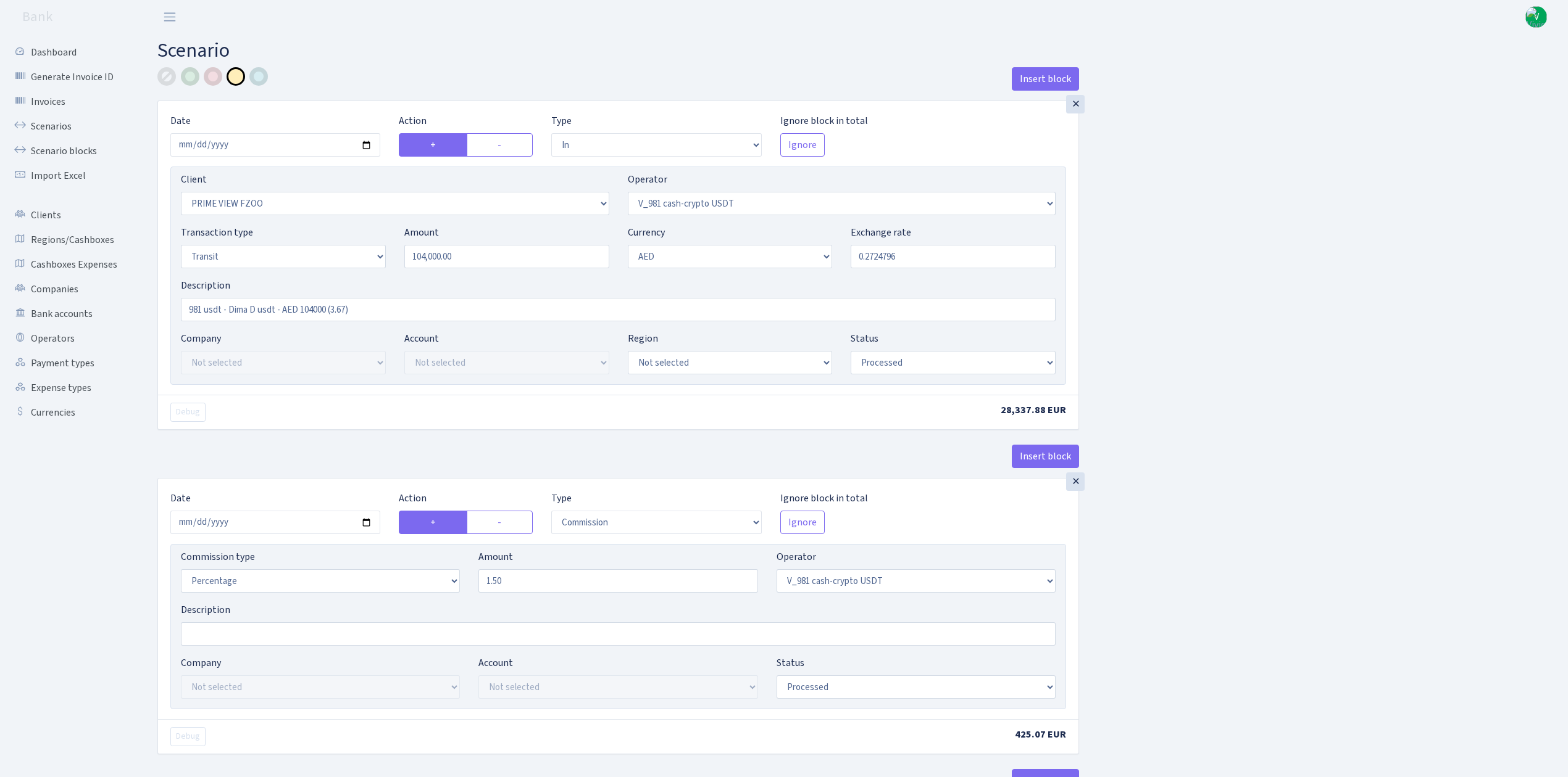
select select "processed"
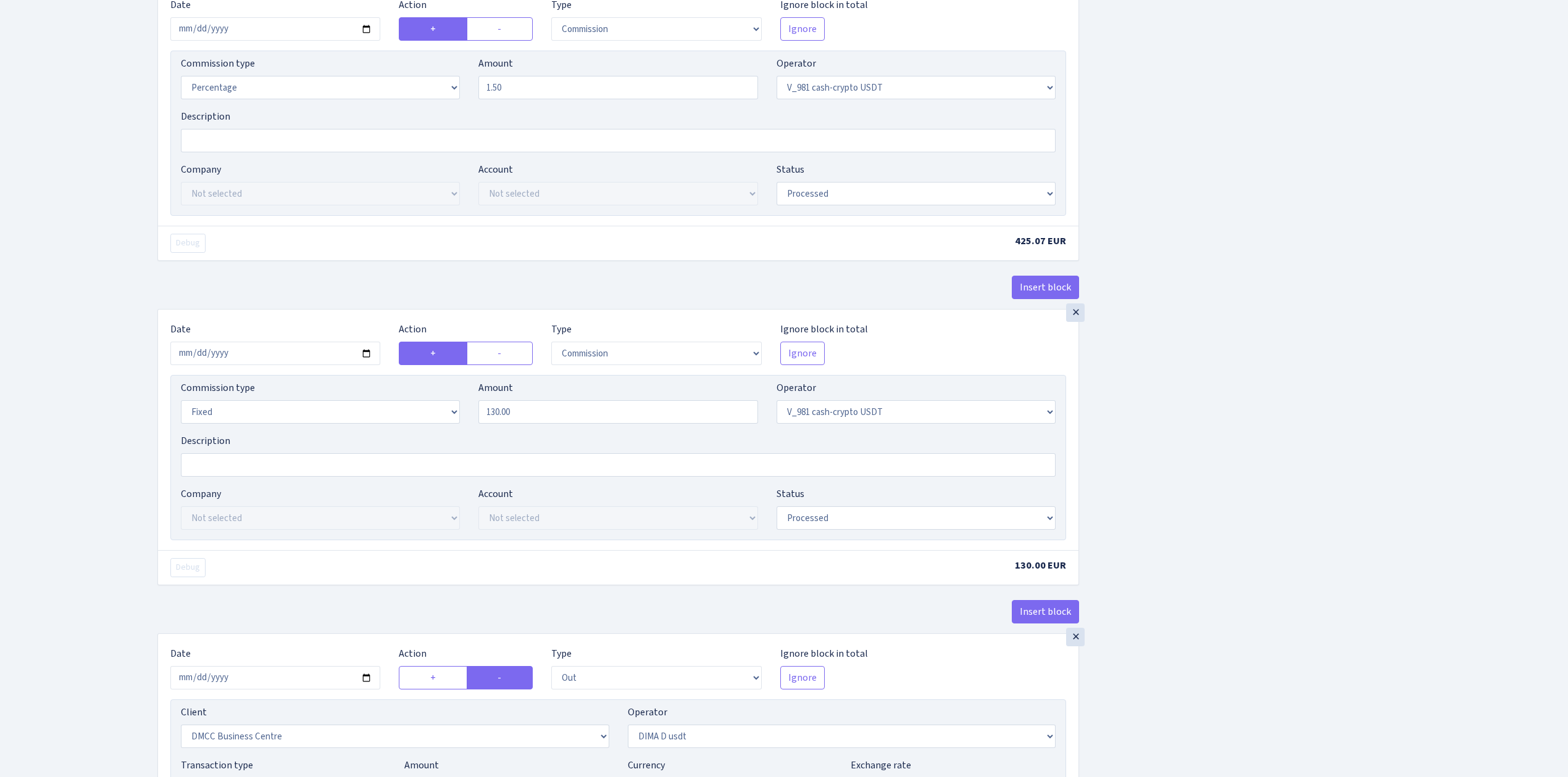
scroll to position [823, 0]
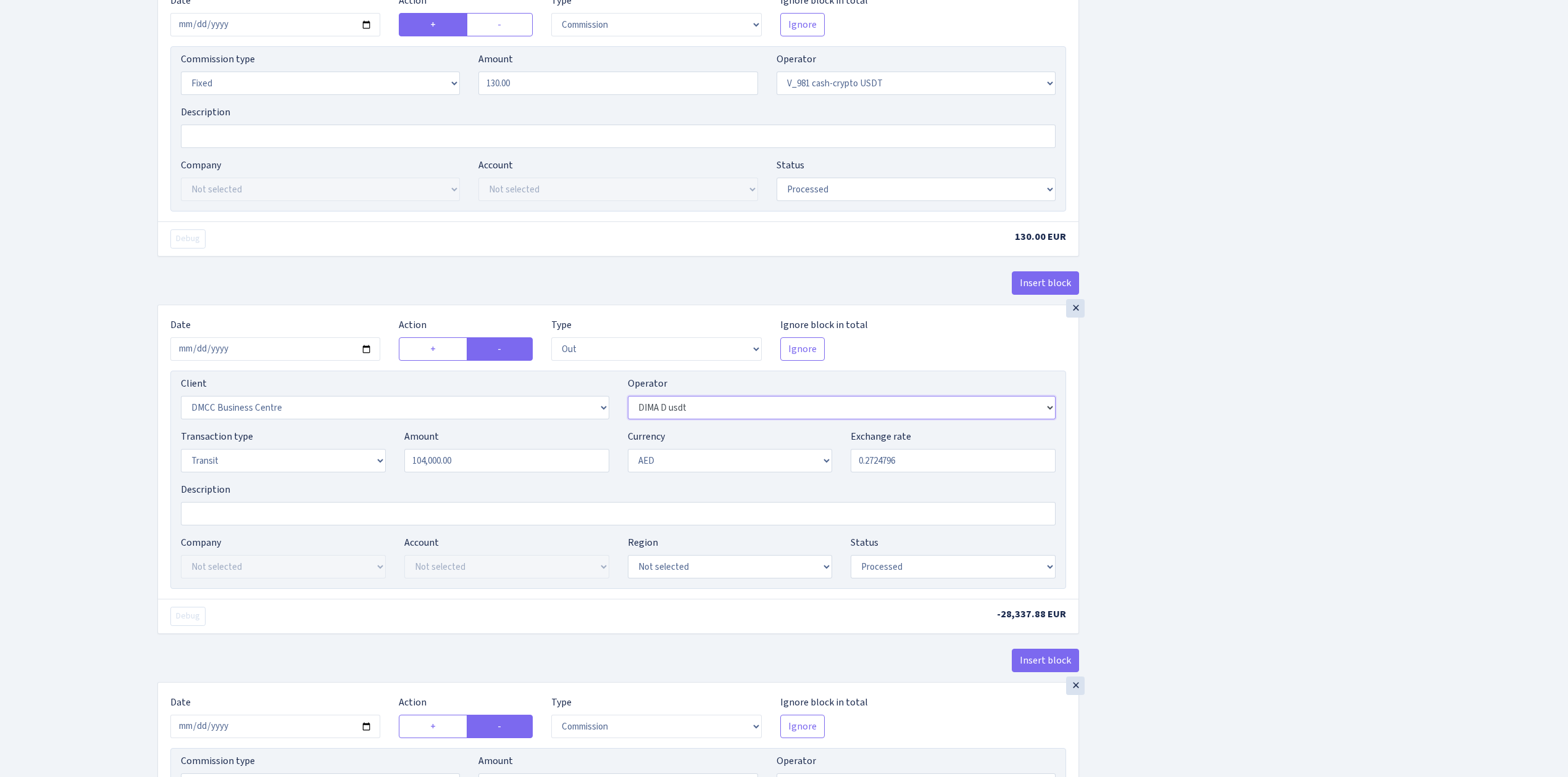
click at [746, 416] on select "Not selected 981 981 AED 981 BN usdt 981 CASH USDT 981 CASH USDT EUR 981 GOLD 9…" at bounding box center [842, 408] width 428 height 24
select select "432"
click at [628, 404] on select "Not selected 981 981 AED 981 BN usdt 981 CASH USDT 981 CASH USDT EUR 981 GOLD 9…" at bounding box center [842, 408] width 428 height 24
click at [1168, 446] on div "Insert block × Date [DATE] Action + - Type --- In Out Commission Field required…" at bounding box center [853, 316] width 1411 height 2142
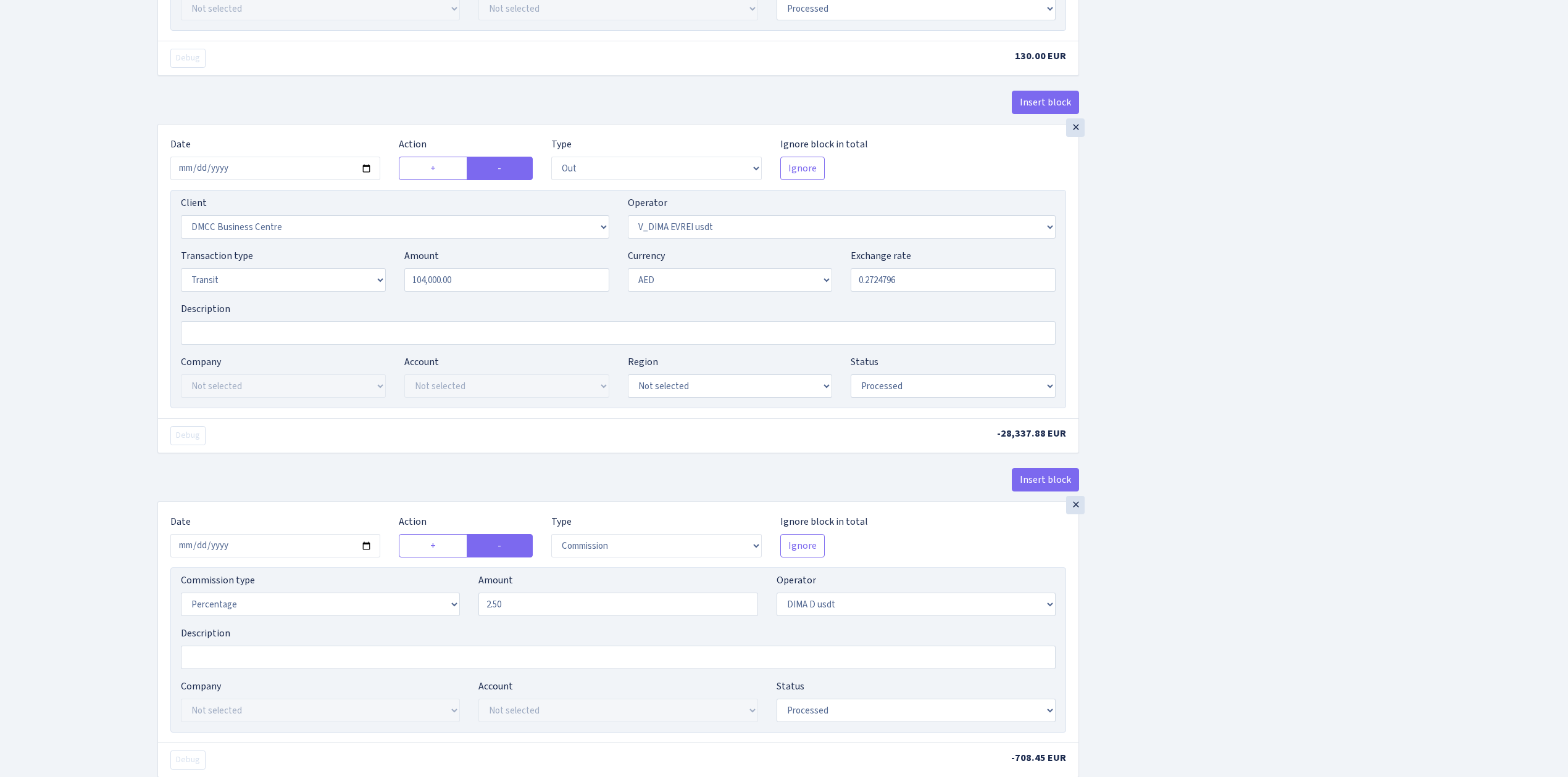
scroll to position [1070, 0]
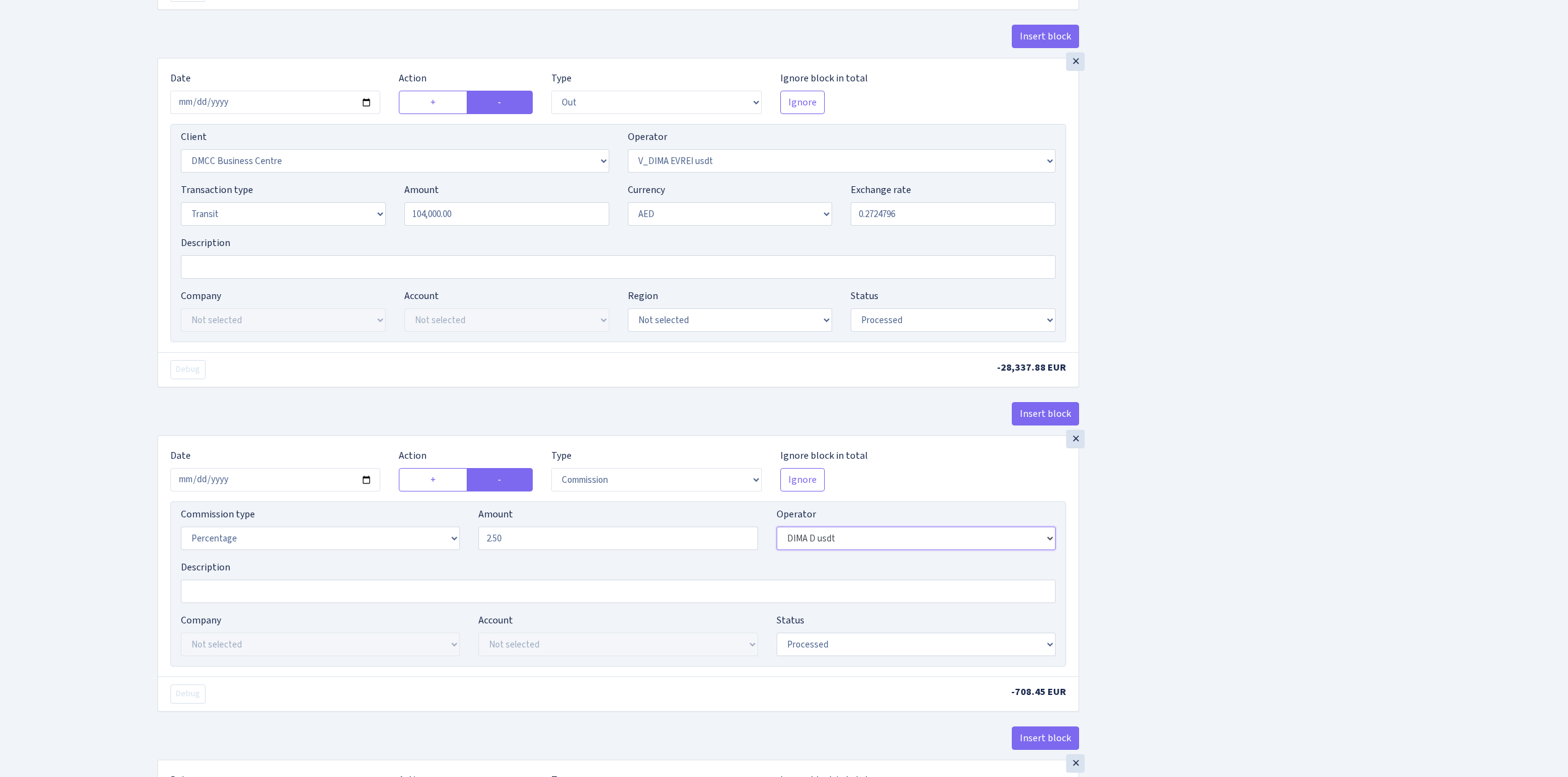
click at [1003, 550] on select "Not selected 981 981 AED 981 BN usdt 981 CASH USDT 981 CASH USDT EUR 981 GOLD 9…" at bounding box center [916, 539] width 279 height 24
click at [1050, 546] on select "Not selected 981 981 AED 981 BN usdt 981 CASH USDT 981 CASH USDT EUR 981 GOLD 9…" at bounding box center [916, 539] width 279 height 24
select select "432"
click at [776, 537] on select "Not selected 981 981 AED 981 BN usdt 981 CASH USDT 981 CASH USDT EUR 981 GOLD 9…" at bounding box center [916, 539] width 279 height 24
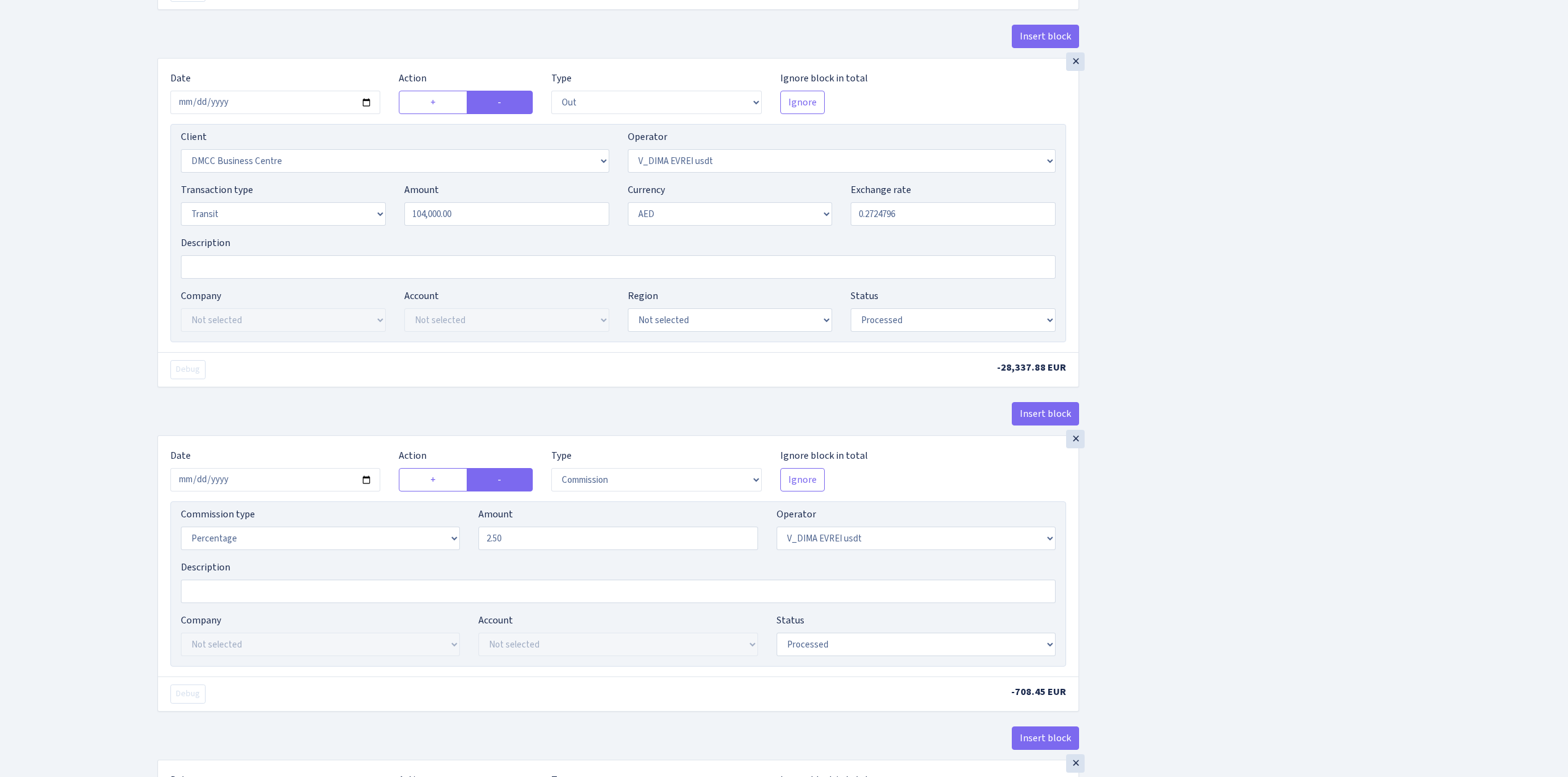
click at [1122, 559] on div "Insert block × Date 2025-09-08 Action + - Type --- In Out Commission Field requ…" at bounding box center [853, 69] width 1411 height 2142
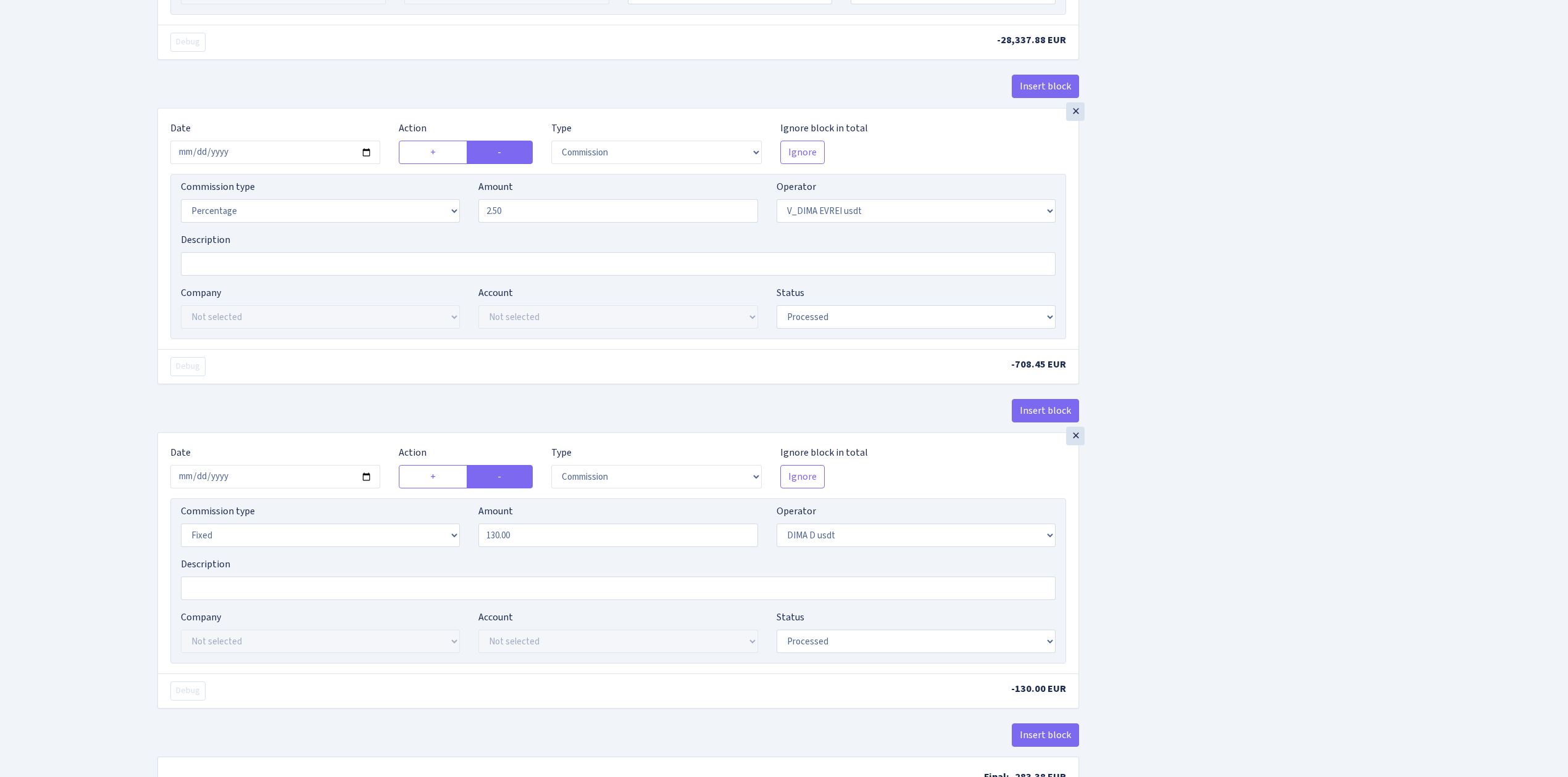
scroll to position [1398, 0]
click at [1034, 546] on select "Not selected 981 981 AED 981 BN usdt 981 CASH USDT 981 CASH USDT EUR 981 GOLD 9…" at bounding box center [916, 534] width 279 height 24
select select "432"
click at [776, 535] on select "Not selected 981 981 AED 981 BN usdt 981 CASH USDT 981 CASH USDT EUR 981 GOLD 9…" at bounding box center [916, 534] width 279 height 24
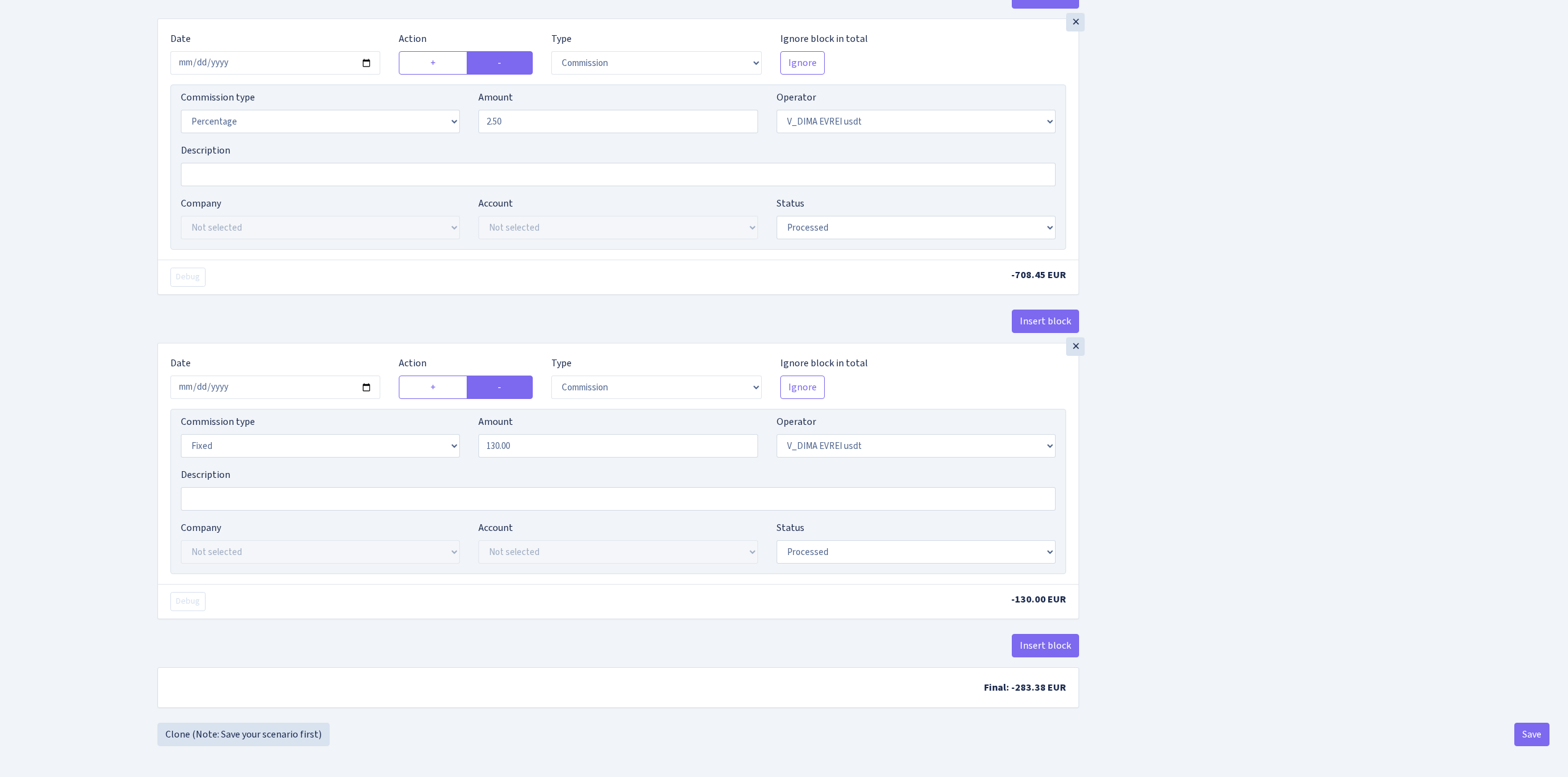
scroll to position [1502, 0]
click at [1529, 731] on button "Save" at bounding box center [1532, 735] width 36 height 24
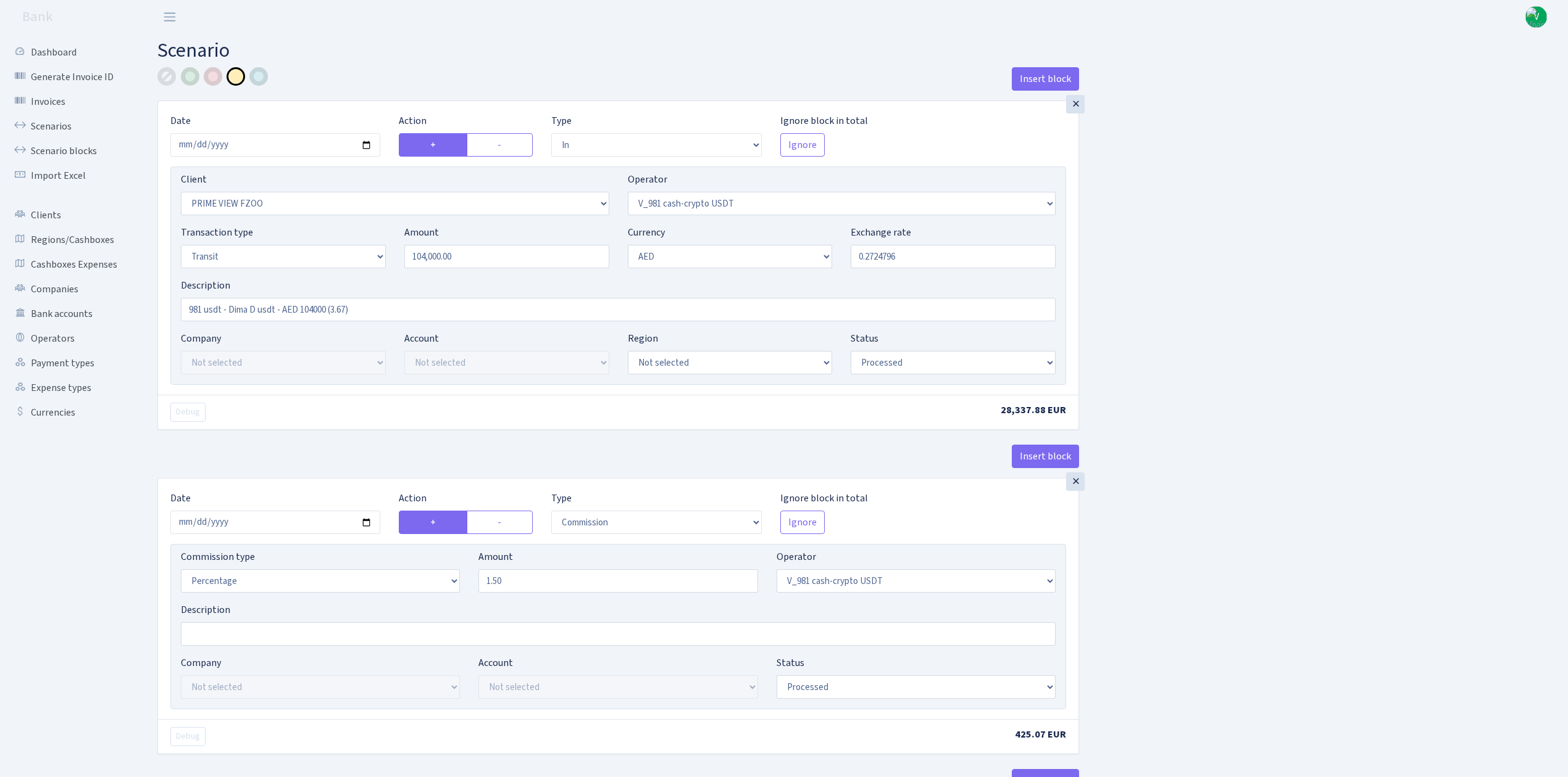
select select "in"
select select "3352"
select select "435"
select select "5"
select select "9"
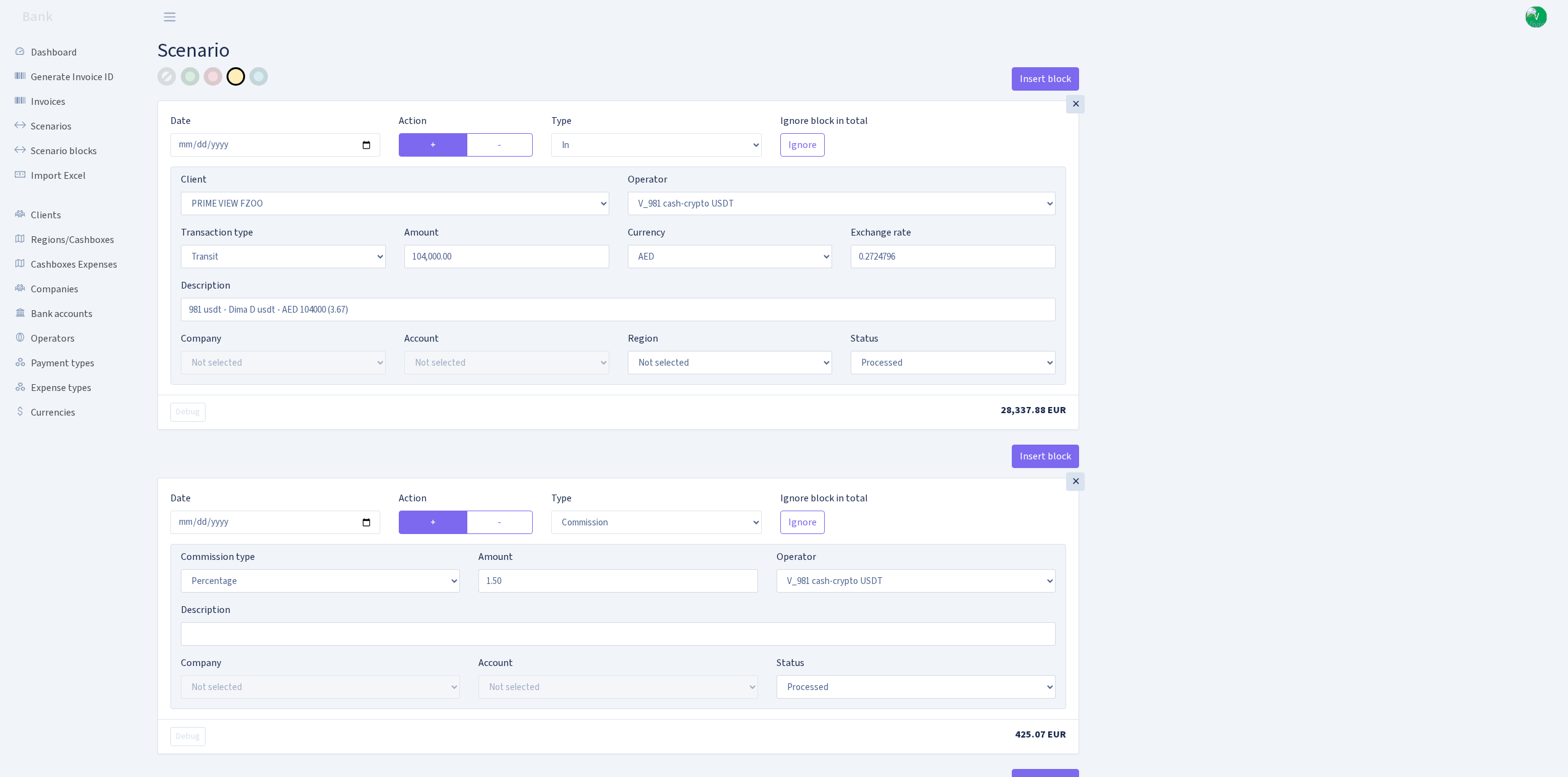
select select "processed"
select select "commission"
select select "435"
select select "processed"
select select "commission"
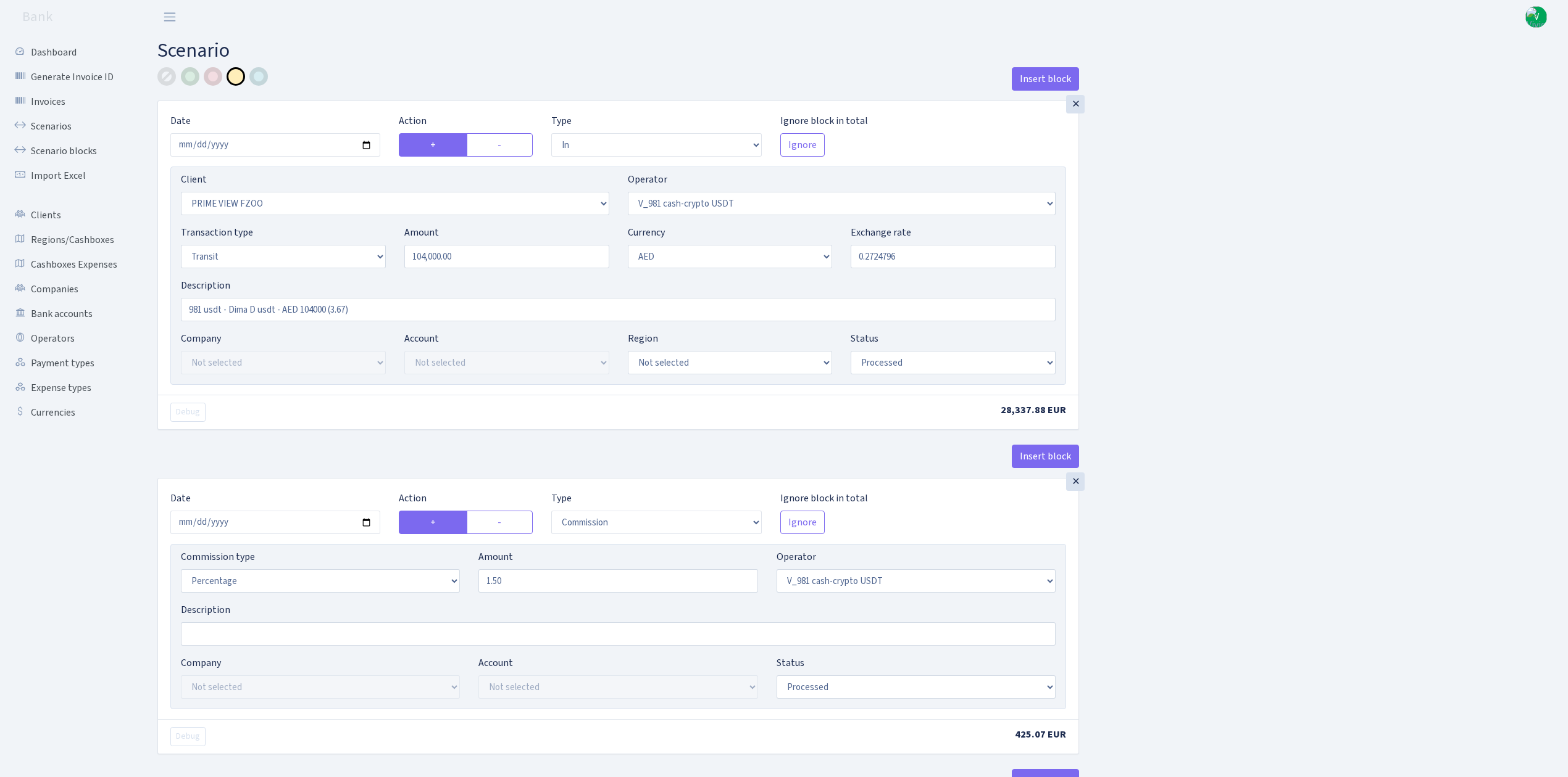
select select "fixed"
select select "435"
select select "processed"
select select "out"
select select "3353"
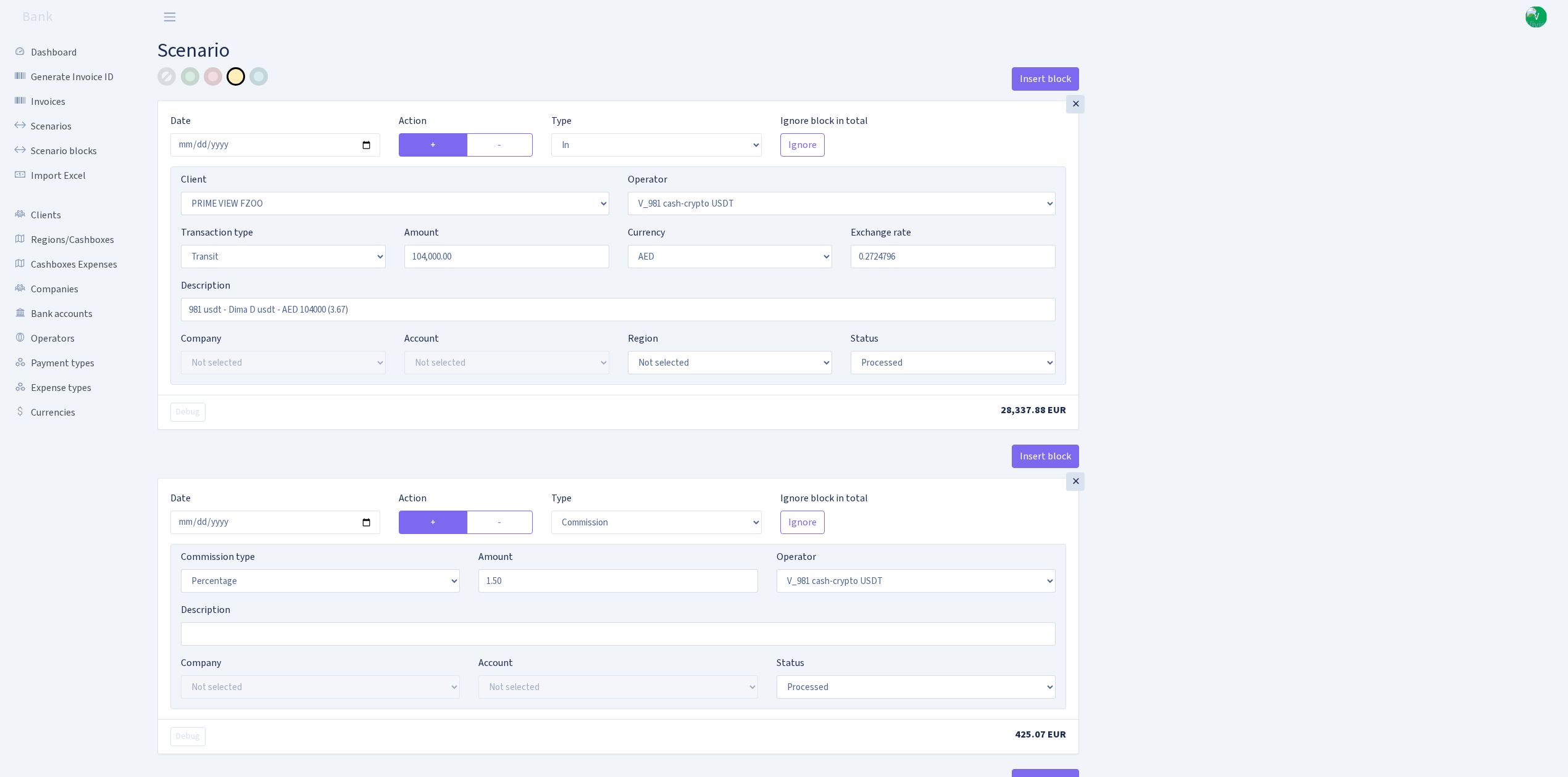
select select "432"
select select "5"
select select "9"
select select "processed"
select select "commission"
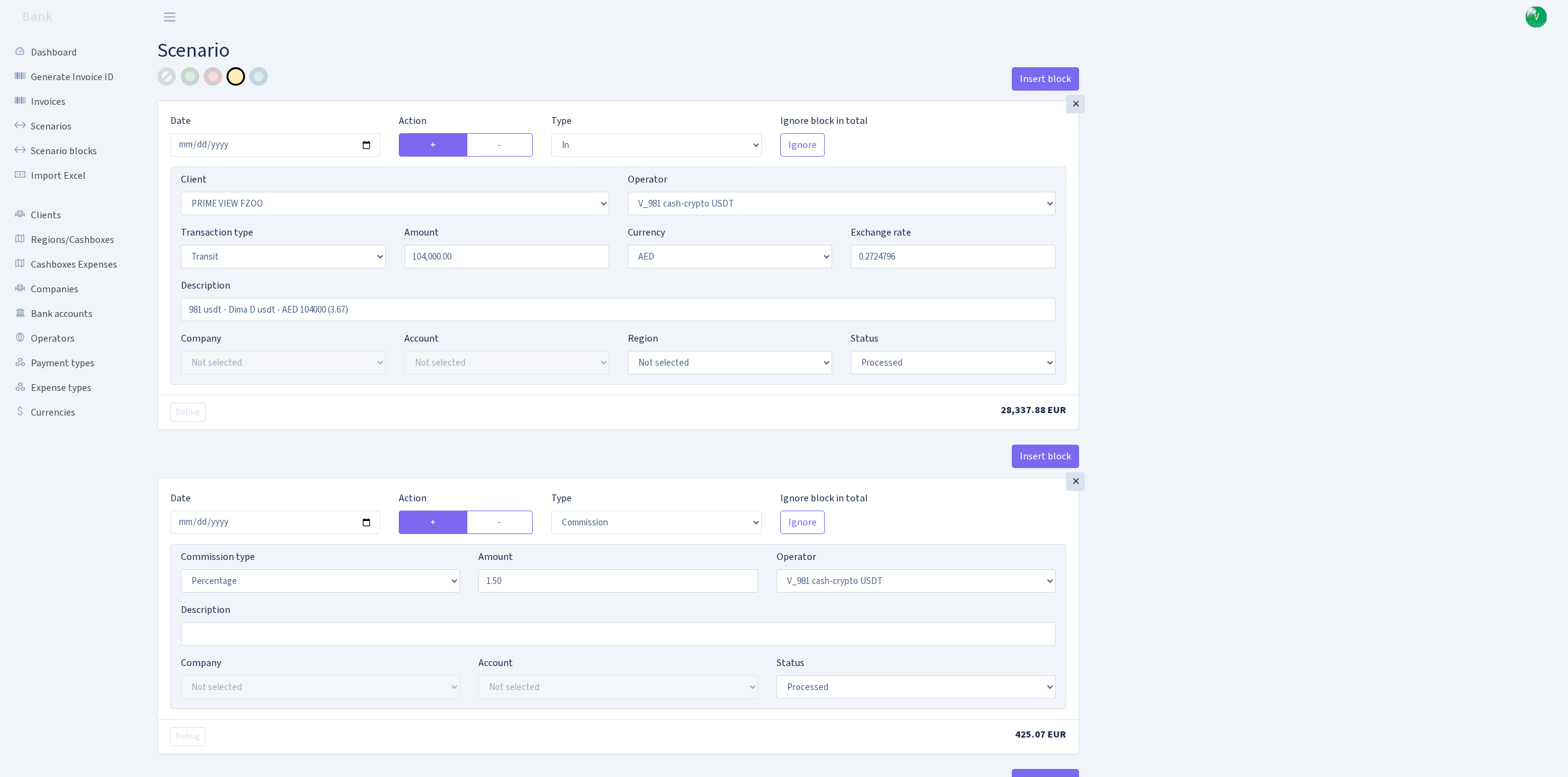
select select "432"
select select "processed"
select select "commission"
select select "fixed"
select select "432"
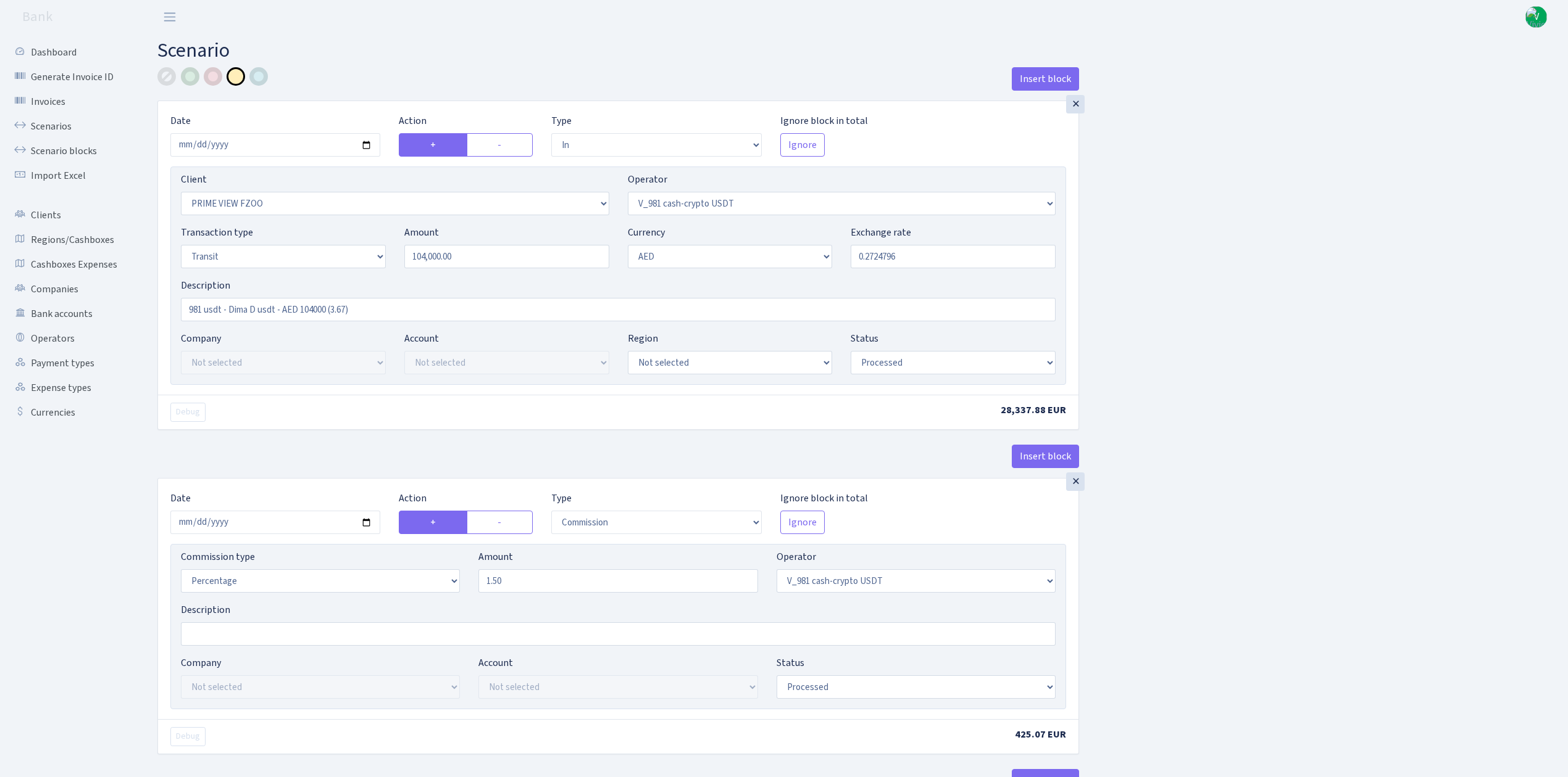
select select "processed"
click at [54, 117] on link "Scenarios" at bounding box center [68, 126] width 123 height 25
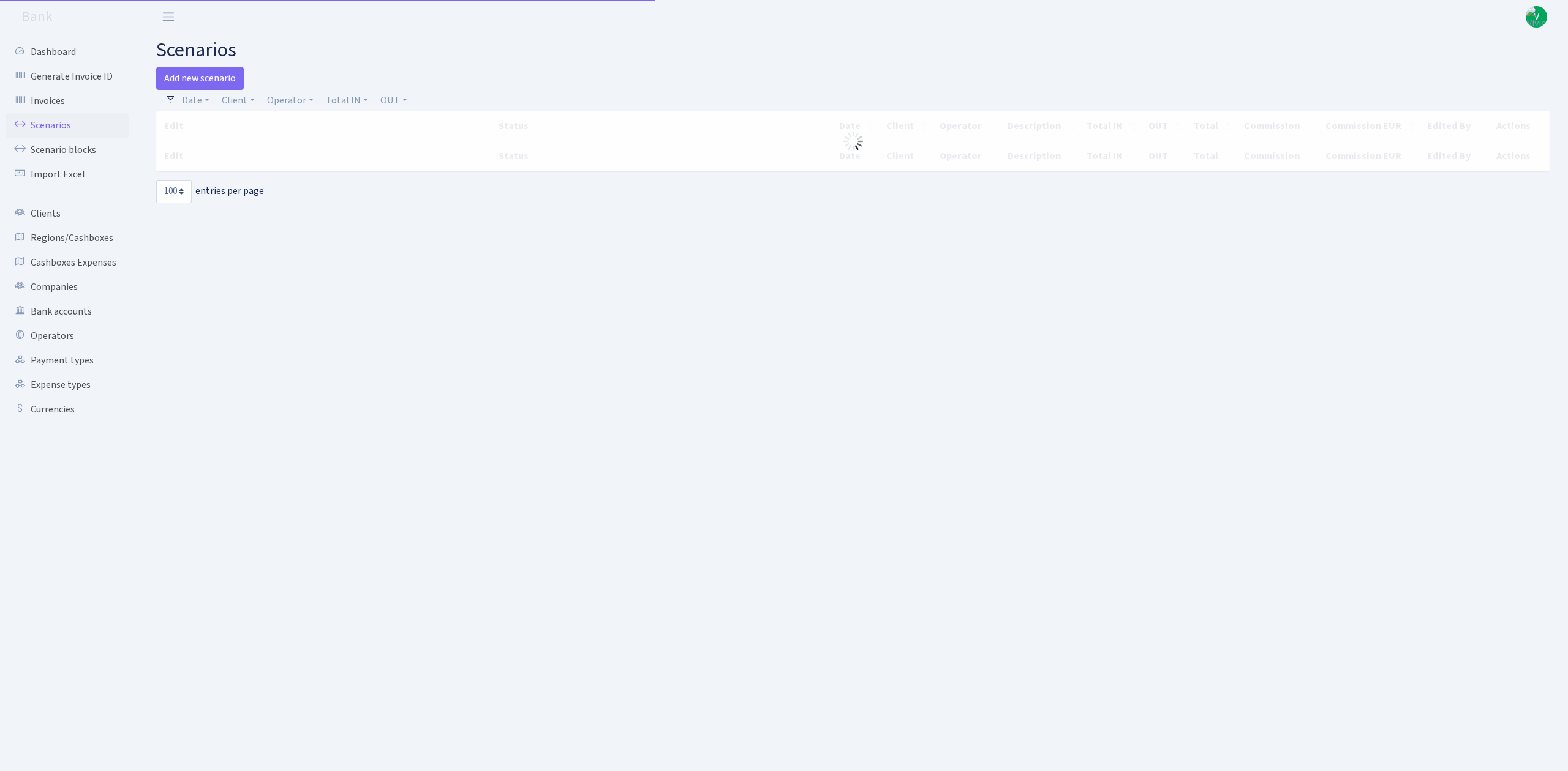
select select "100"
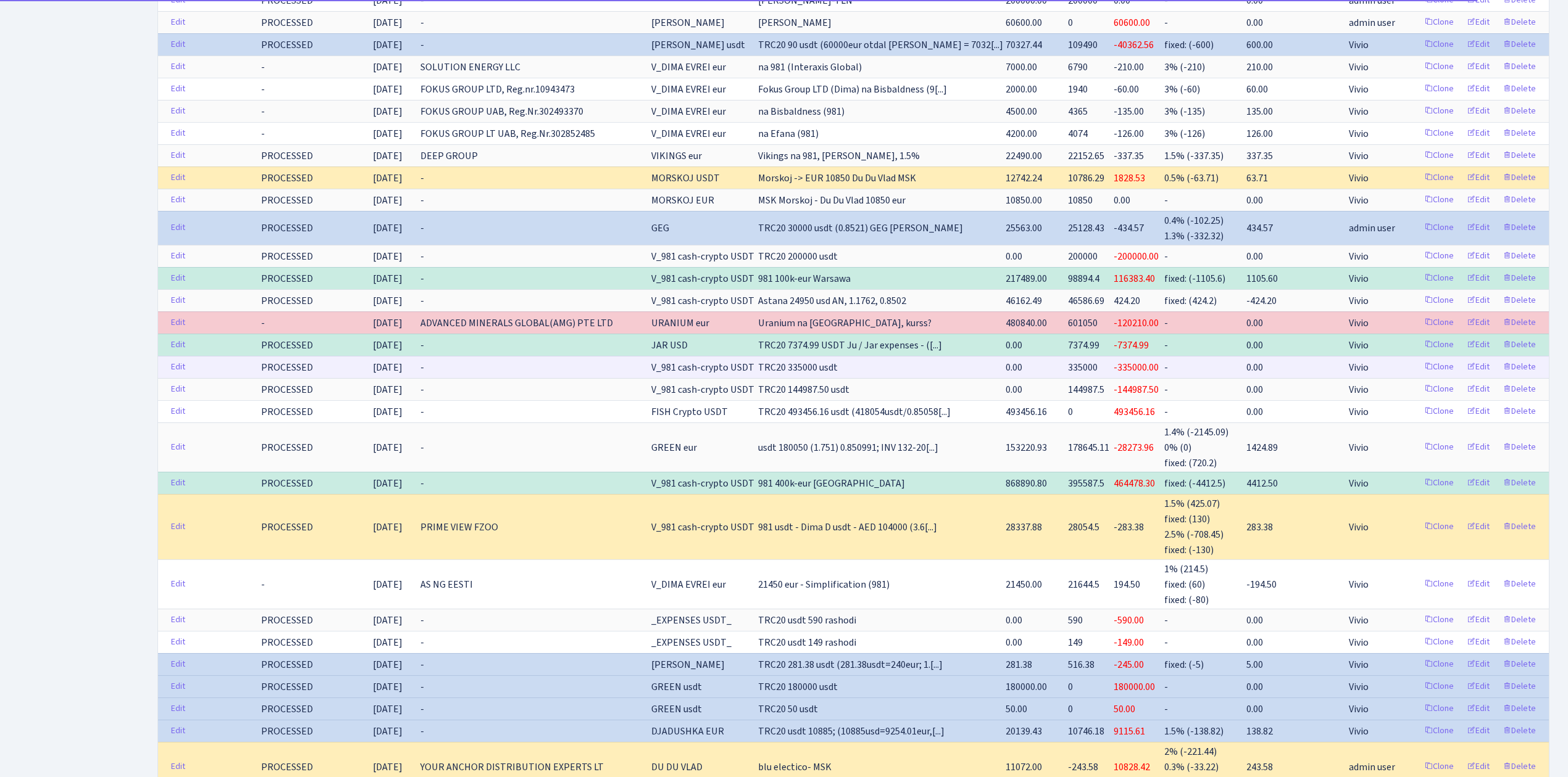
scroll to position [658, 0]
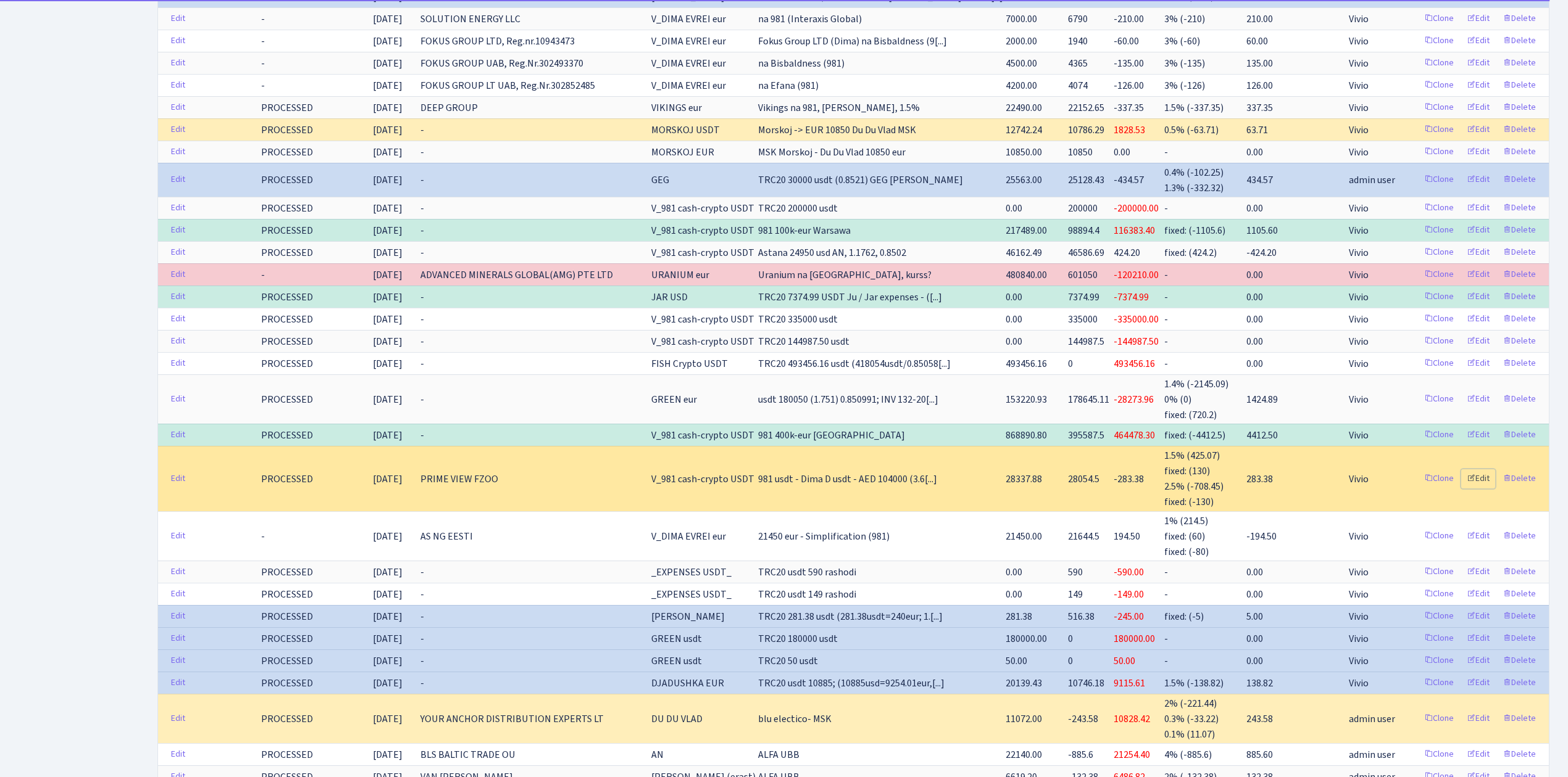
click at [1478, 489] on link "Edit" at bounding box center [1478, 479] width 34 height 19
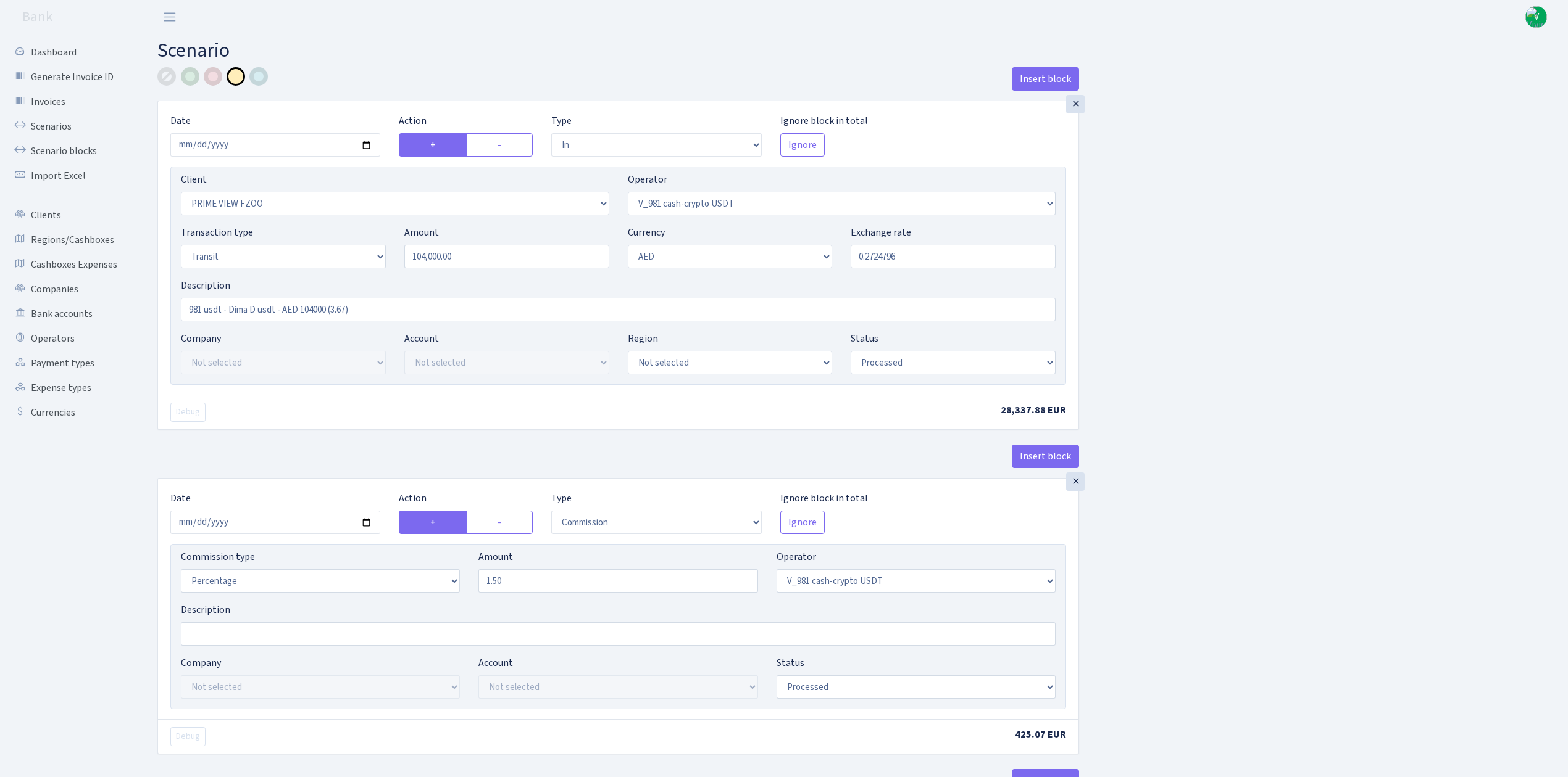
select select "in"
select select "3352"
select select "435"
select select "5"
select select "9"
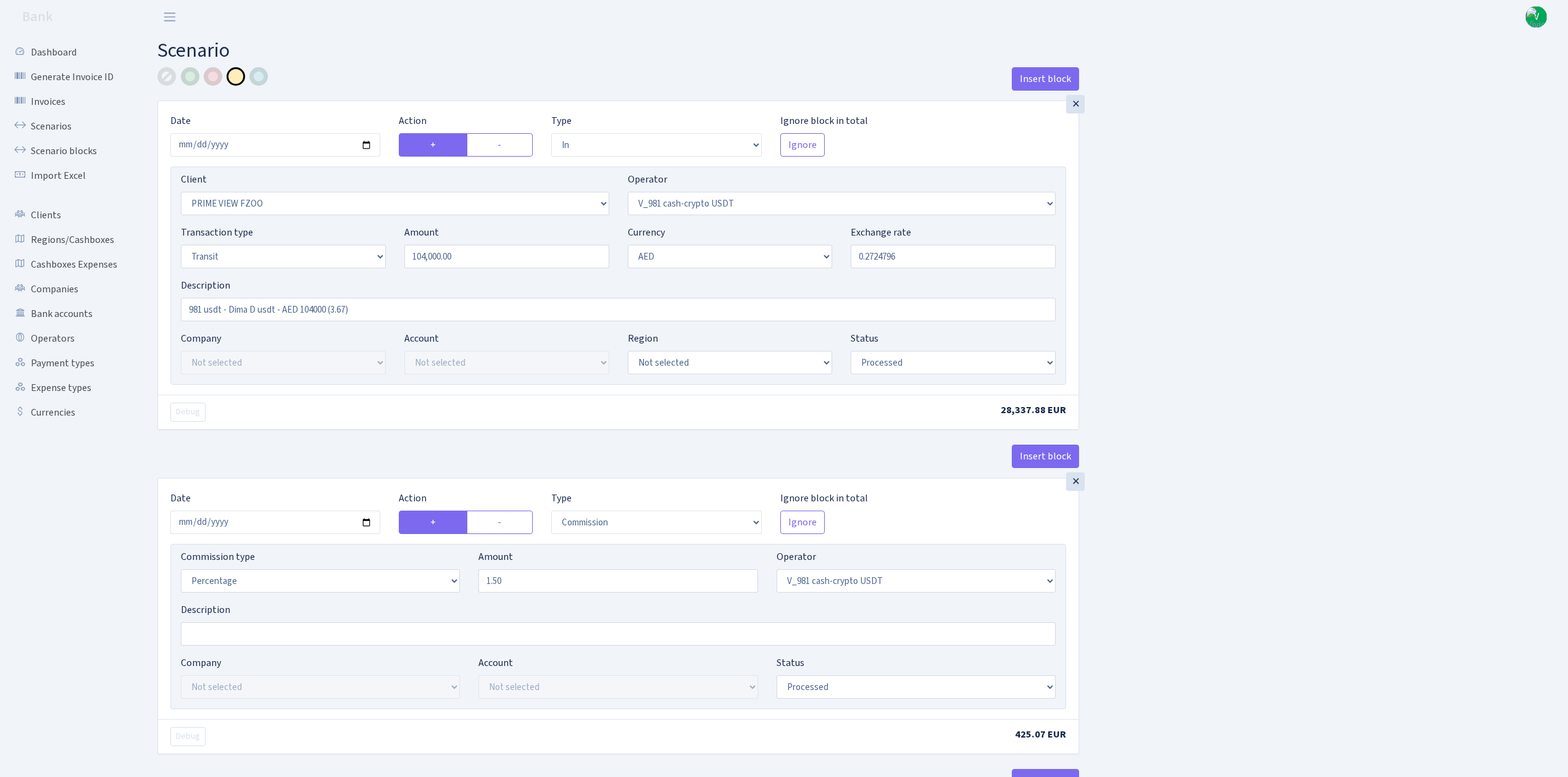
select select "processed"
select select "commission"
select select "435"
select select "processed"
select select "commission"
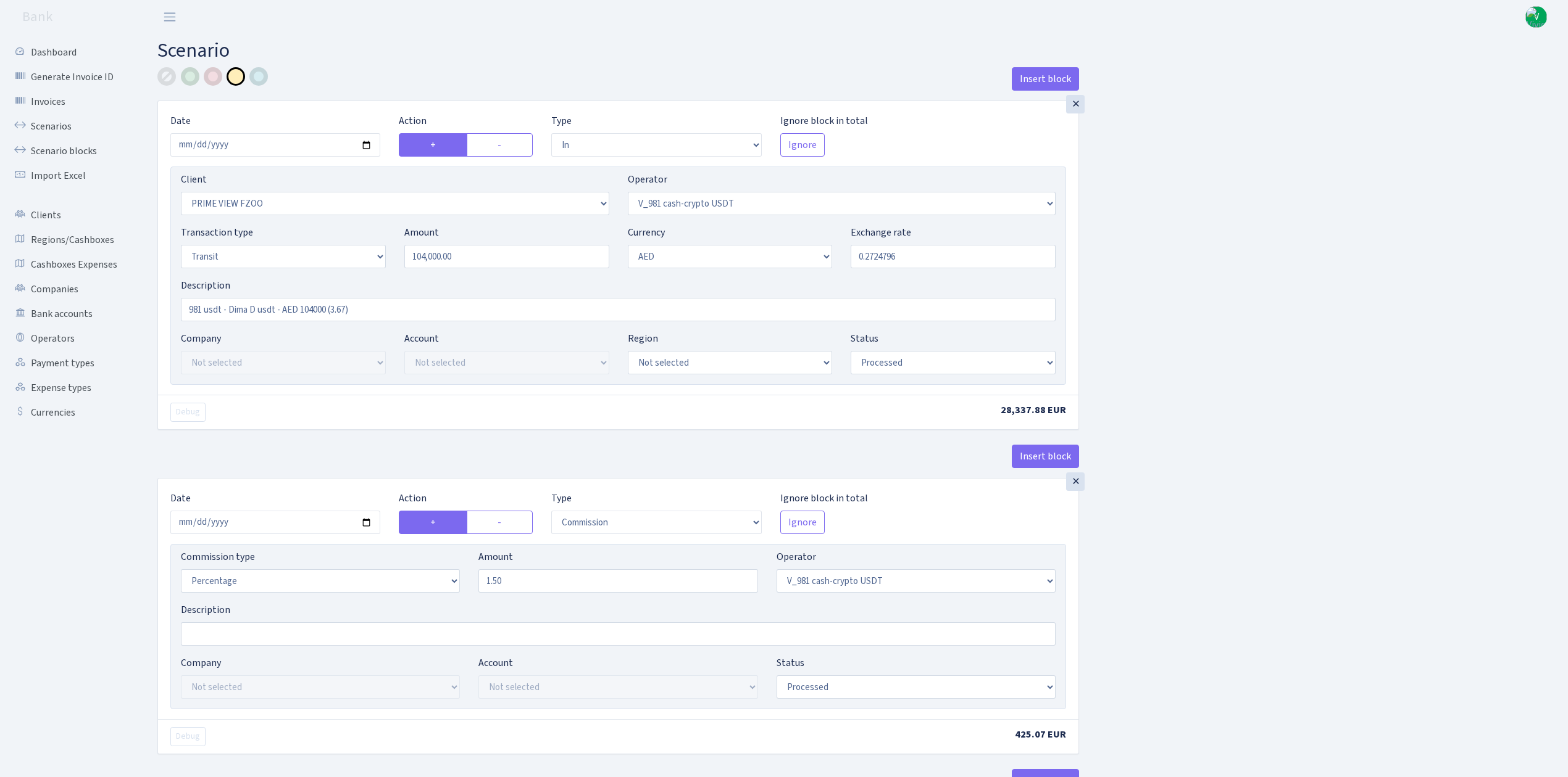
select select "fixed"
select select "435"
select select "processed"
select select "out"
select select "3353"
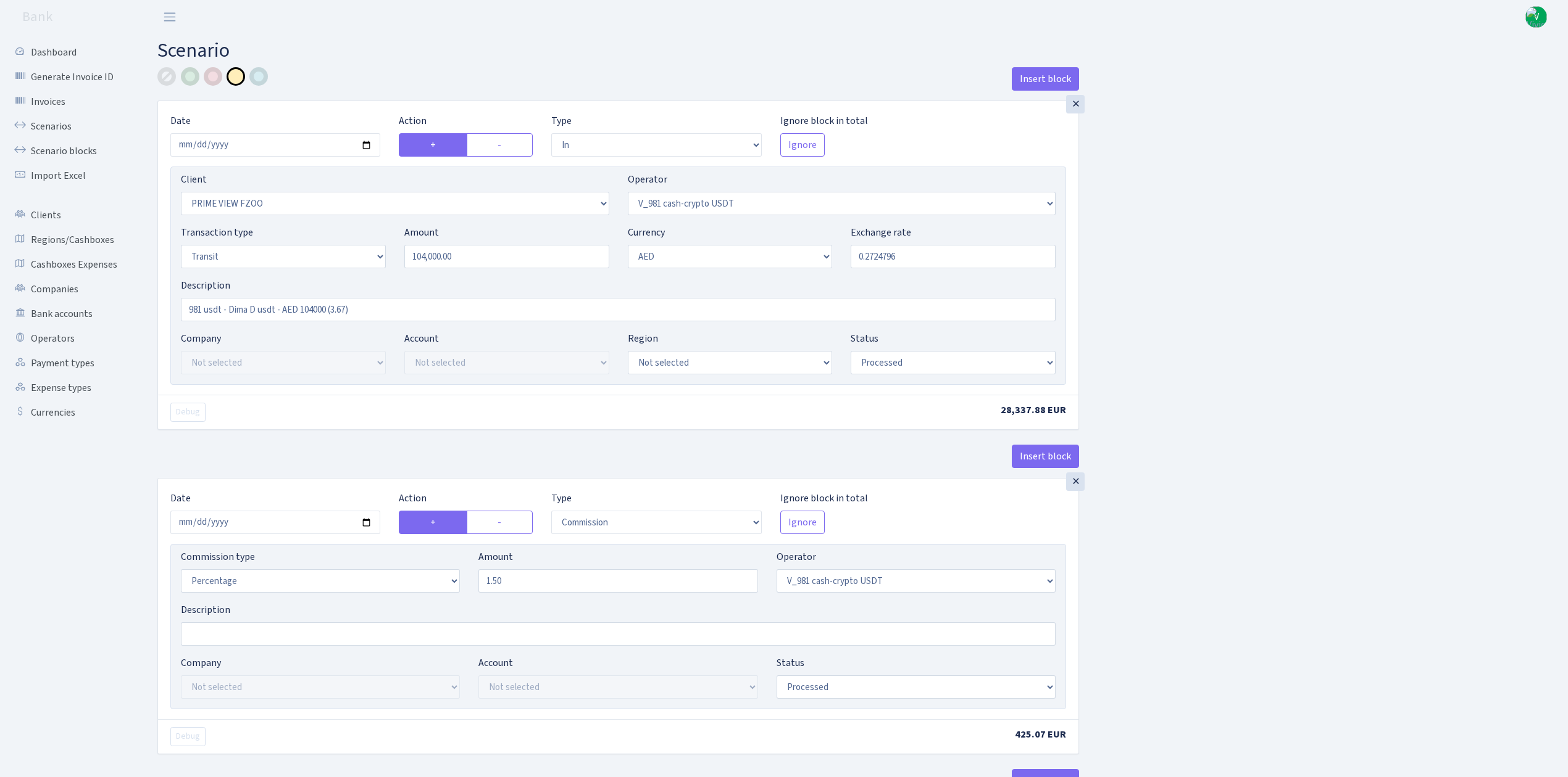
select select "432"
select select "5"
select select "9"
select select "processed"
select select "commission"
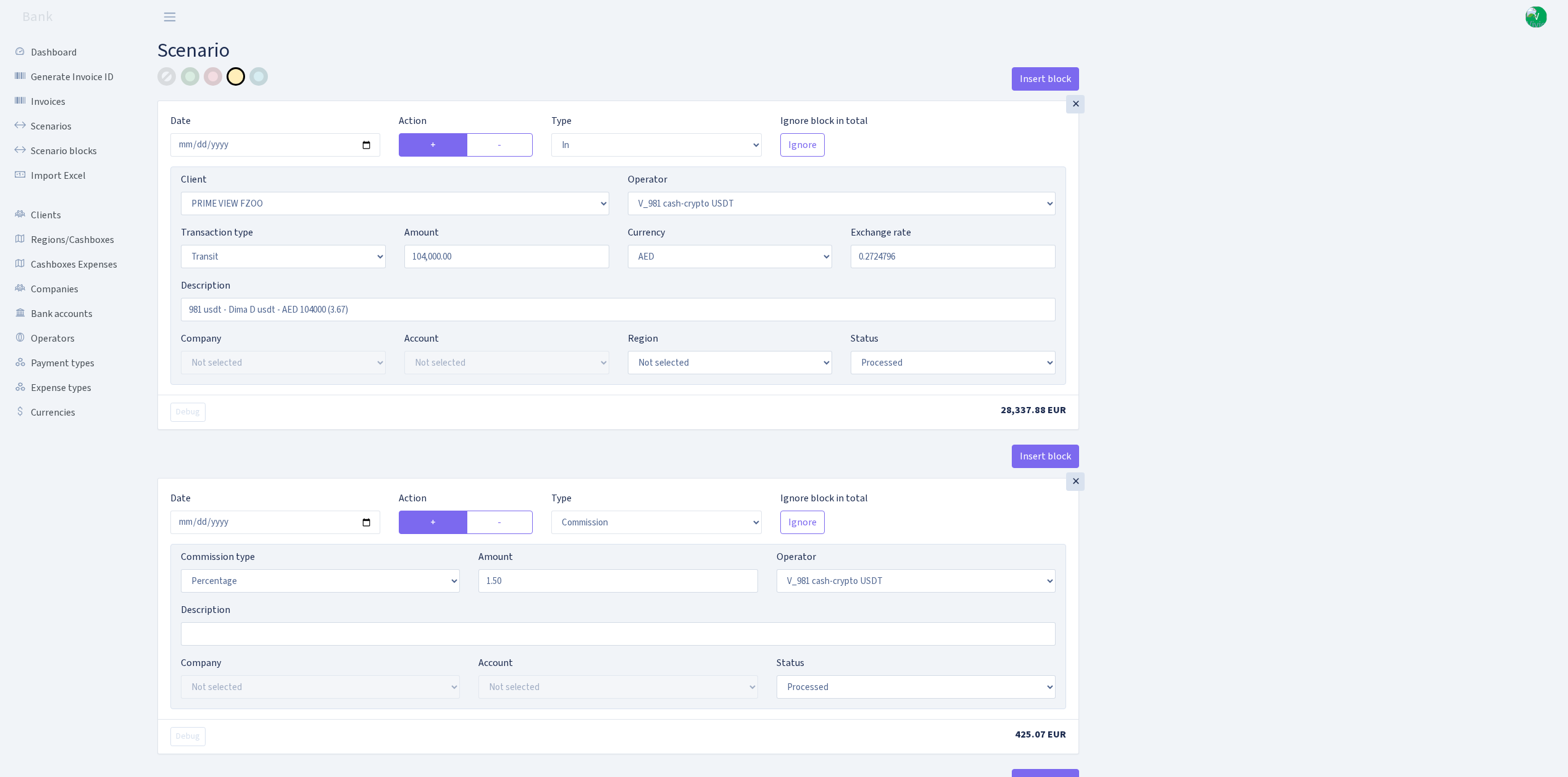
select select "432"
select select "processed"
select select "commission"
select select "fixed"
select select "432"
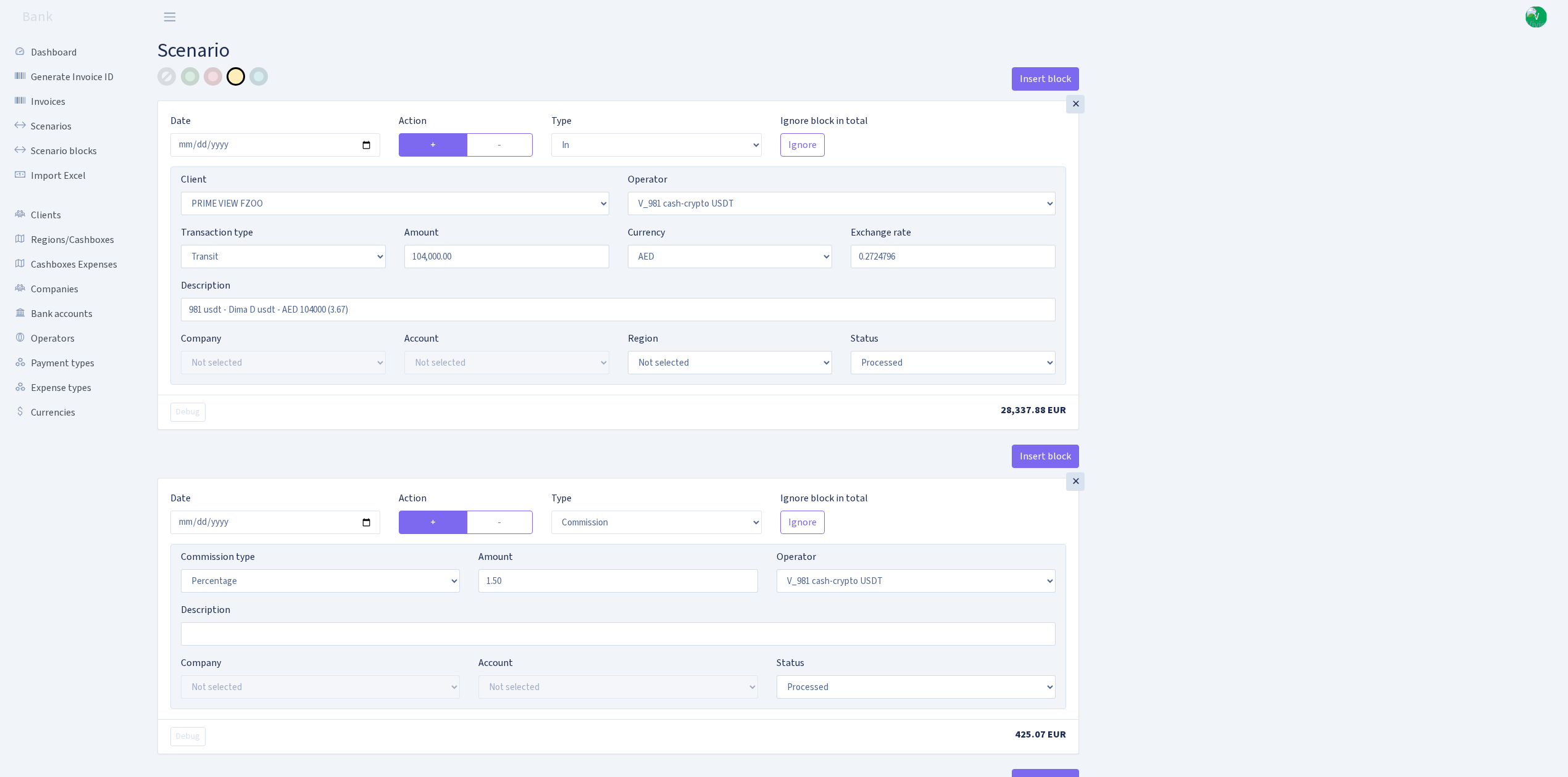
select select "processed"
click at [255, 309] on input "981 usdt - Dima D usdt - AED 104000 (3.67)" at bounding box center [618, 309] width 874 height 24
type input "981 usdt - Dima Evrei usdt - AED 104000 (3.67)"
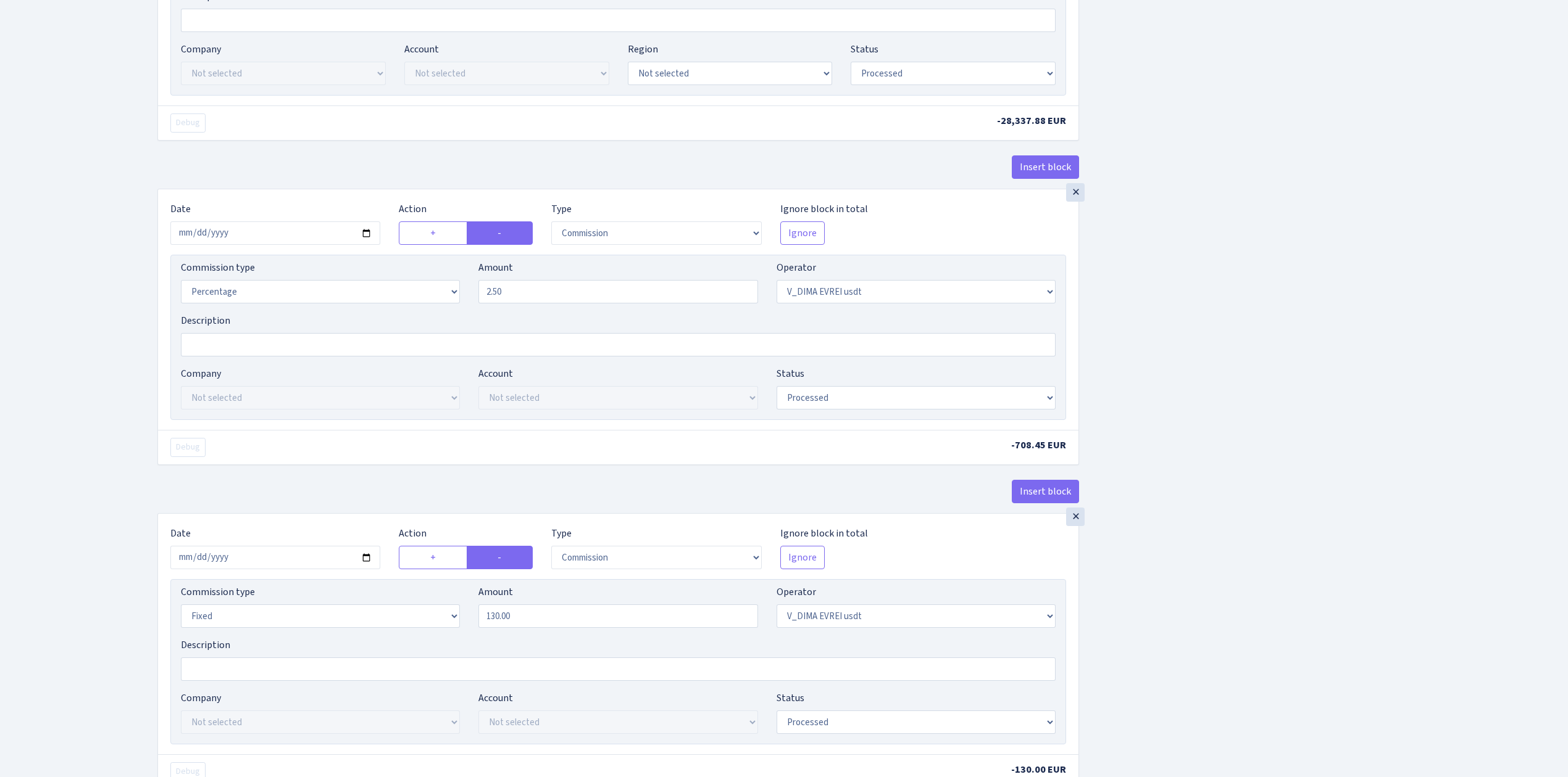
scroll to position [1502, 0]
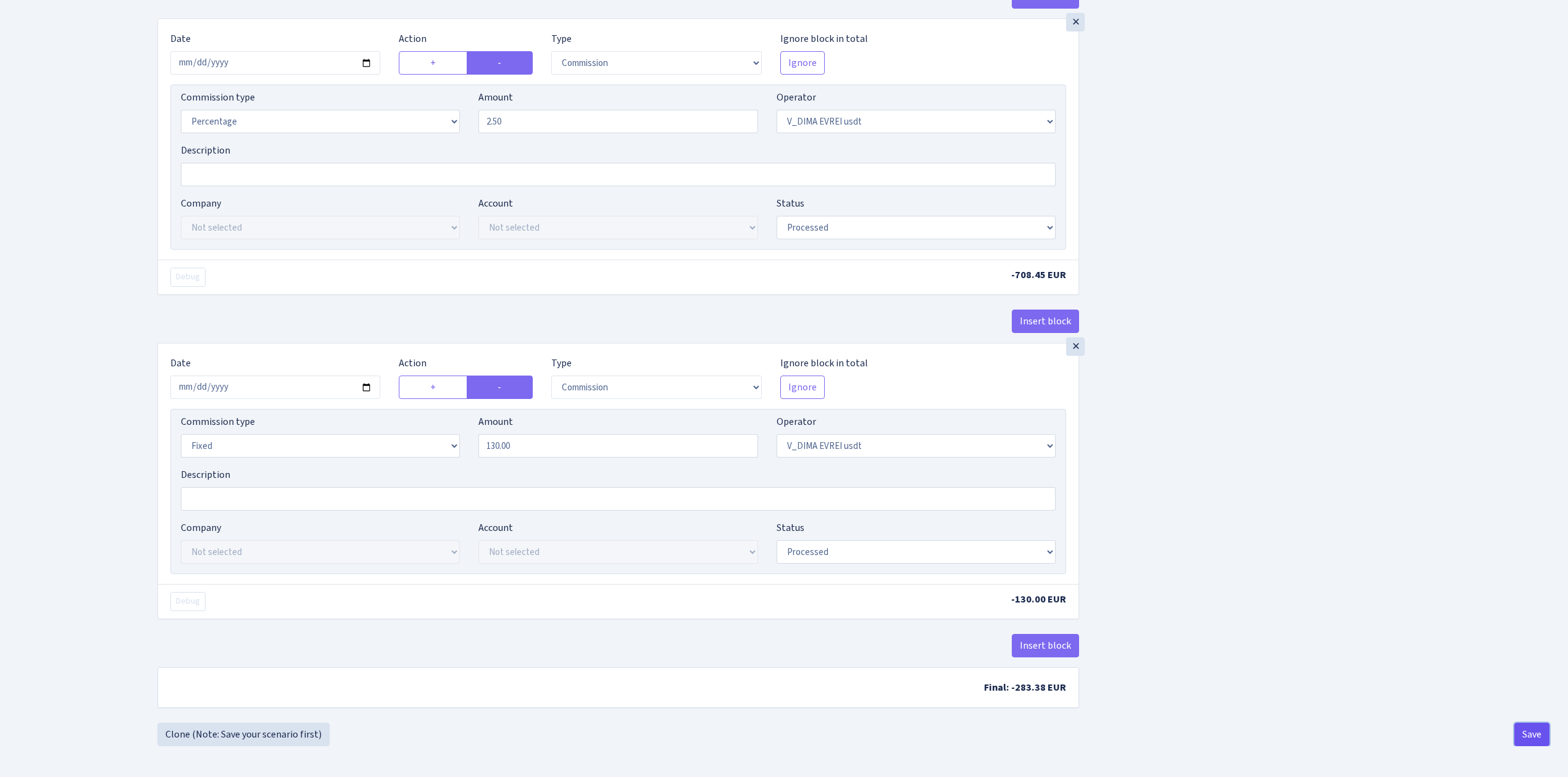
click at [1533, 730] on button "Save" at bounding box center [1532, 735] width 36 height 24
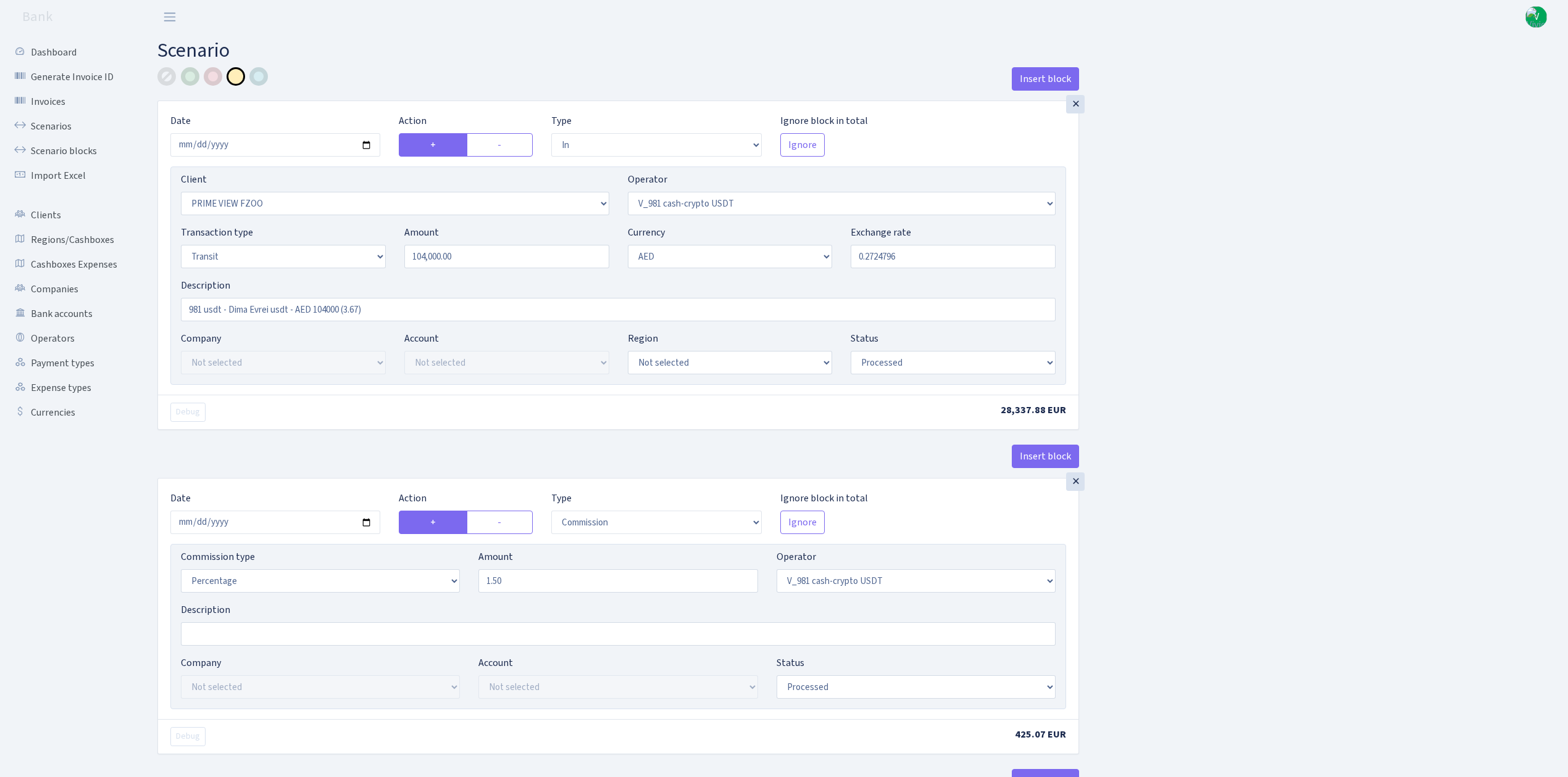
select select "in"
select select "3352"
select select "435"
select select "5"
select select "9"
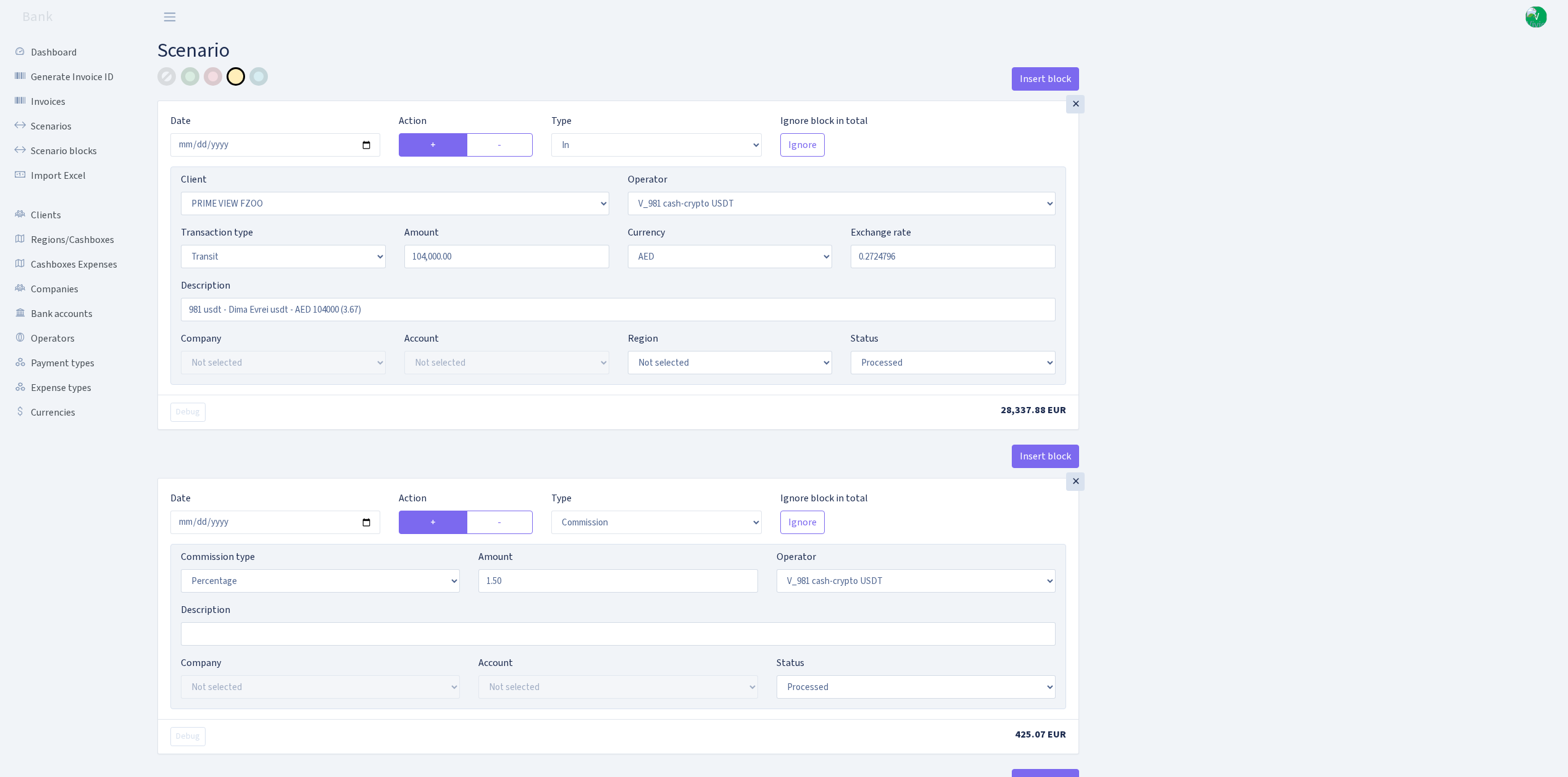
select select "processed"
select select "commission"
select select "435"
select select "processed"
select select "commission"
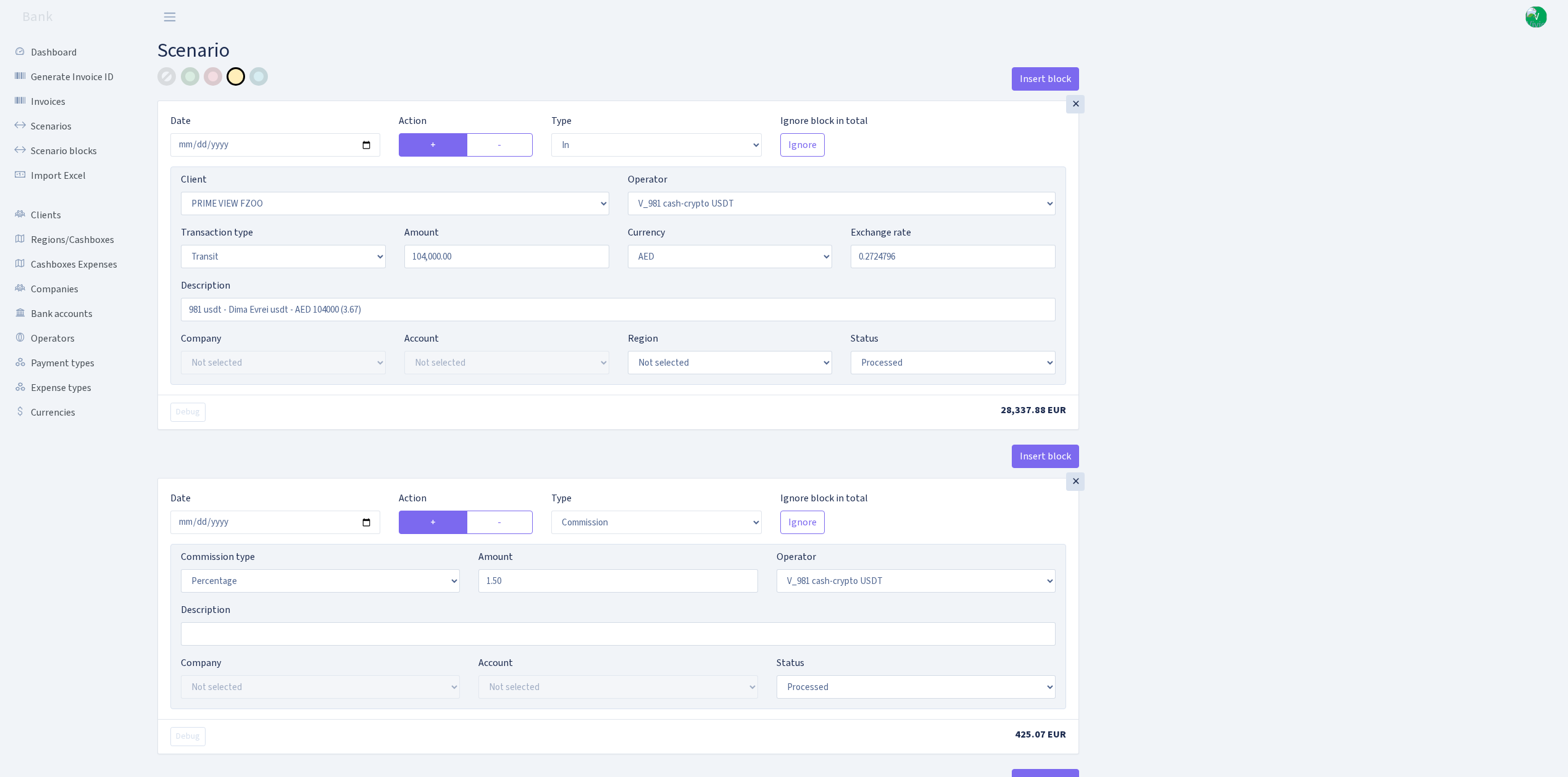
select select "fixed"
select select "435"
select select "processed"
select select "out"
select select "3353"
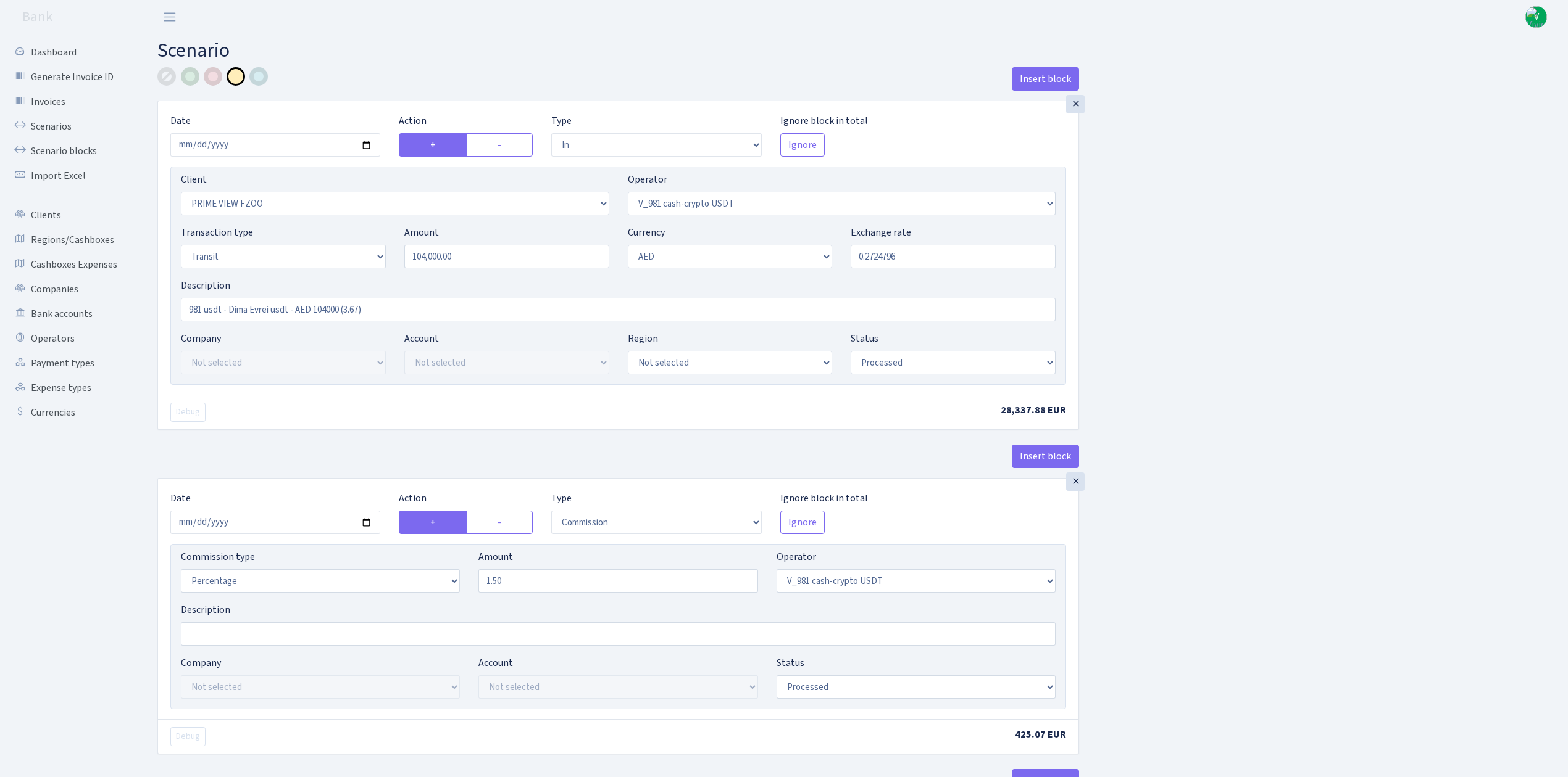
select select "432"
select select "5"
select select "9"
select select "processed"
select select "commission"
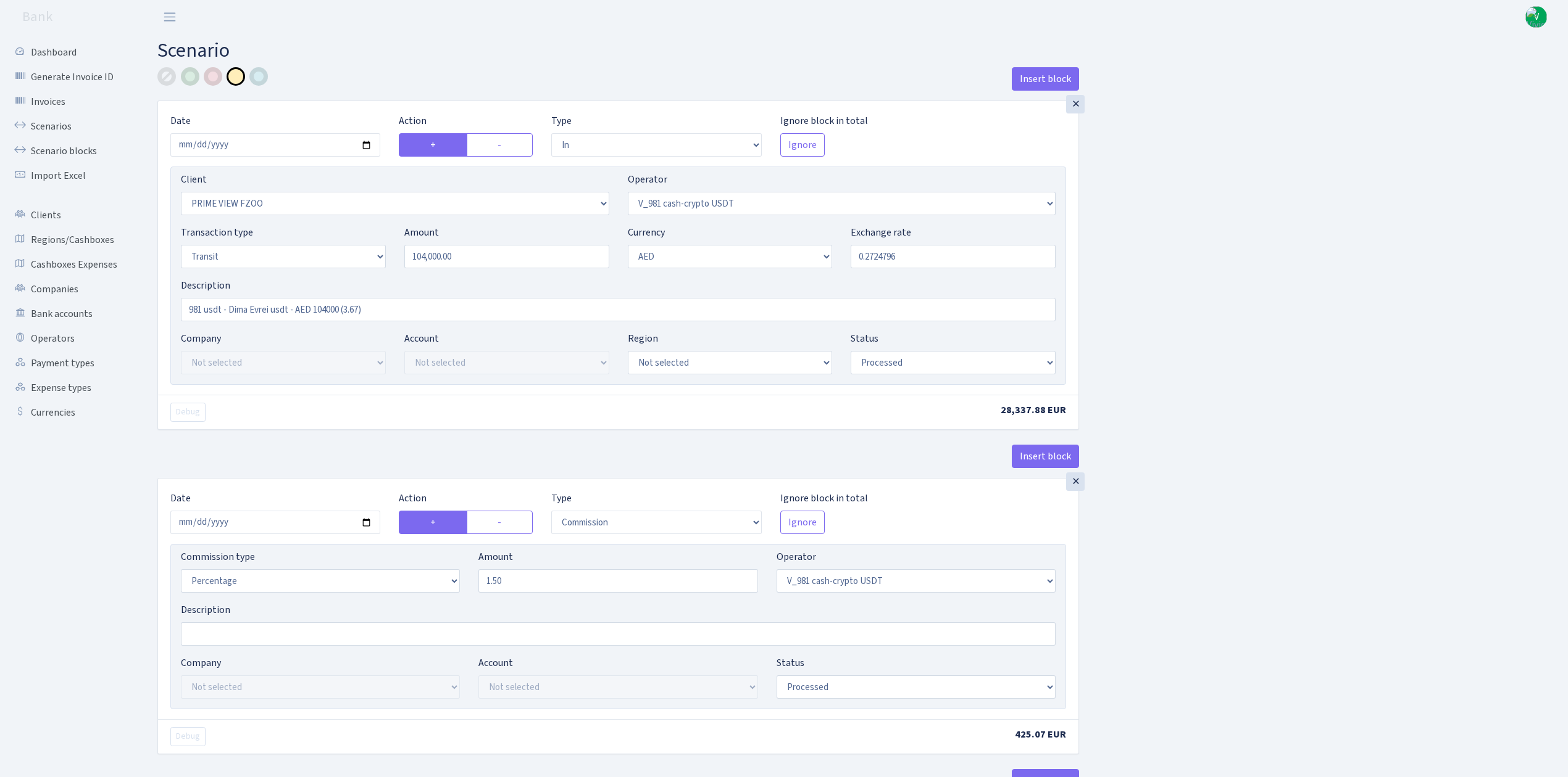
select select "432"
select select "processed"
select select "commission"
select select "fixed"
select select "432"
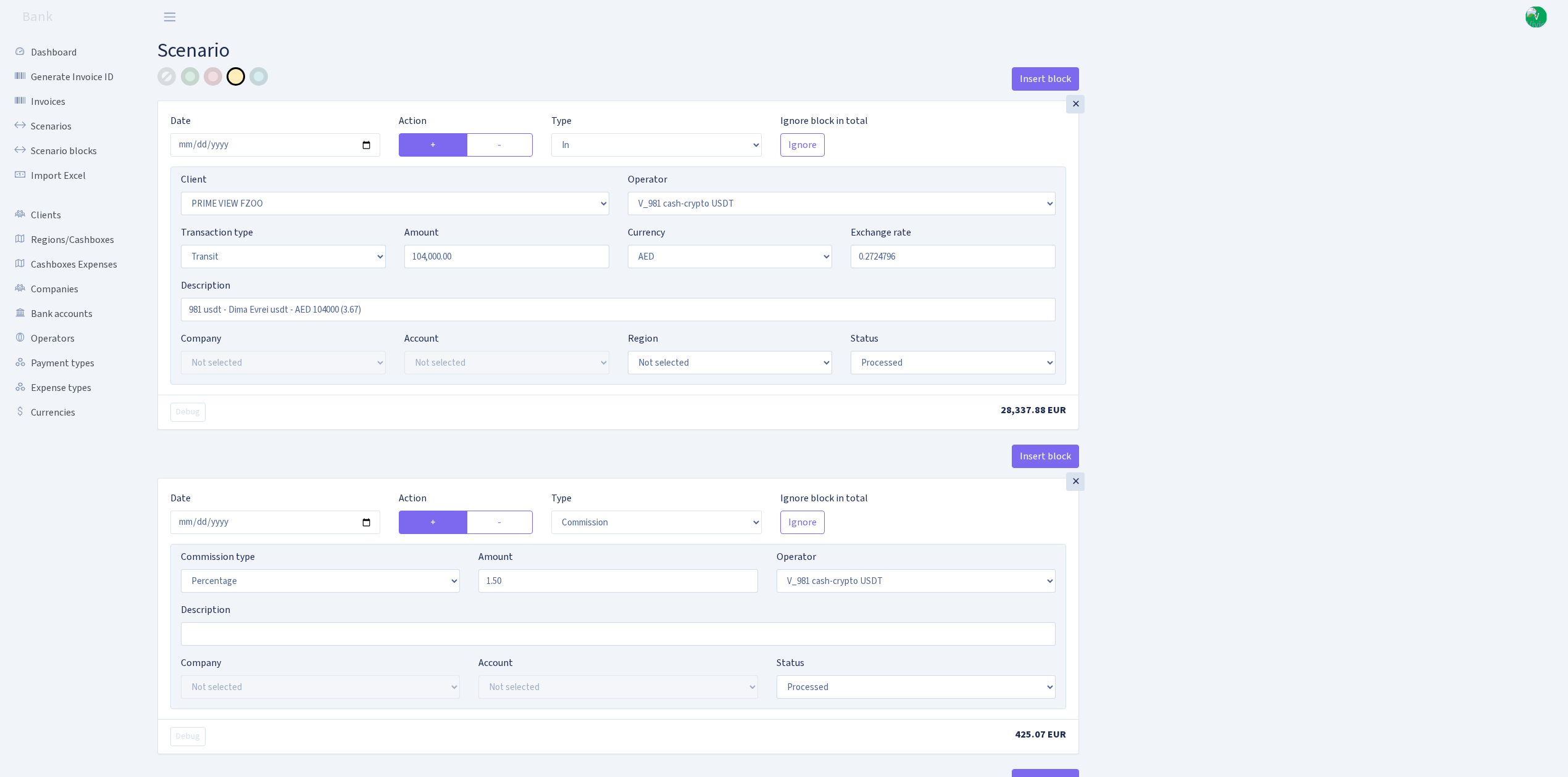
select select "processed"
click at [47, 121] on link "Scenarios" at bounding box center [68, 126] width 123 height 25
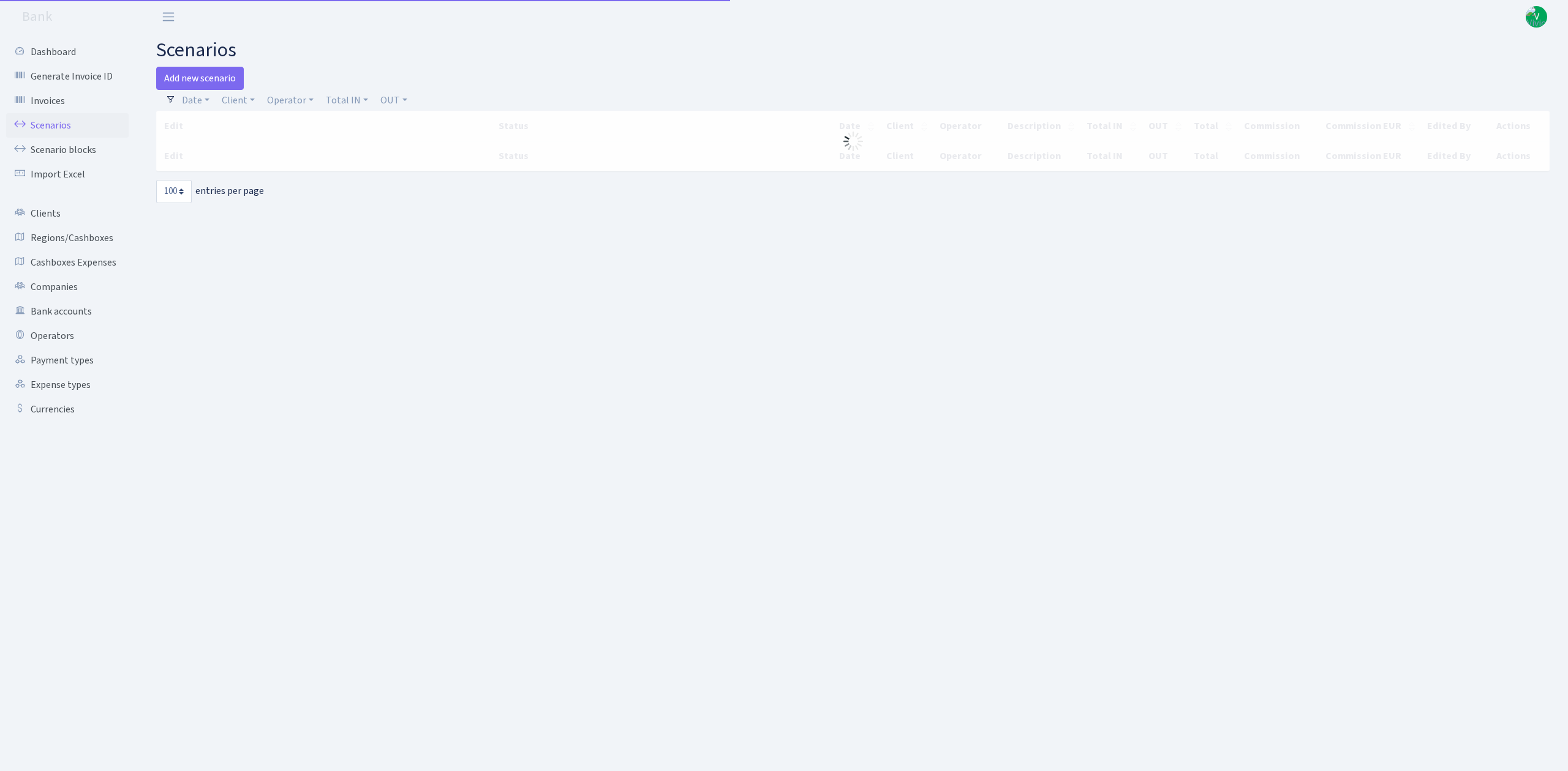
select select "100"
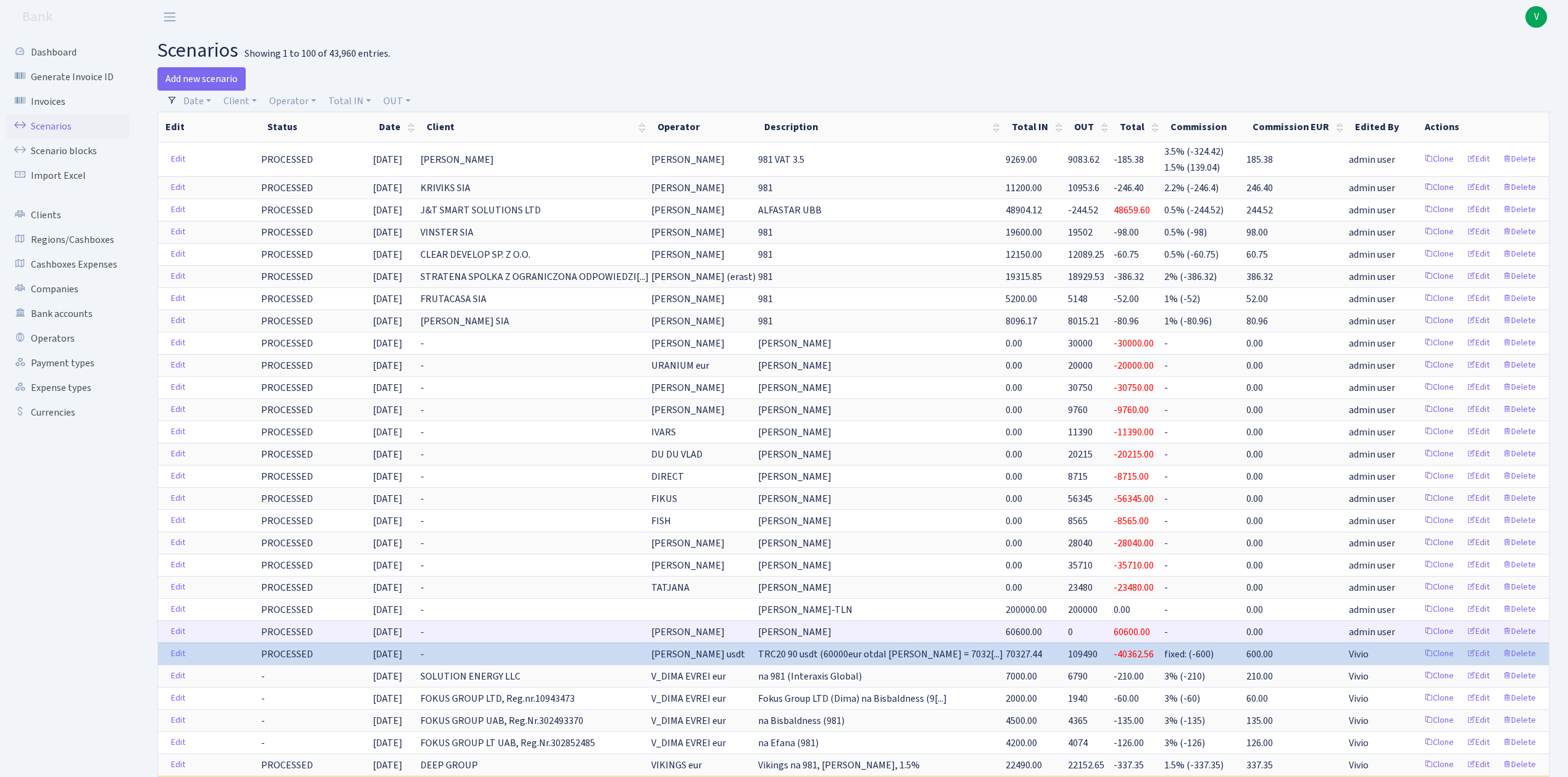
drag, startPoint x: 1346, startPoint y: 154, endPoint x: 1385, endPoint y: 645, distance: 492.5
click at [1385, 640] on span "admin user" at bounding box center [1372, 632] width 47 height 15
click at [78, 120] on link "Scenarios" at bounding box center [68, 126] width 123 height 25
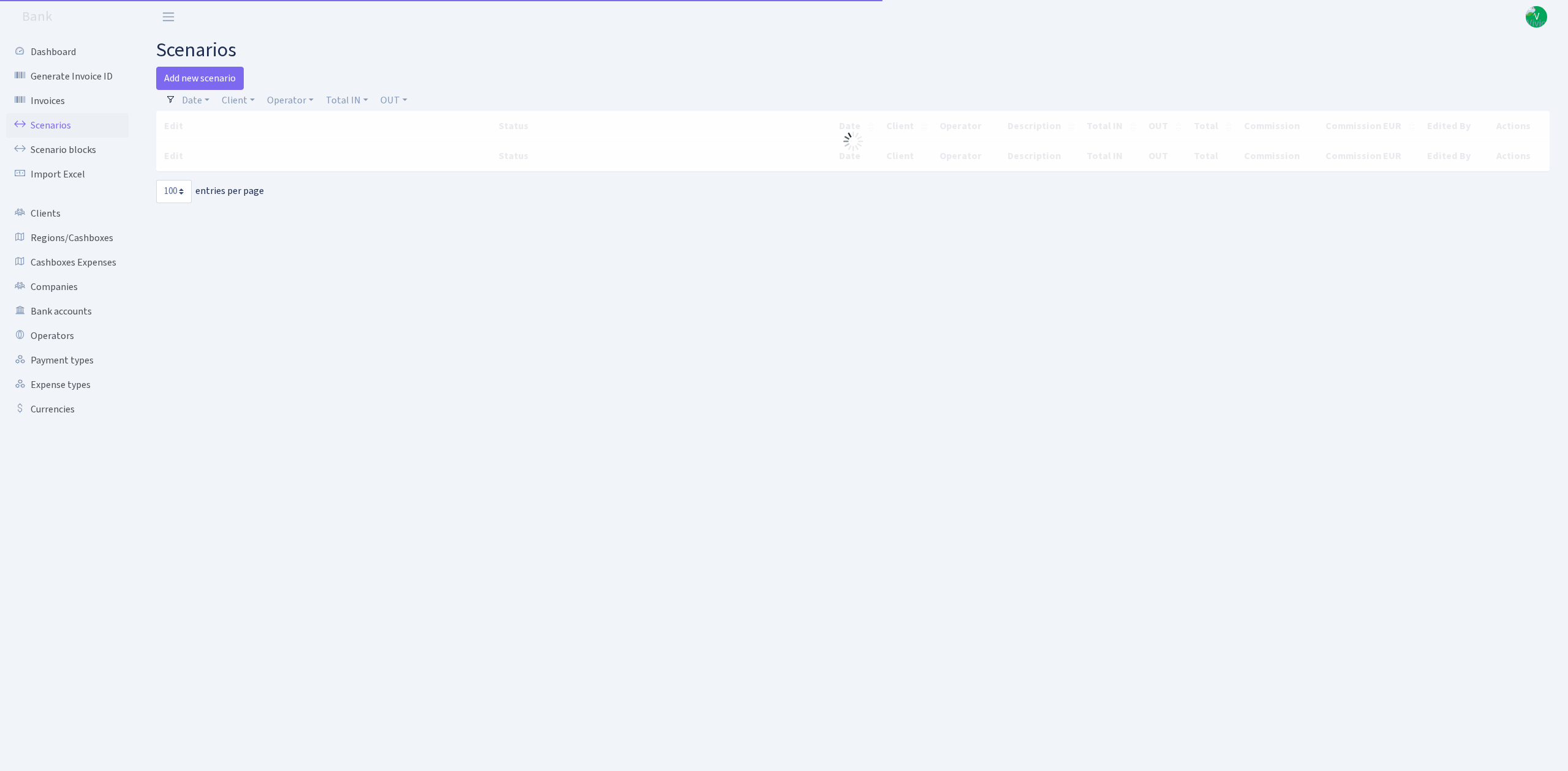
select select "100"
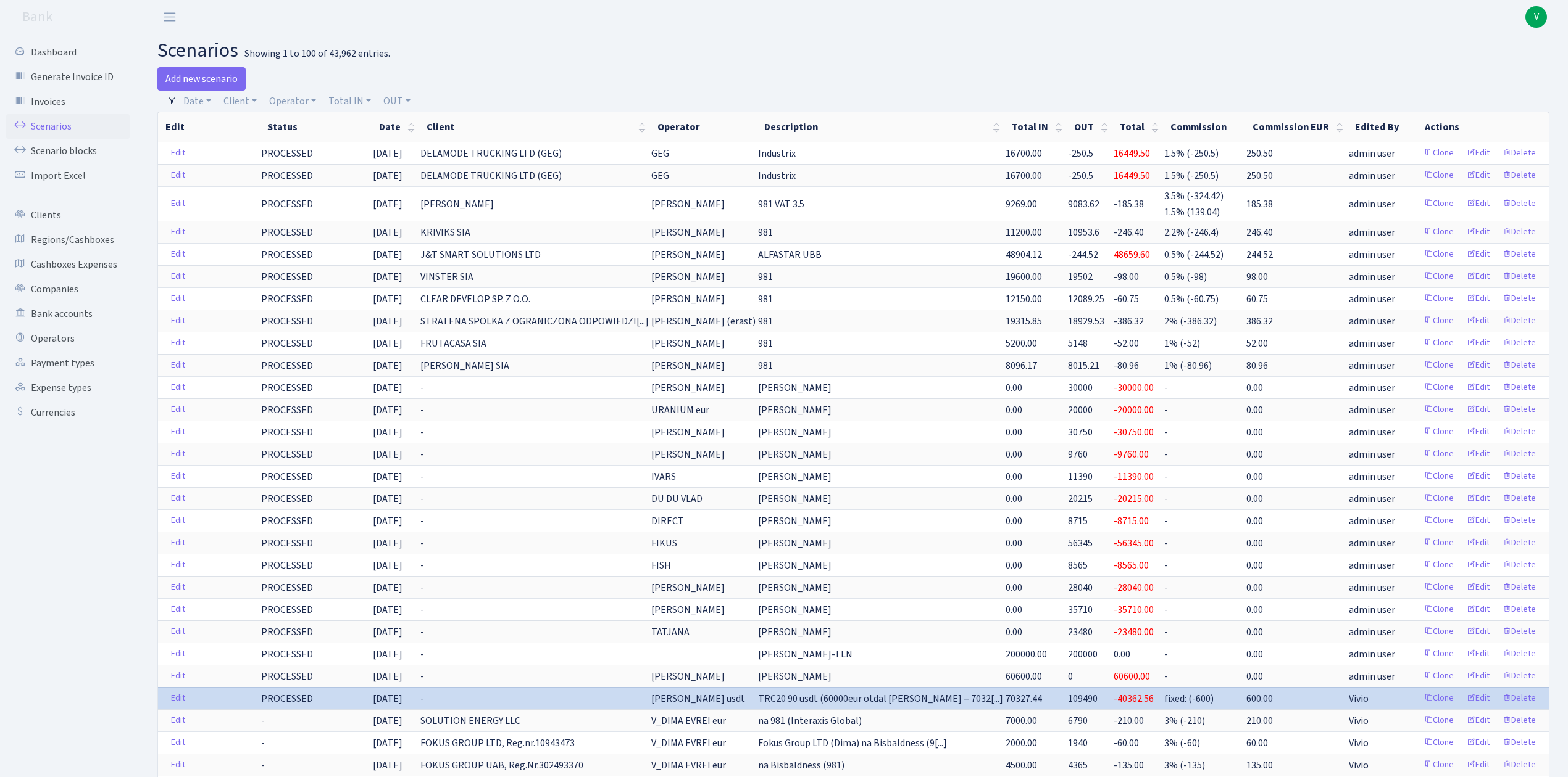
click at [91, 124] on link "Scenarios" at bounding box center [68, 126] width 123 height 25
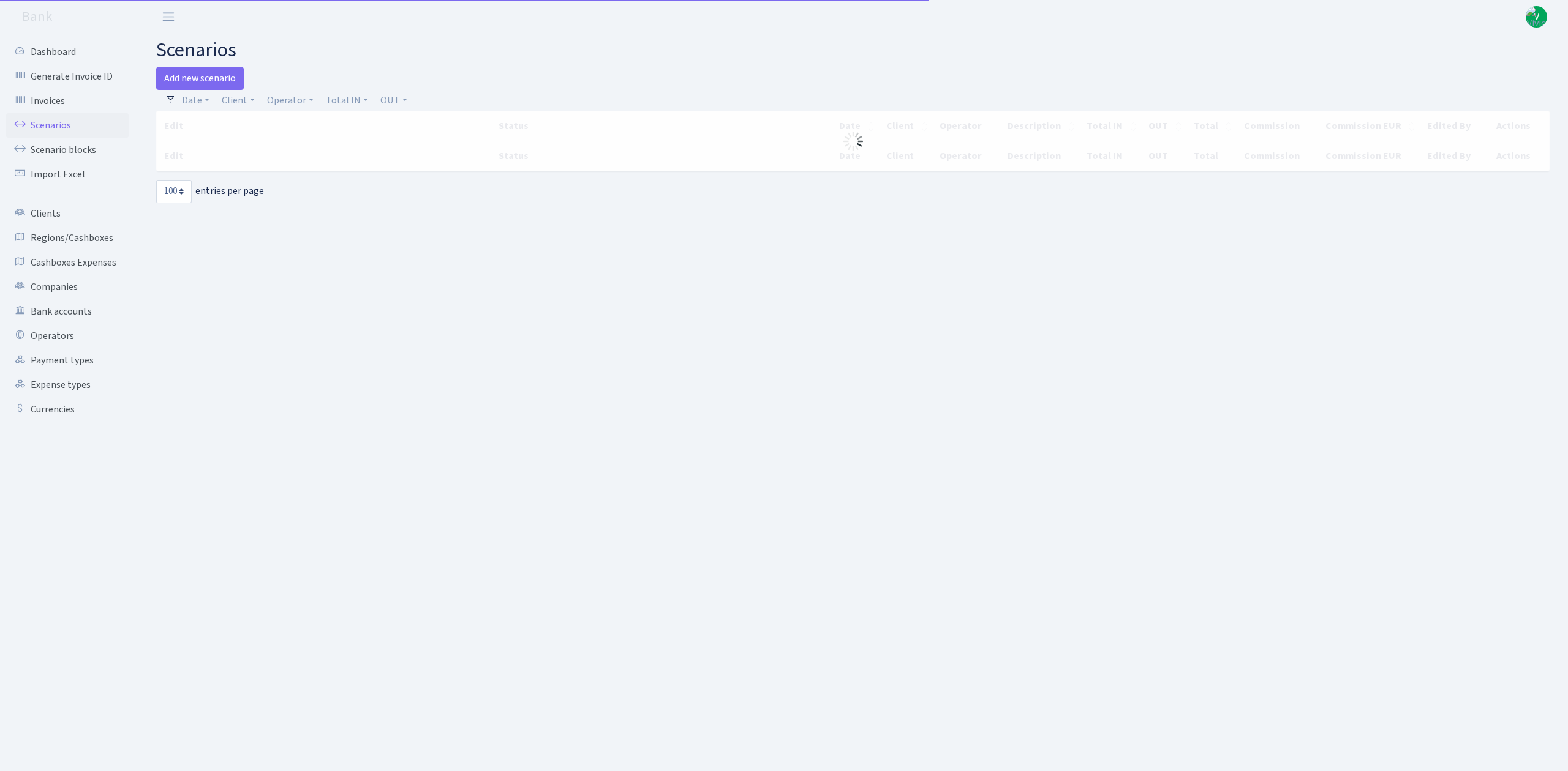
select select "100"
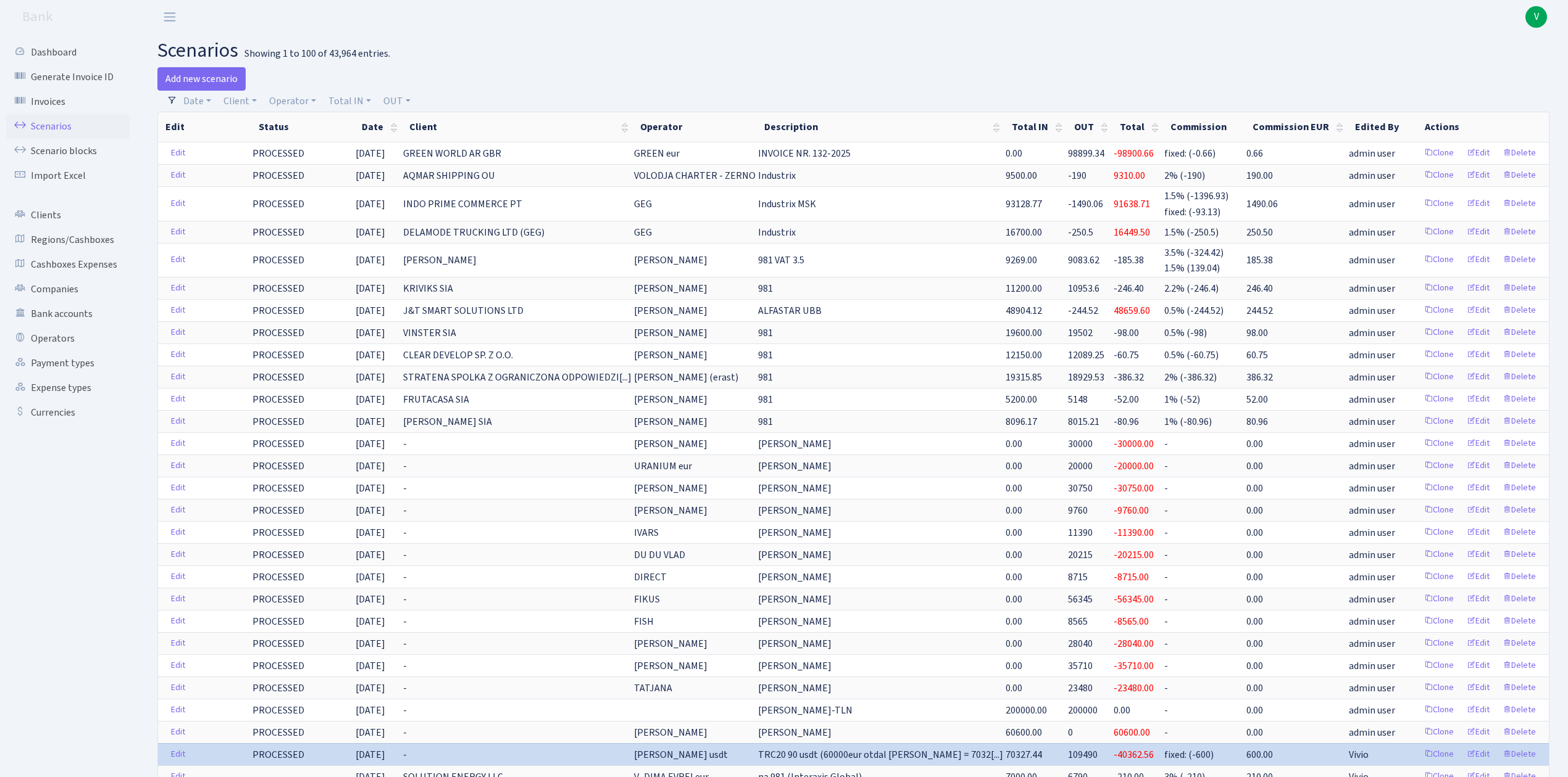
click at [1533, 15] on span "V" at bounding box center [1536, 17] width 22 height 22
click at [1483, 69] on link "Logout" at bounding box center [1496, 71] width 111 height 19
